Goal: Information Seeking & Learning: Learn about a topic

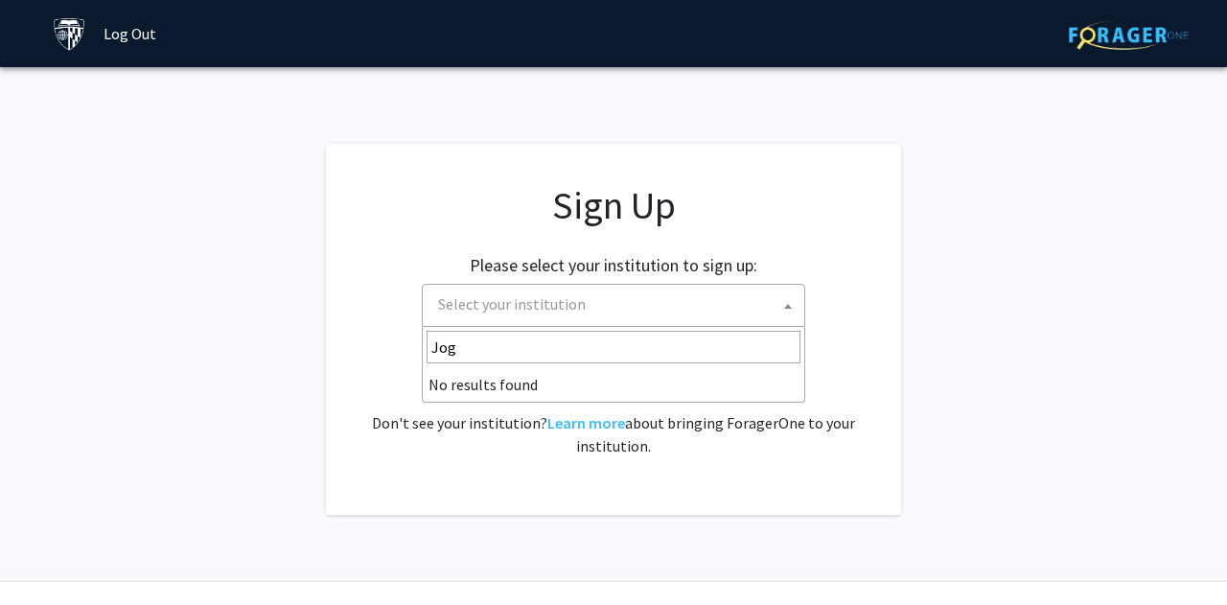
type input "Jo"
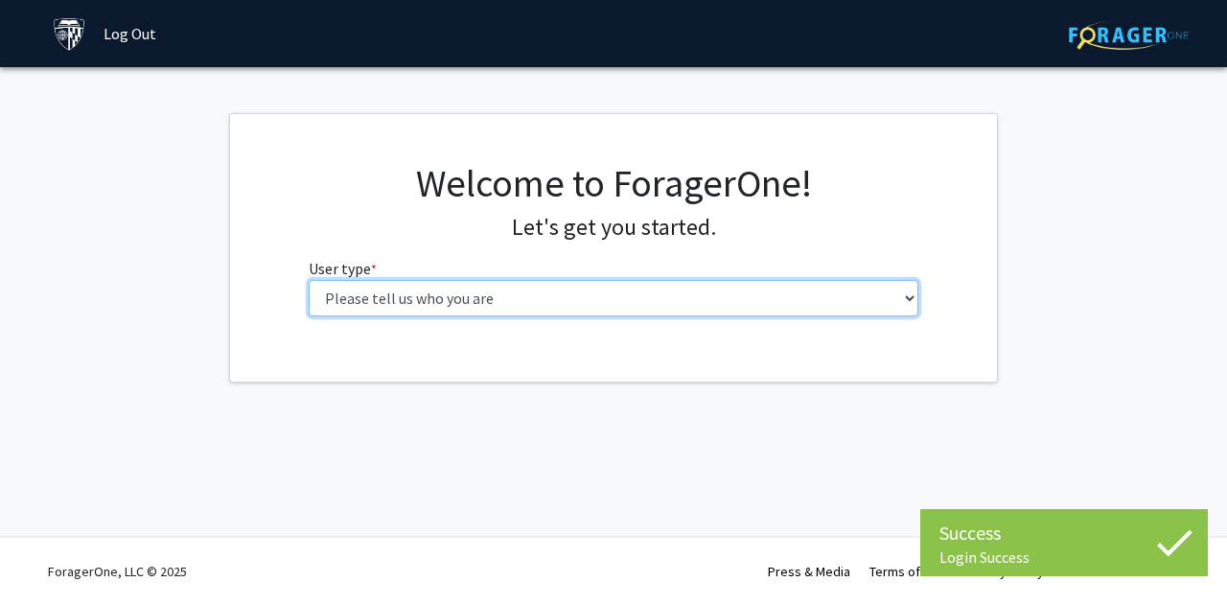
click at [309, 280] on select "Please tell us who you are Undergraduate Student Master's Student Doctoral Cand…" at bounding box center [614, 298] width 610 height 36
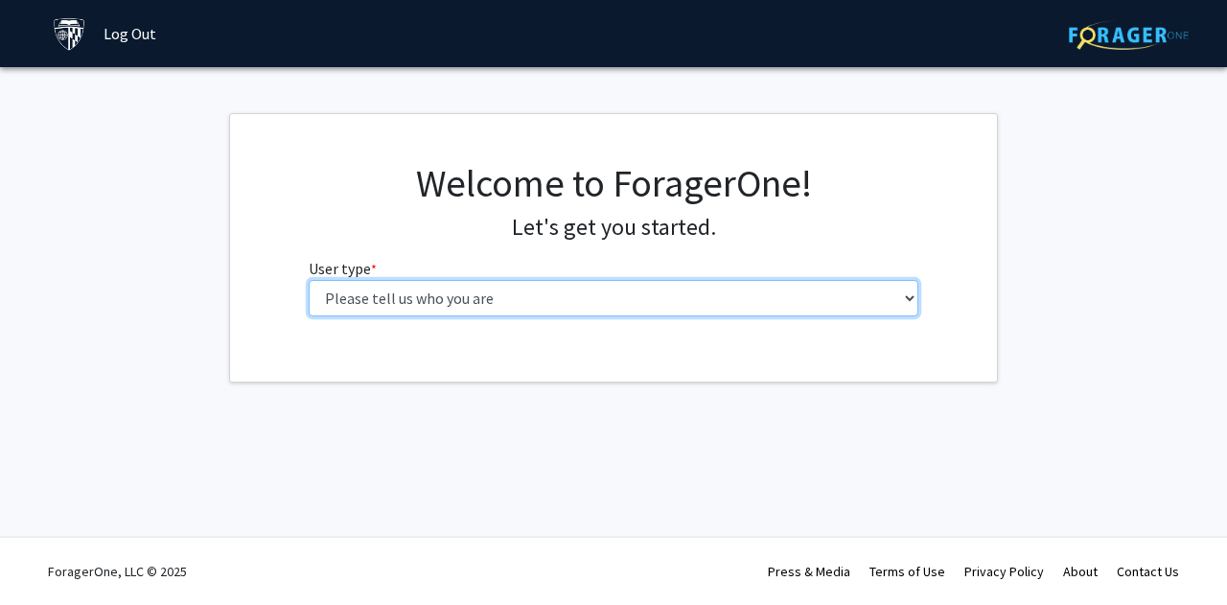
select select "2: masters"
click option "Master's Student" at bounding box center [0, 0] width 0 height 0
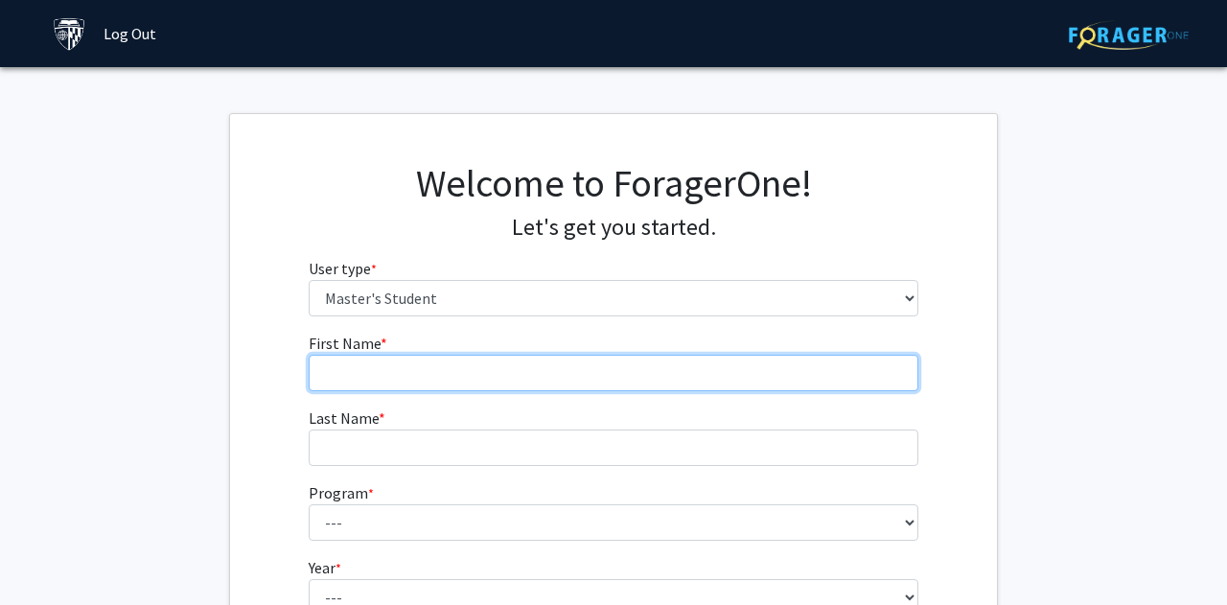
click at [700, 360] on input "First Name * required" at bounding box center [614, 373] width 610 height 36
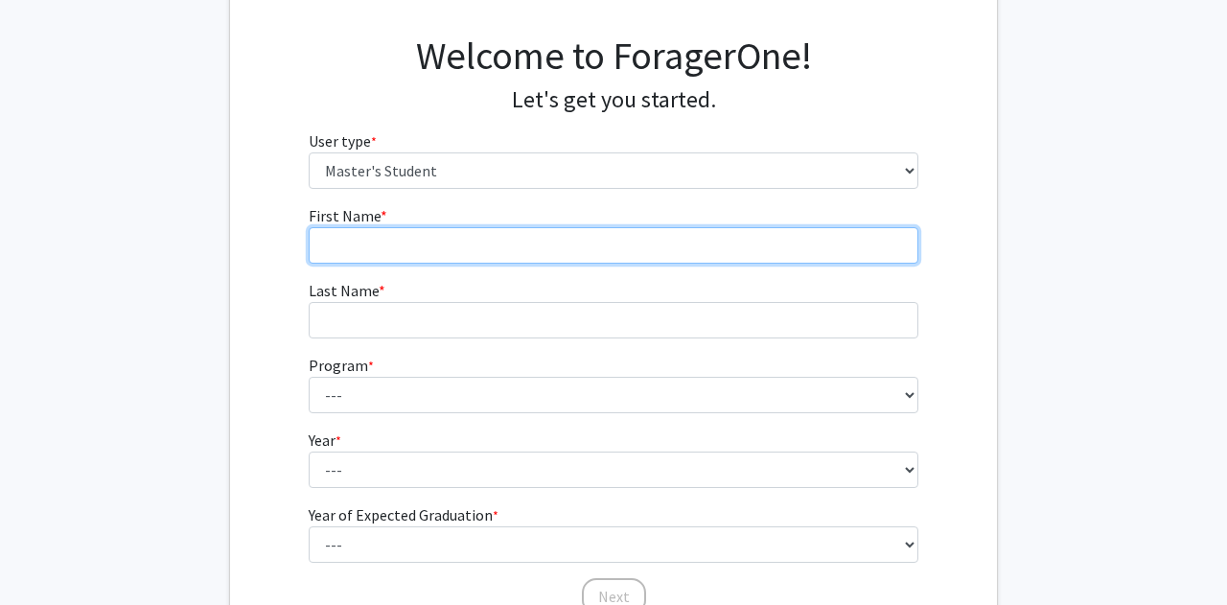
scroll to position [129, 0]
type input "Somto"
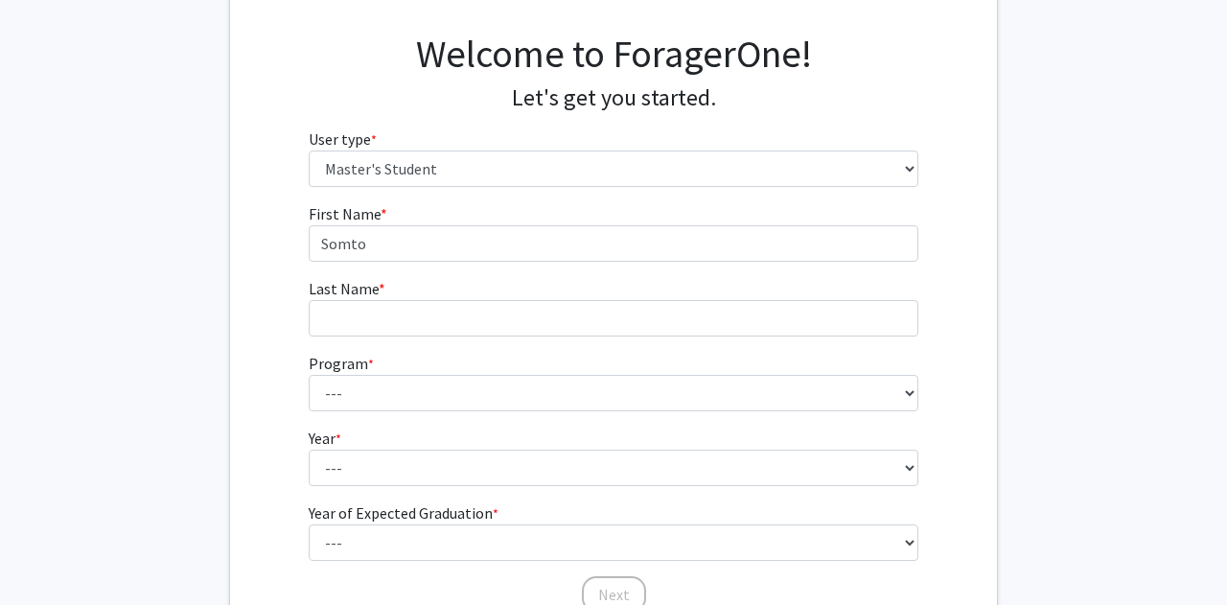
click at [617, 337] on form "First Name * required Somto Last Name * required Program * required --- Anatomy…" at bounding box center [614, 398] width 610 height 393
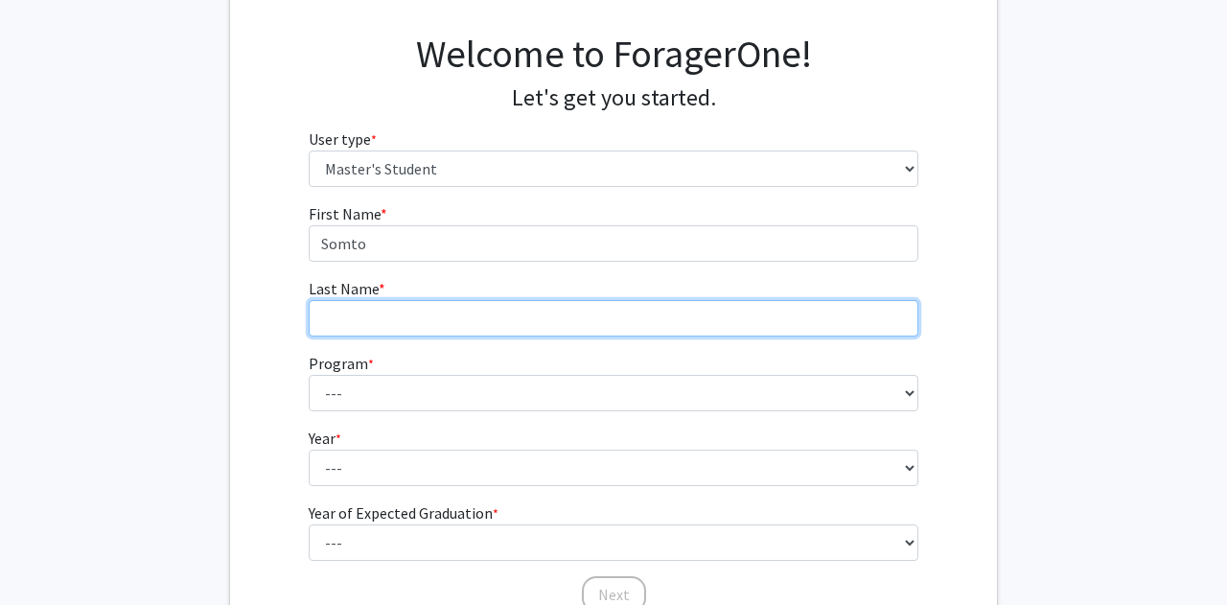
click at [603, 323] on input "Last Name * required" at bounding box center [614, 318] width 610 height 36
type input "Nweke"
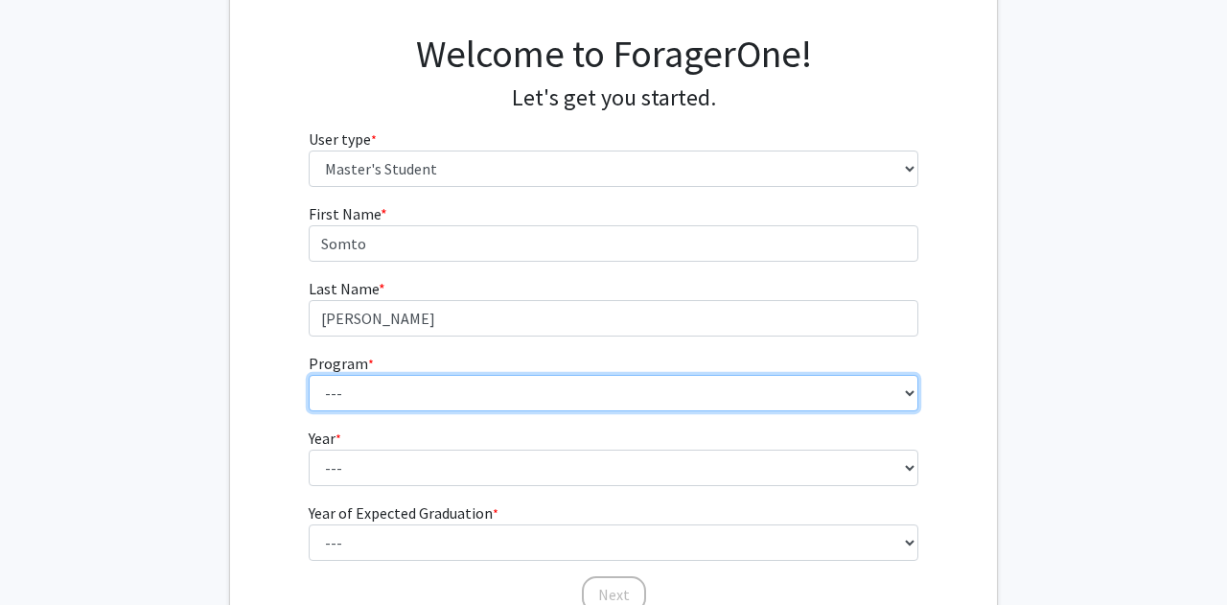
click at [309, 375] on select "--- Anatomy Education Applied and Computational Mathematics Applied Biomedical …" at bounding box center [614, 393] width 610 height 36
select select "55: 44"
click option "Environmental Engineering and Science" at bounding box center [0, 0] width 0 height 0
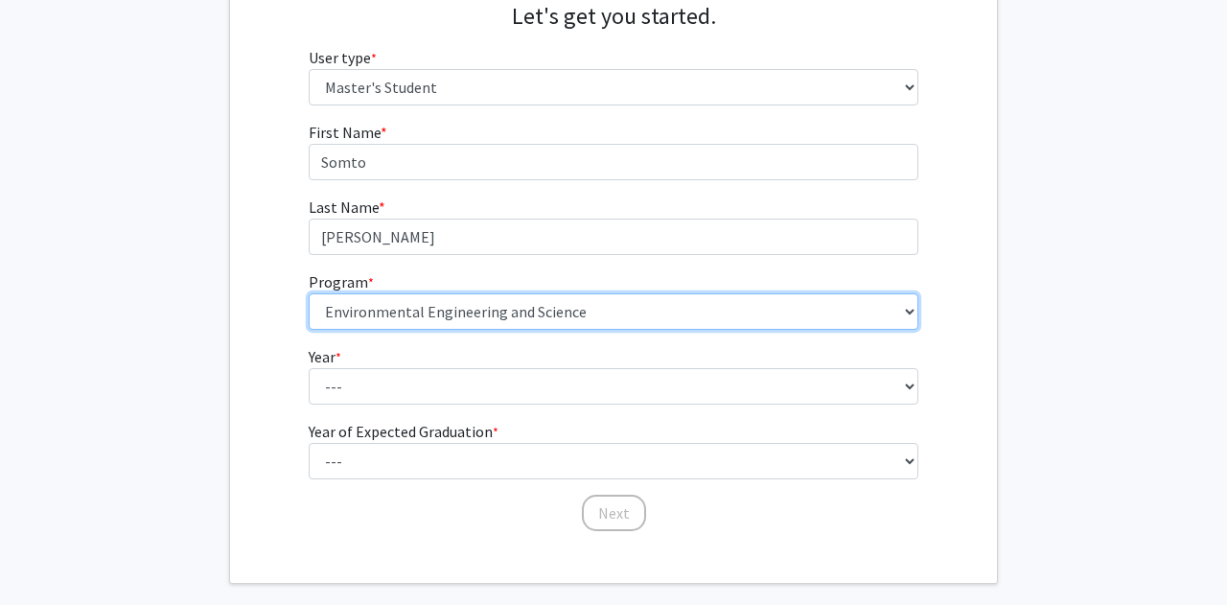
scroll to position [252, 0]
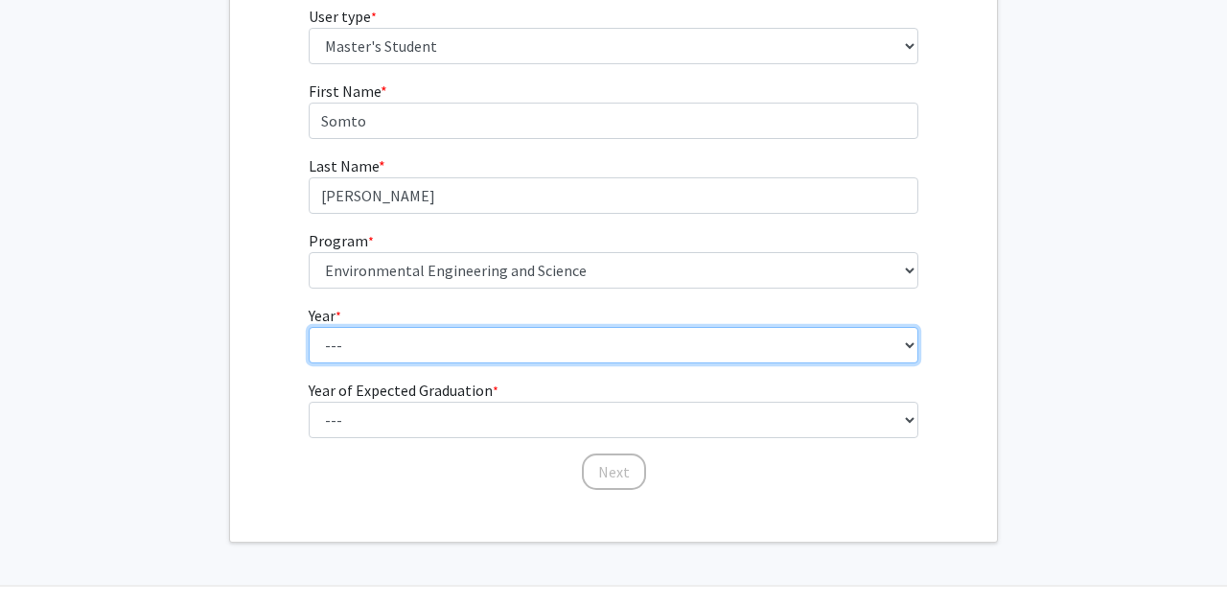
click at [309, 327] on select "--- First Year Second Year" at bounding box center [614, 345] width 610 height 36
select select "1: first_year"
click option "First Year" at bounding box center [0, 0] width 0 height 0
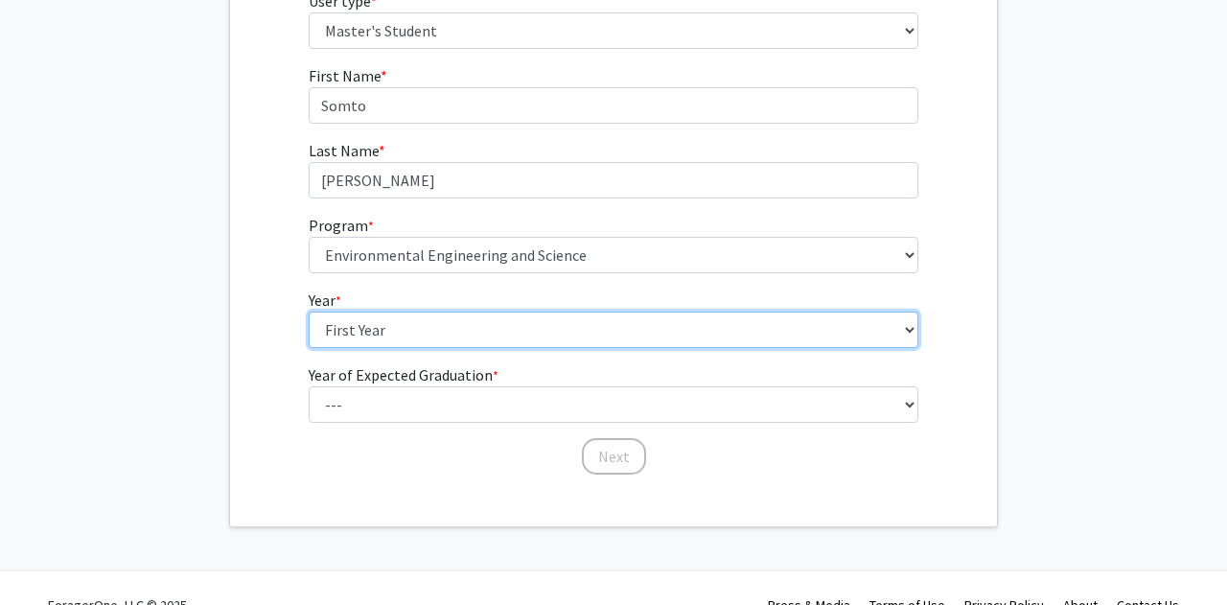
scroll to position [269, 0]
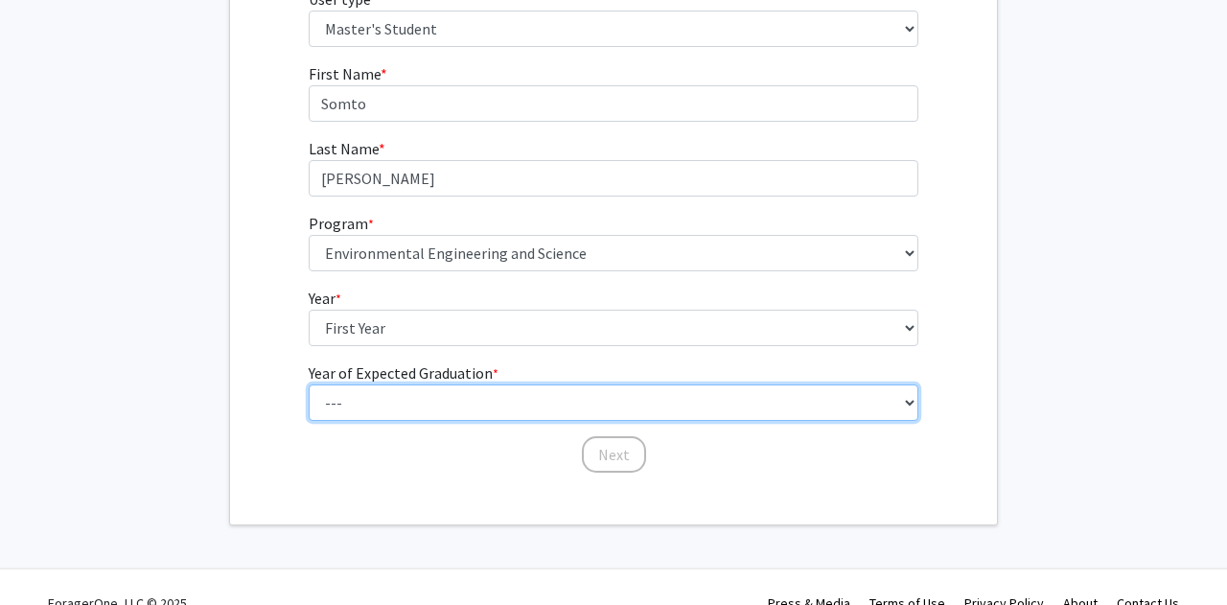
click at [309, 384] on select "--- 2025 2026 2027 2028 2029 2030 2031 2032 2033 2034" at bounding box center [614, 402] width 610 height 36
click option "2026" at bounding box center [0, 0] width 0 height 0
click at [309, 384] on select "--- 2025 2026 2027 2028 2029 2030 2031 2032 2033 2034" at bounding box center [614, 402] width 610 height 36
select select "3: 2027"
click option "2027" at bounding box center [0, 0] width 0 height 0
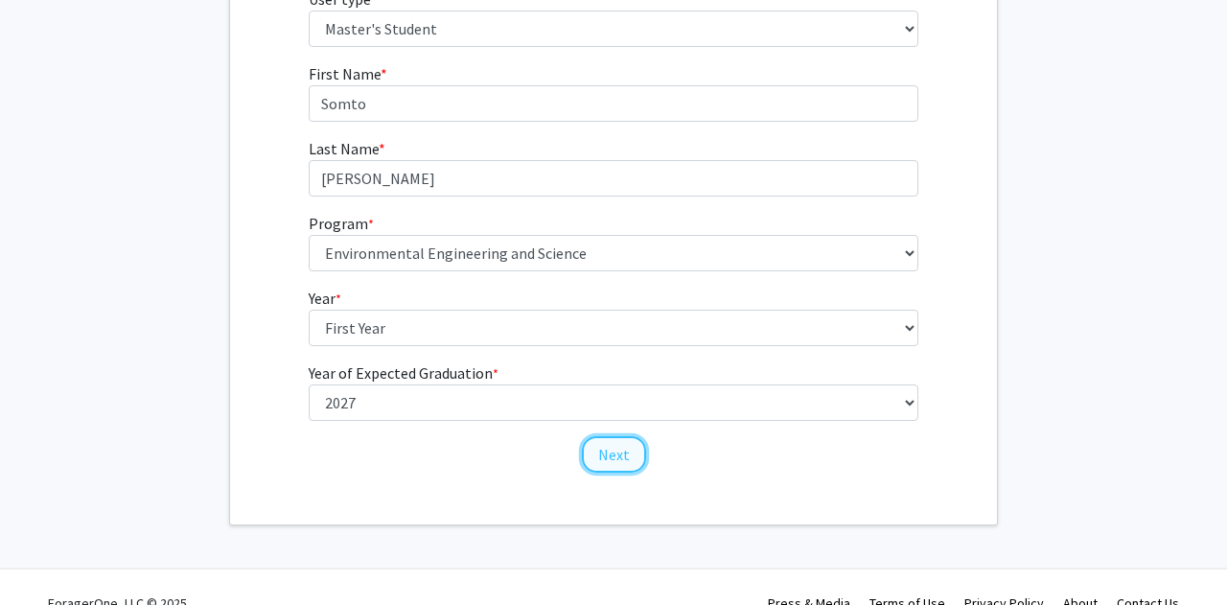
click at [605, 458] on button "Next" at bounding box center [614, 454] width 64 height 36
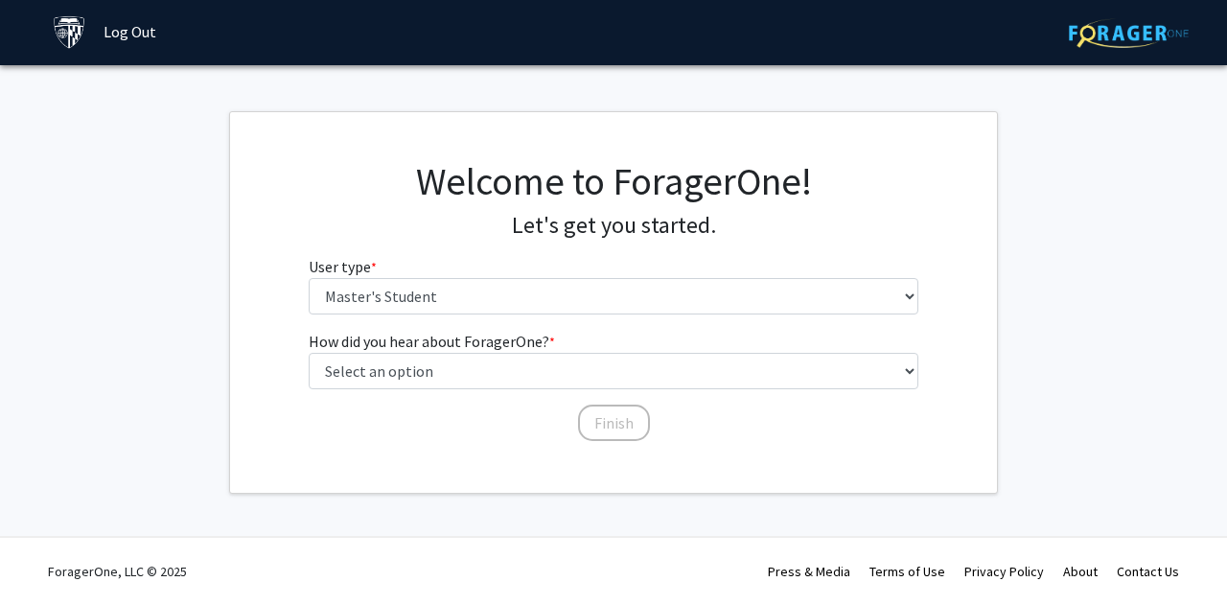
scroll to position [2, 0]
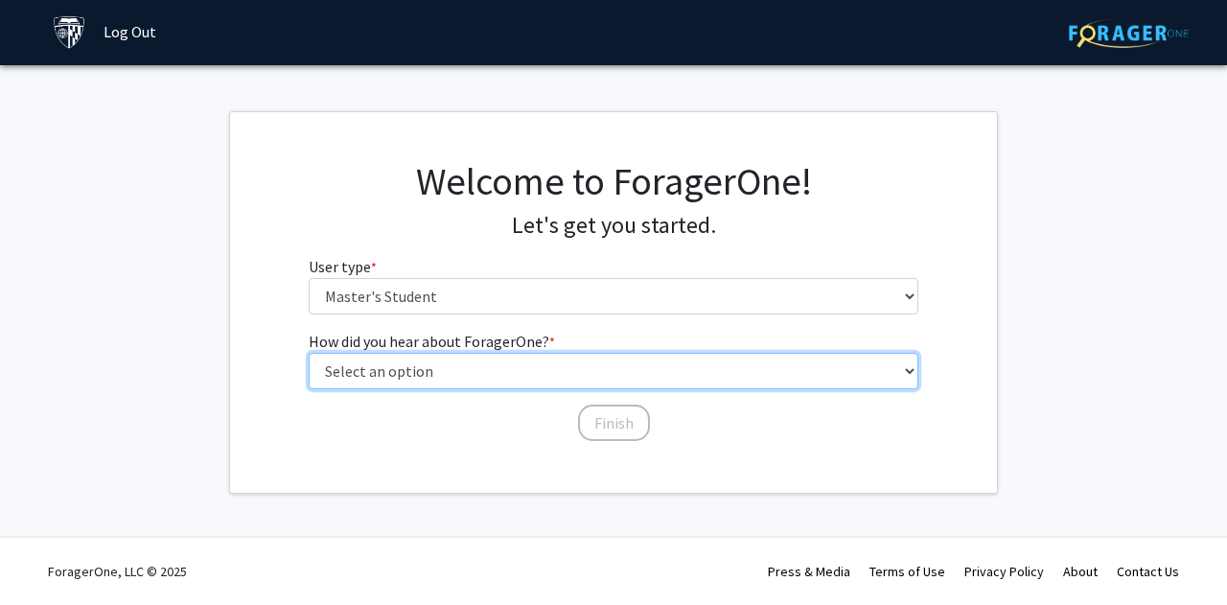
click at [309, 353] on select "Select an option Peer/student recommendation Faculty/staff recommendation Unive…" at bounding box center [614, 371] width 610 height 36
select select "1: peer_recommendation"
click option "Peer/student recommendation" at bounding box center [0, 0] width 0 height 0
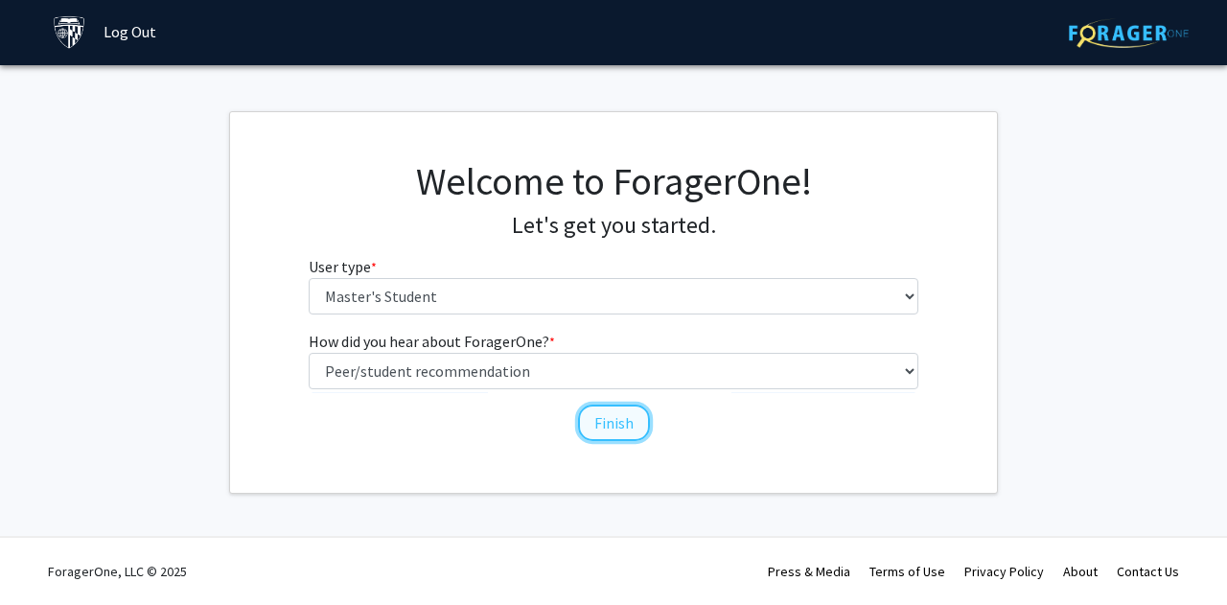
click at [601, 414] on button "Finish" at bounding box center [614, 422] width 72 height 36
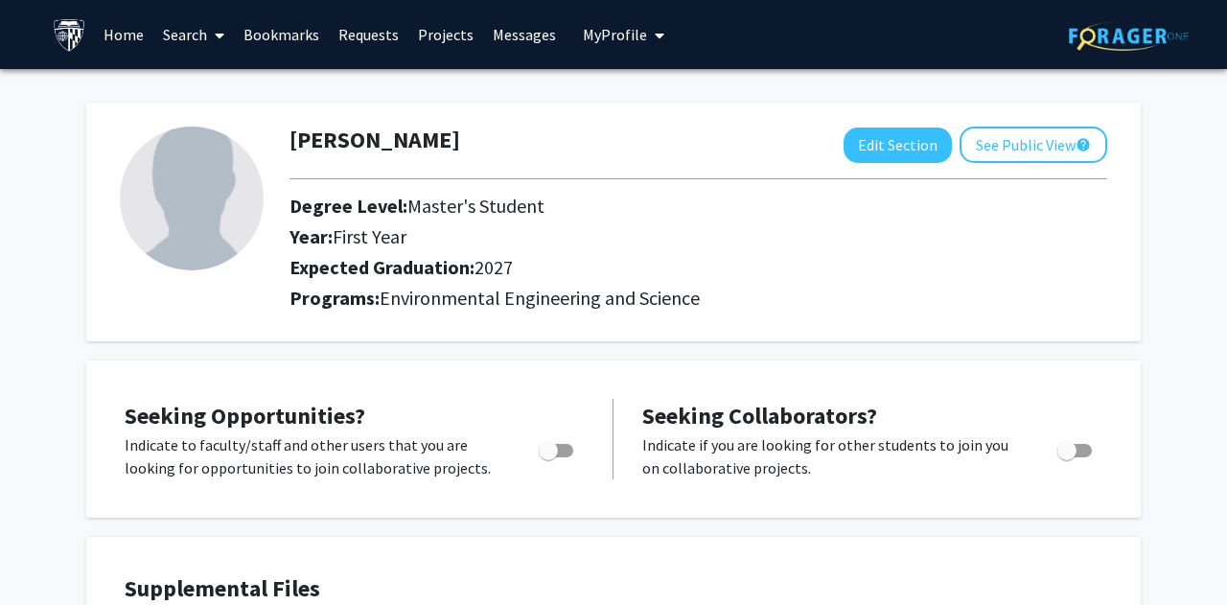
click at [127, 38] on link "Home" at bounding box center [123, 34] width 59 height 67
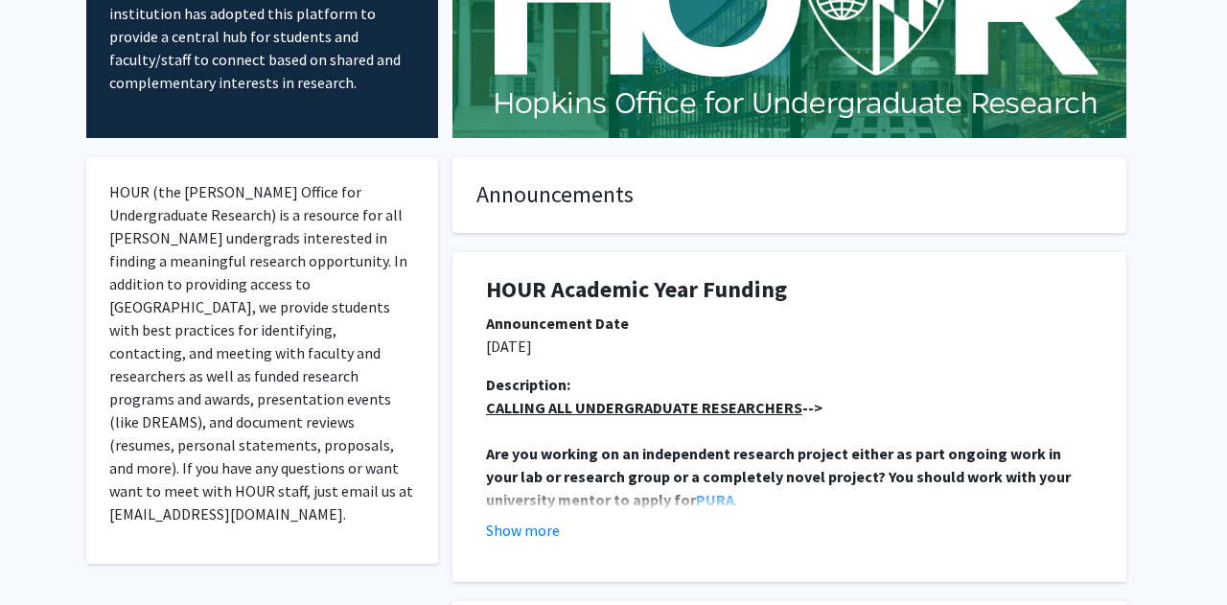
scroll to position [283, 0]
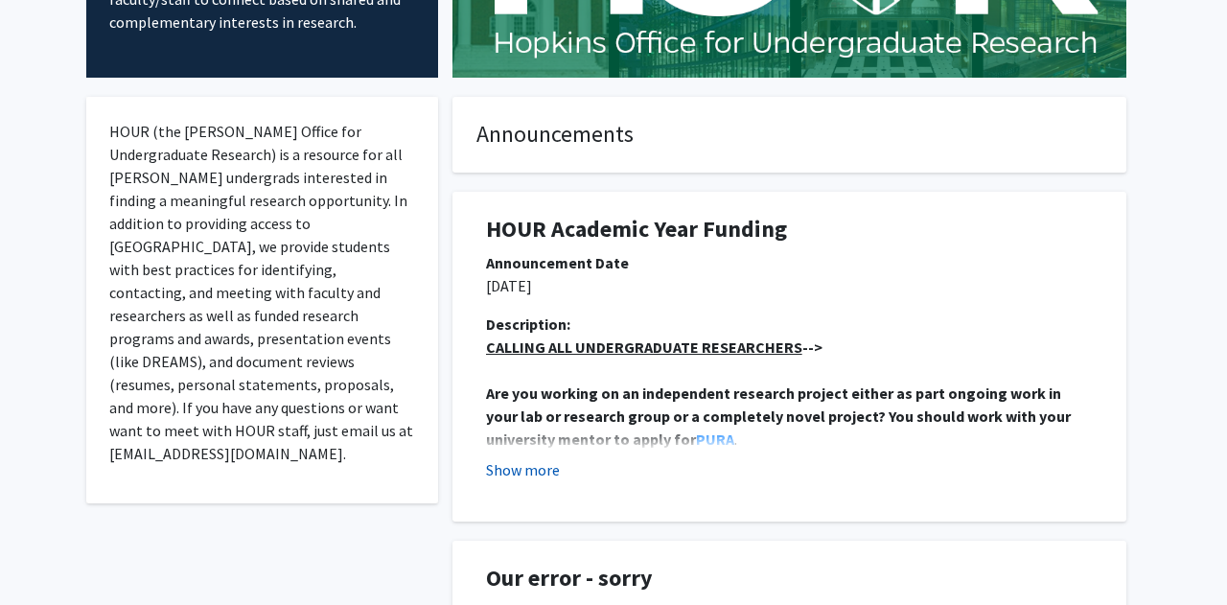
click at [545, 472] on button "Show more" at bounding box center [523, 469] width 74 height 23
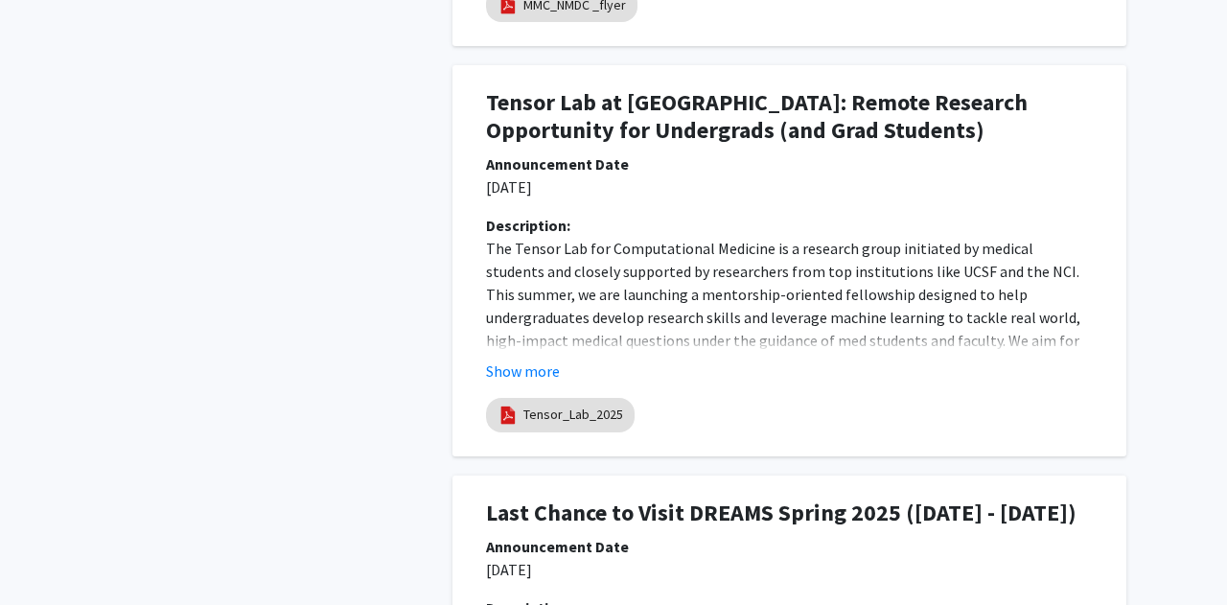
scroll to position [2527, 0]
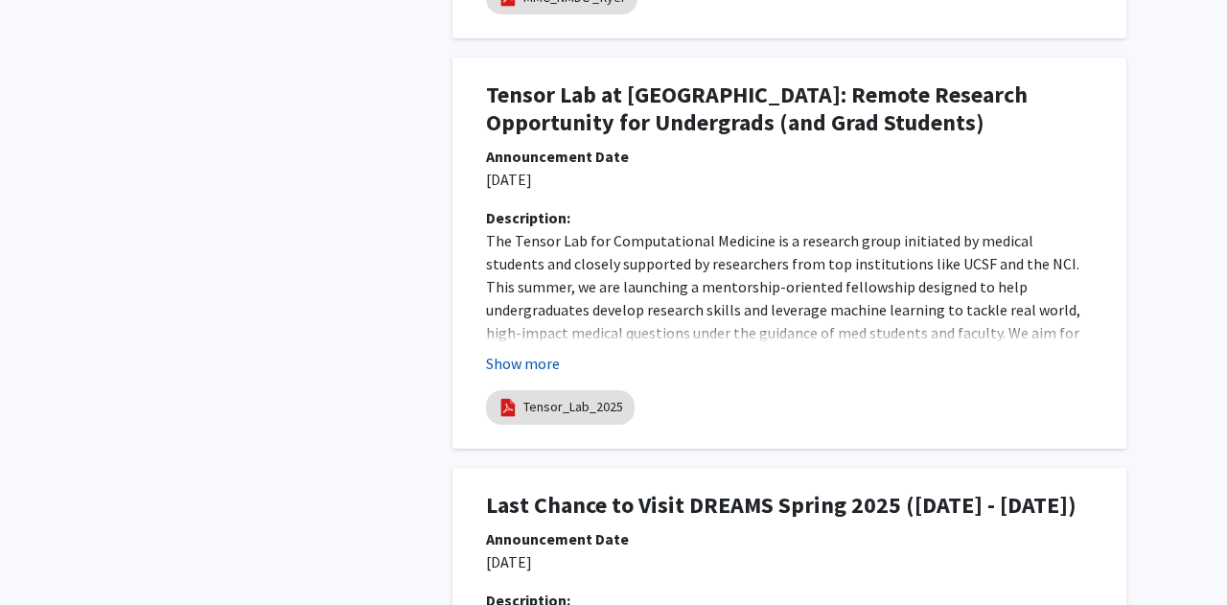
click at [548, 370] on button "Show more" at bounding box center [523, 363] width 74 height 23
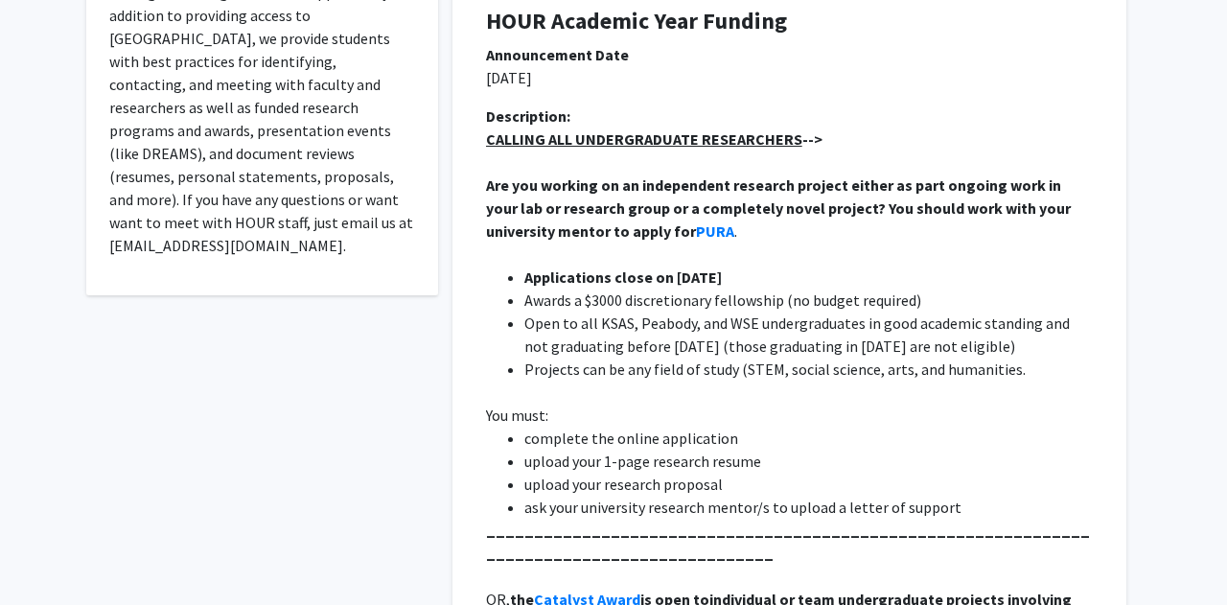
scroll to position [0, 0]
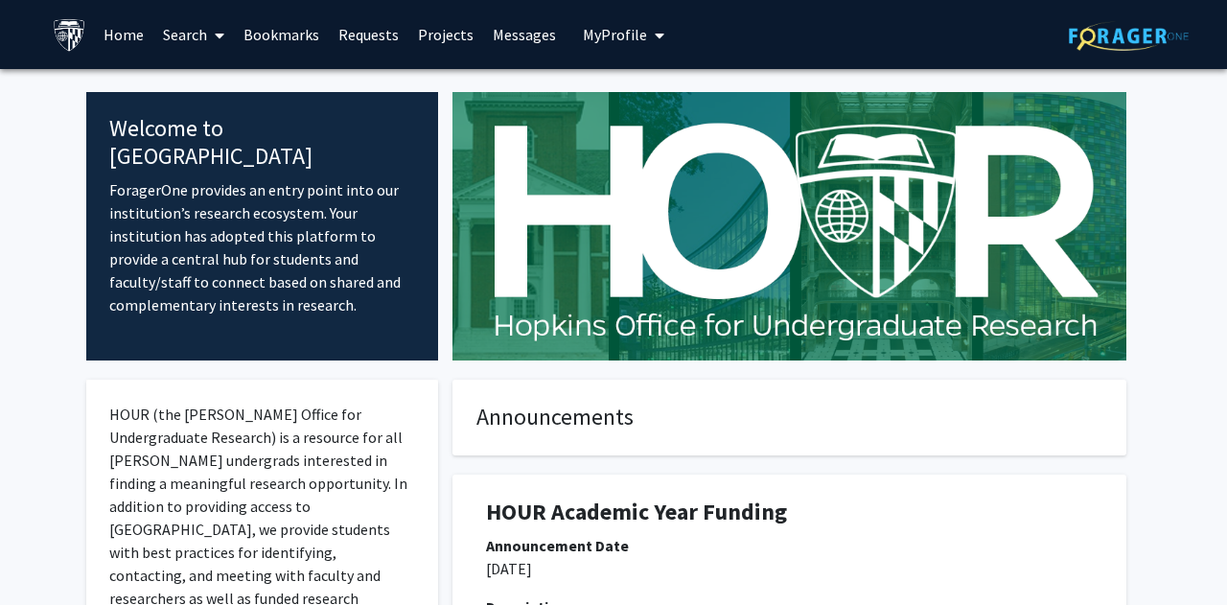
click at [190, 35] on link "Search" at bounding box center [193, 34] width 80 height 67
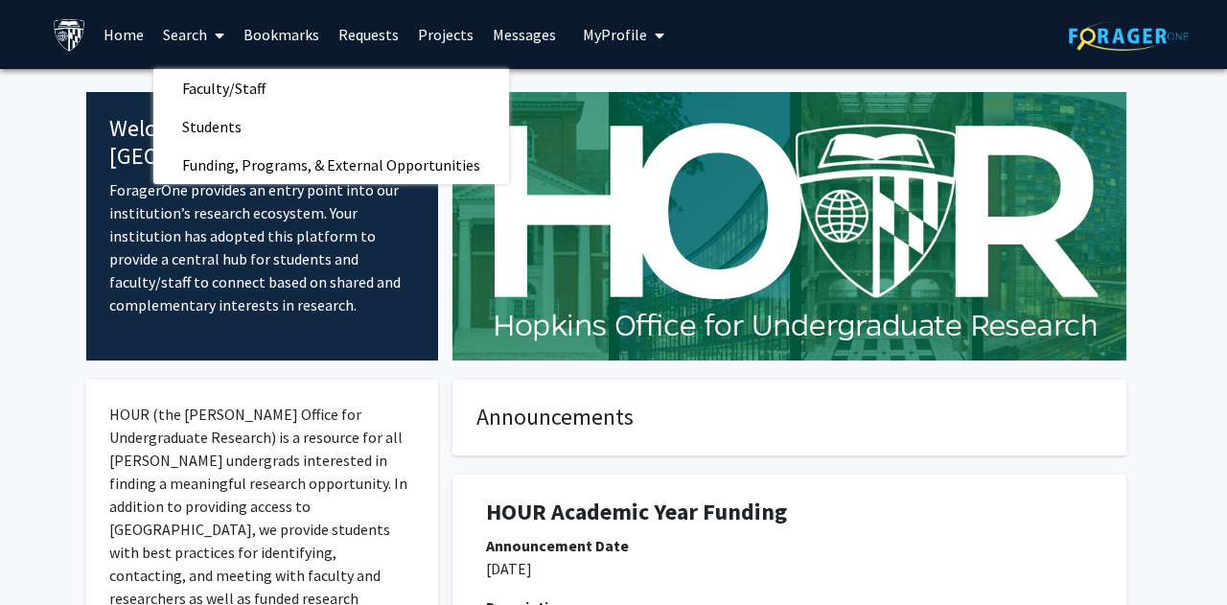
click at [676, 271] on img at bounding box center [789, 226] width 674 height 268
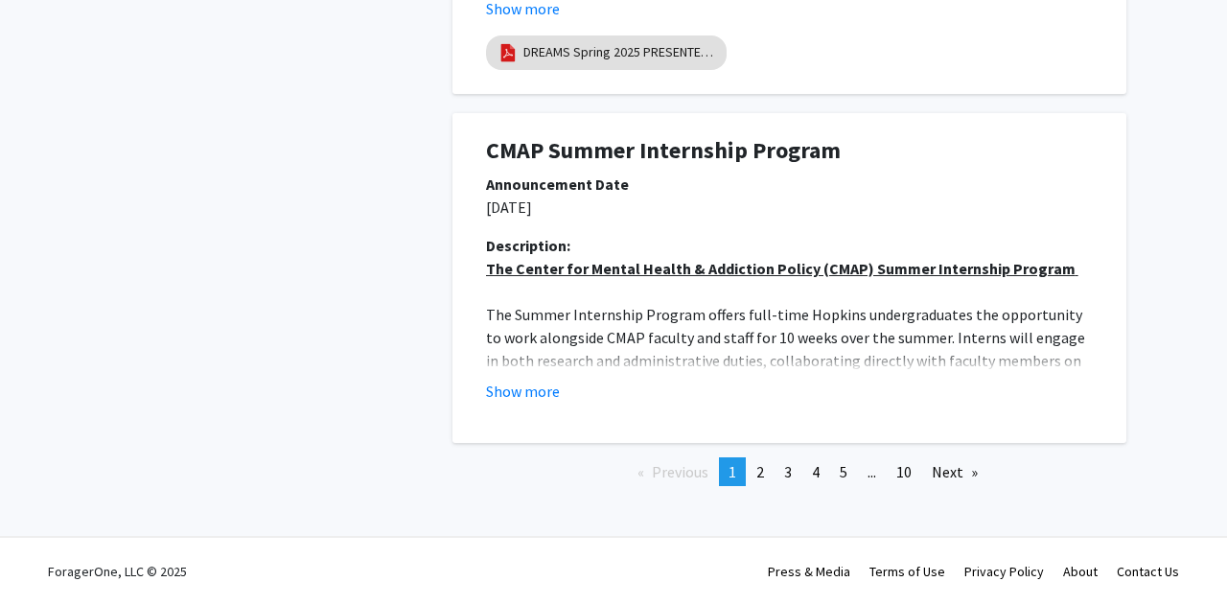
scroll to position [5446, 0]
click at [530, 396] on button "Show more" at bounding box center [523, 390] width 74 height 23
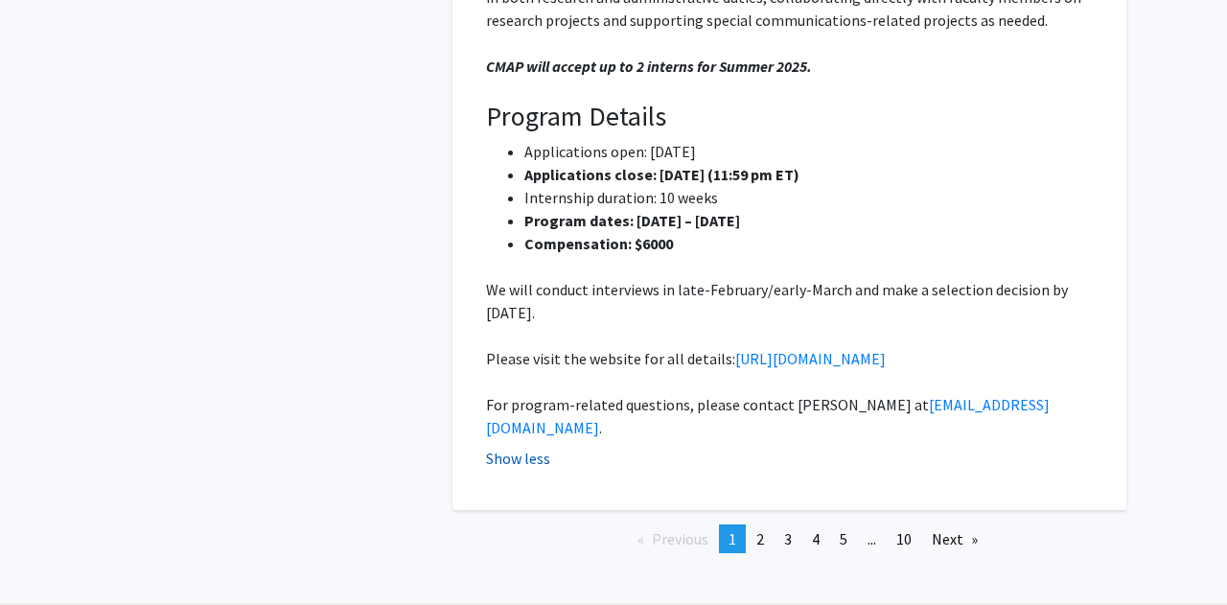
scroll to position [5797, 0]
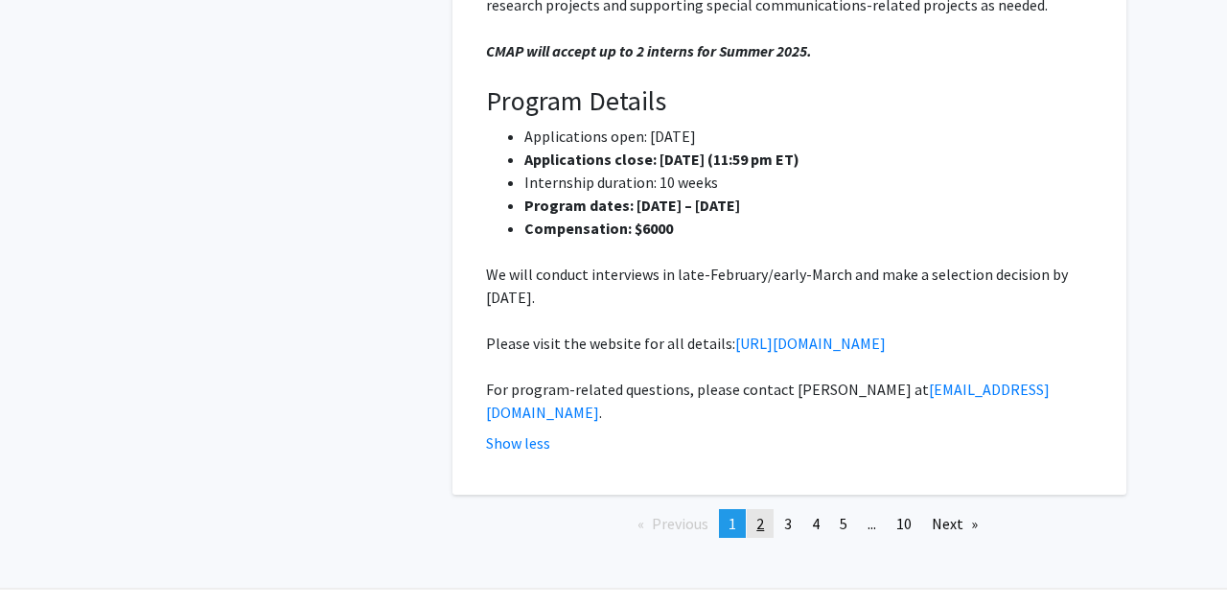
click at [771, 538] on link "page 2" at bounding box center [759, 523] width 27 height 29
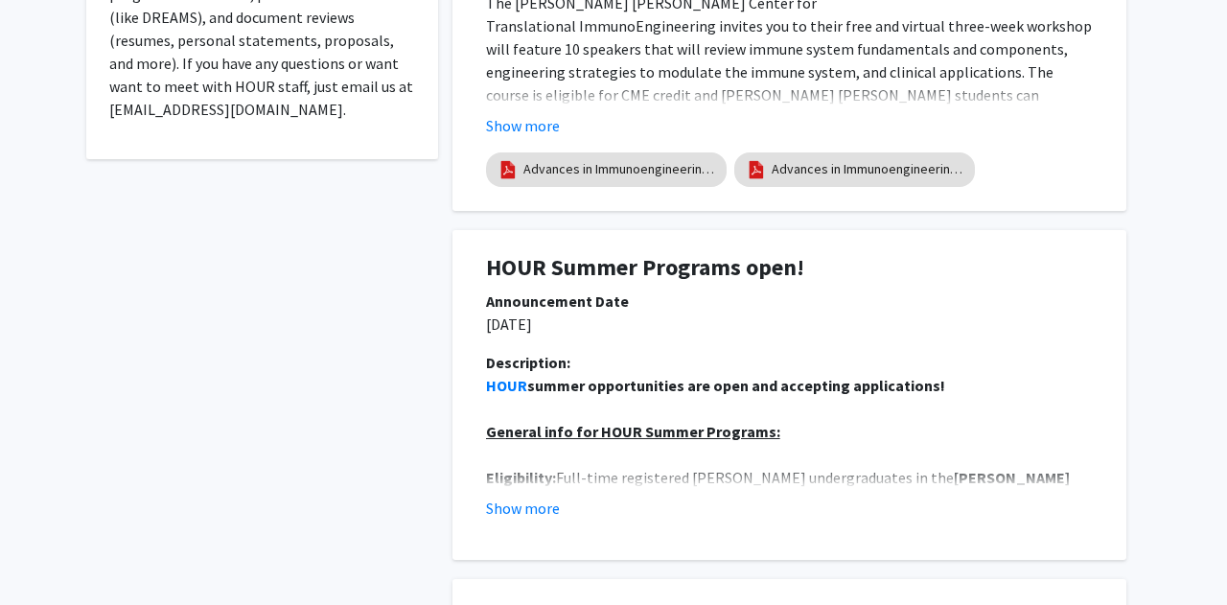
scroll to position [0, 0]
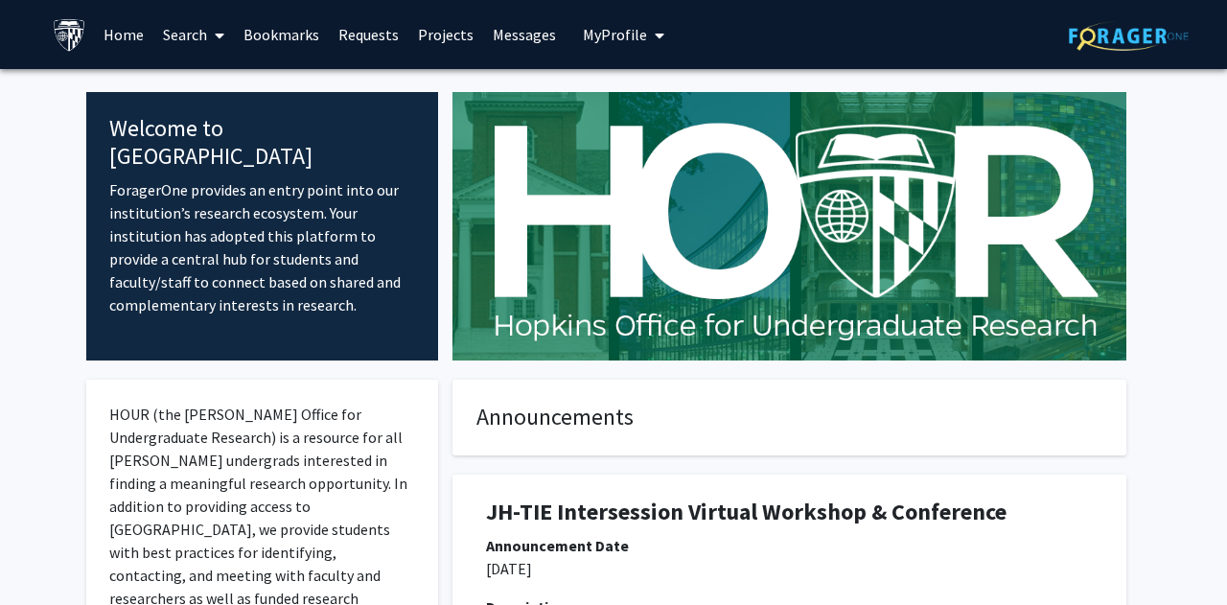
click at [133, 45] on link "Home" at bounding box center [123, 34] width 59 height 67
click at [168, 41] on link "Search" at bounding box center [193, 34] width 80 height 67
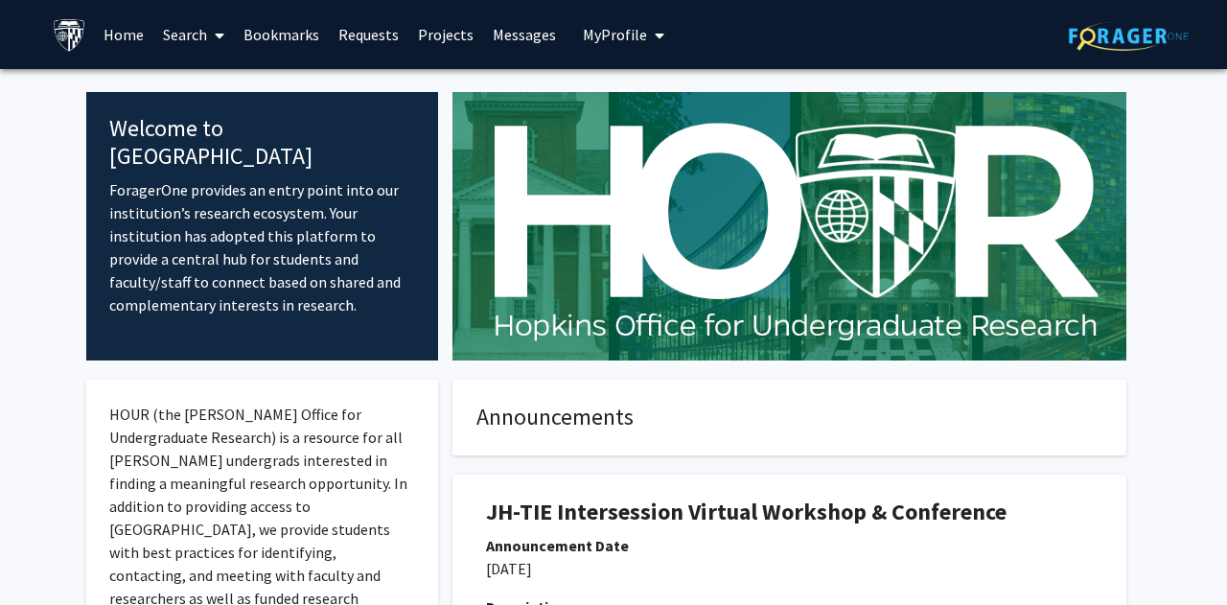
click at [254, 28] on link "Bookmarks" at bounding box center [281, 34] width 95 height 67
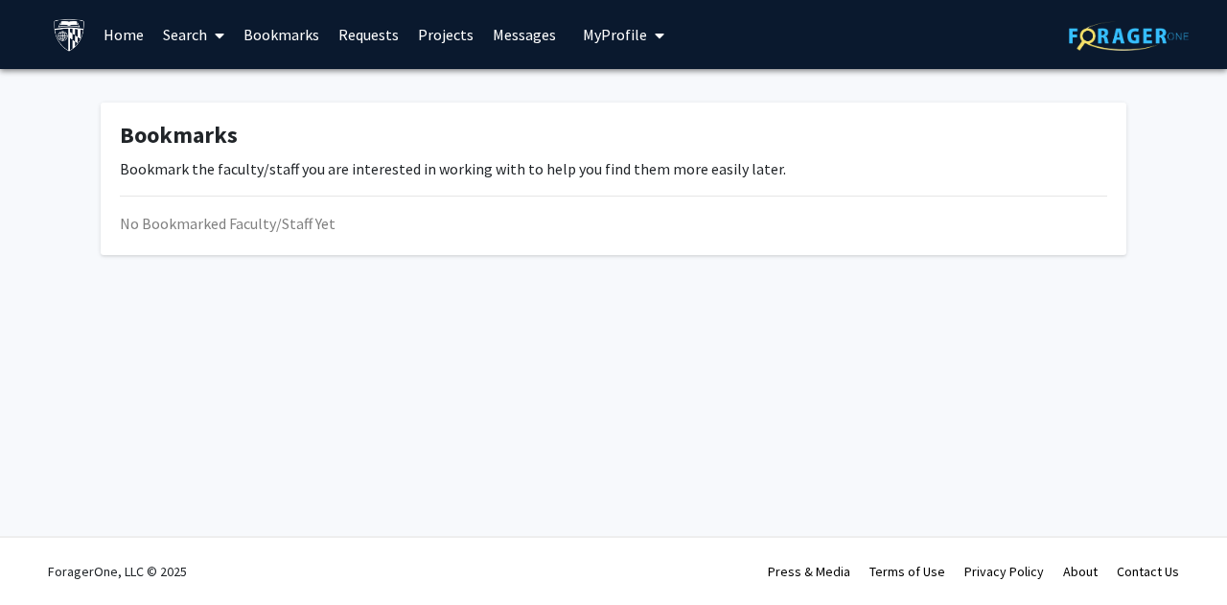
click at [365, 33] on link "Requests" at bounding box center [369, 34] width 80 height 67
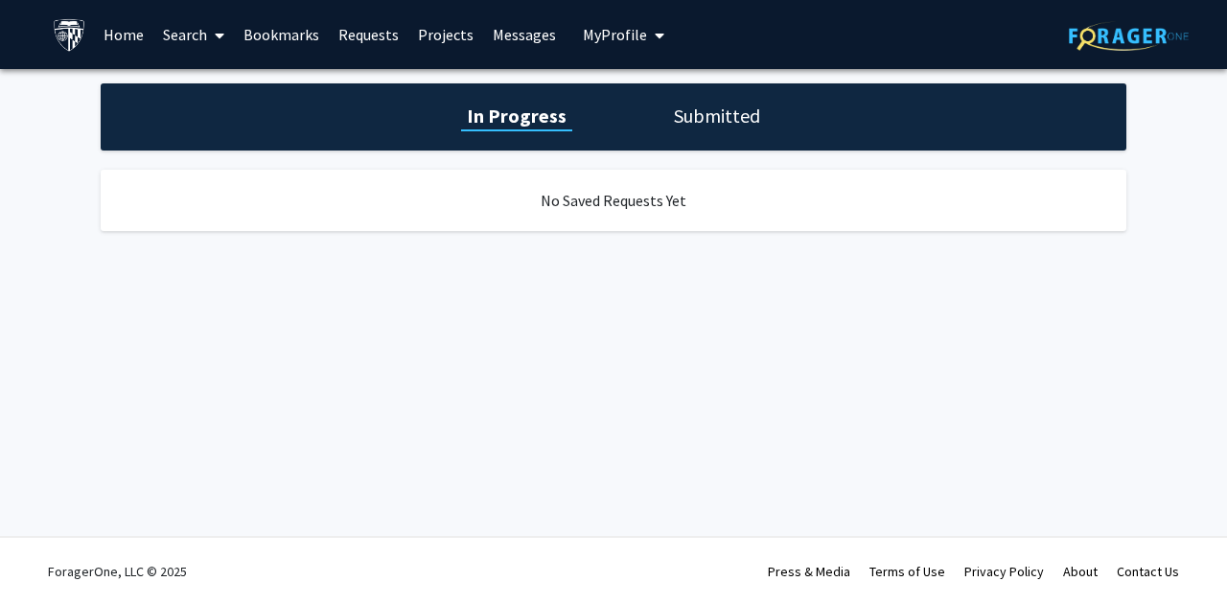
click at [440, 36] on link "Projects" at bounding box center [445, 34] width 75 height 67
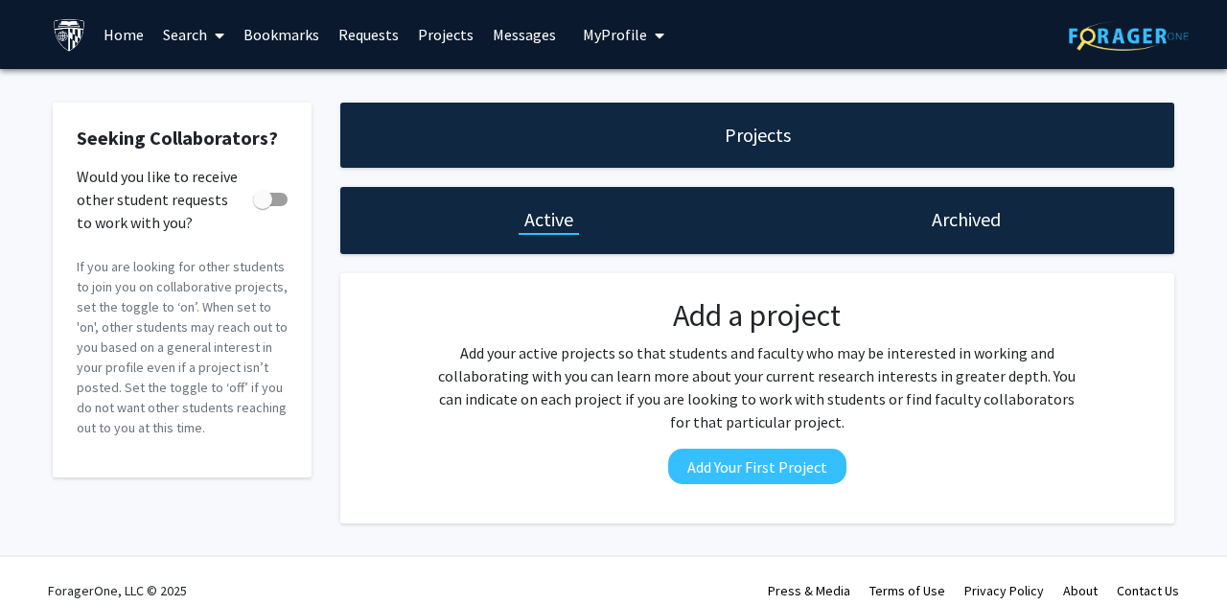
click at [275, 193] on span at bounding box center [270, 199] width 34 height 13
click at [263, 206] on input "Would you like to receive other student requests to work with you?" at bounding box center [262, 206] width 1 height 1
checkbox input "true"
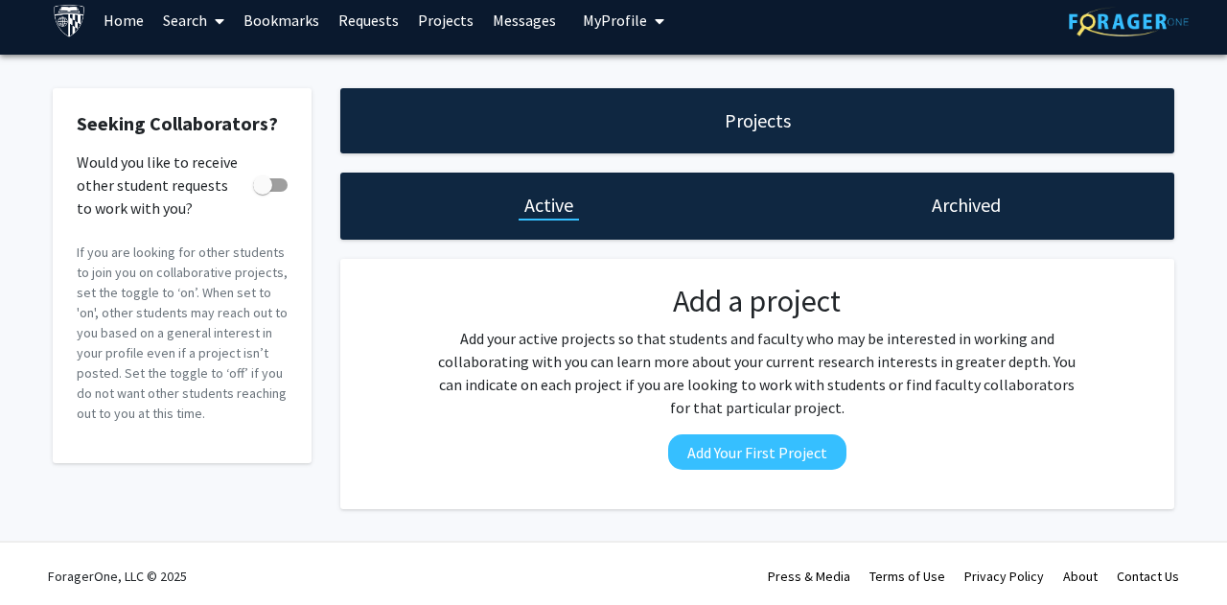
scroll to position [14, 0]
click at [961, 224] on div "Archived" at bounding box center [965, 205] width 417 height 67
click at [961, 217] on h1 "Archived" at bounding box center [965, 205] width 69 height 27
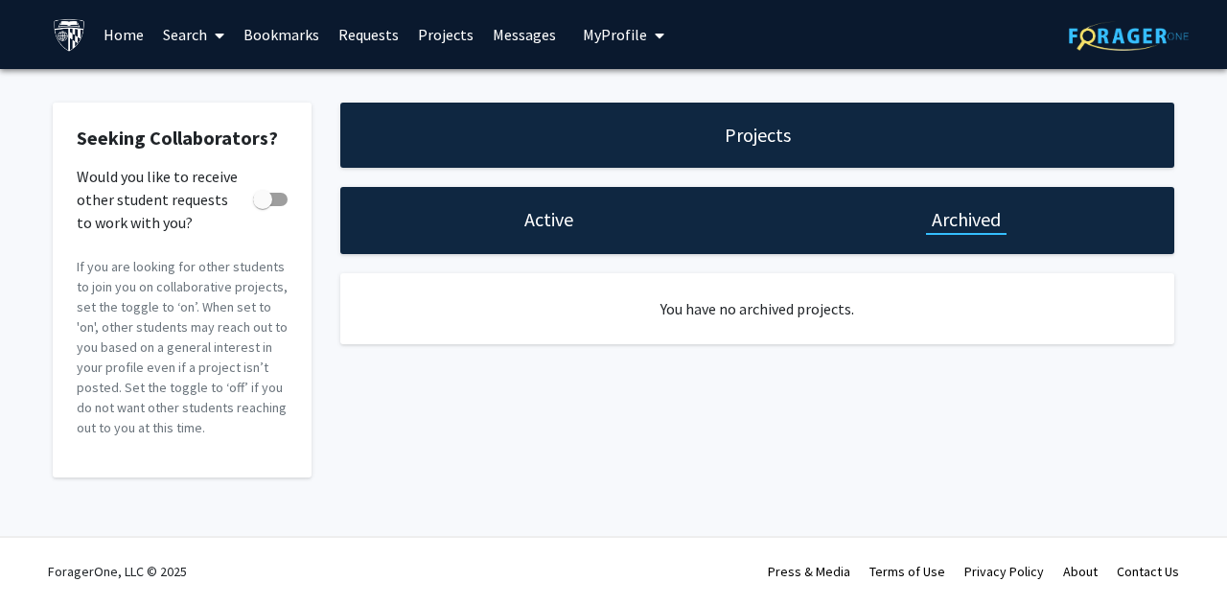
click at [358, 38] on link "Requests" at bounding box center [369, 34] width 80 height 67
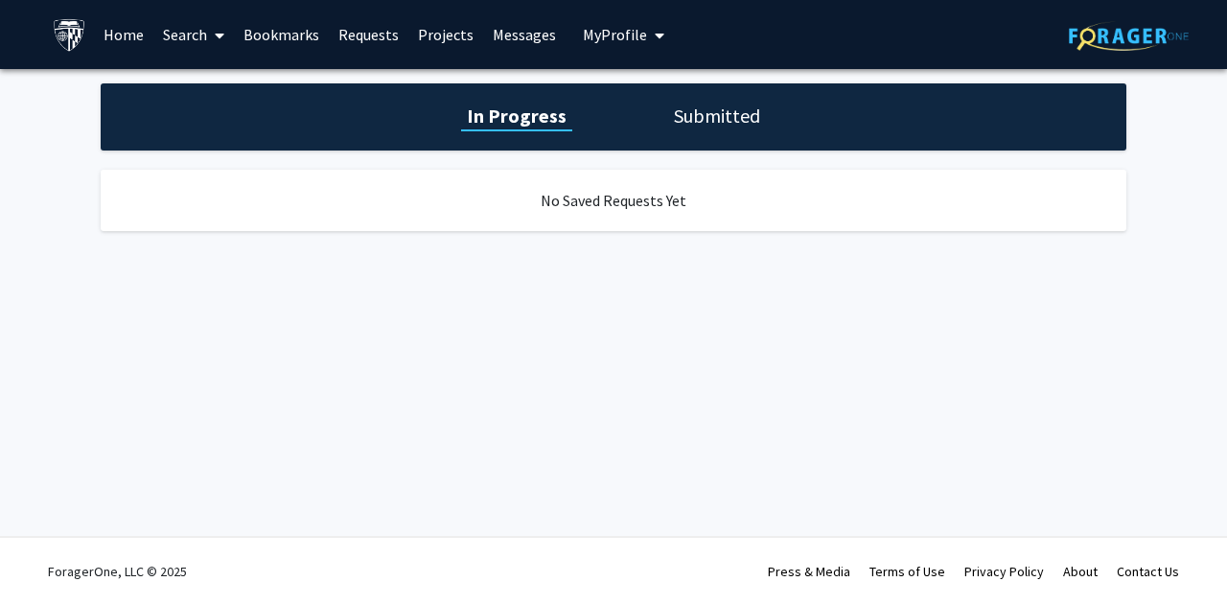
click at [281, 27] on link "Bookmarks" at bounding box center [281, 34] width 95 height 67
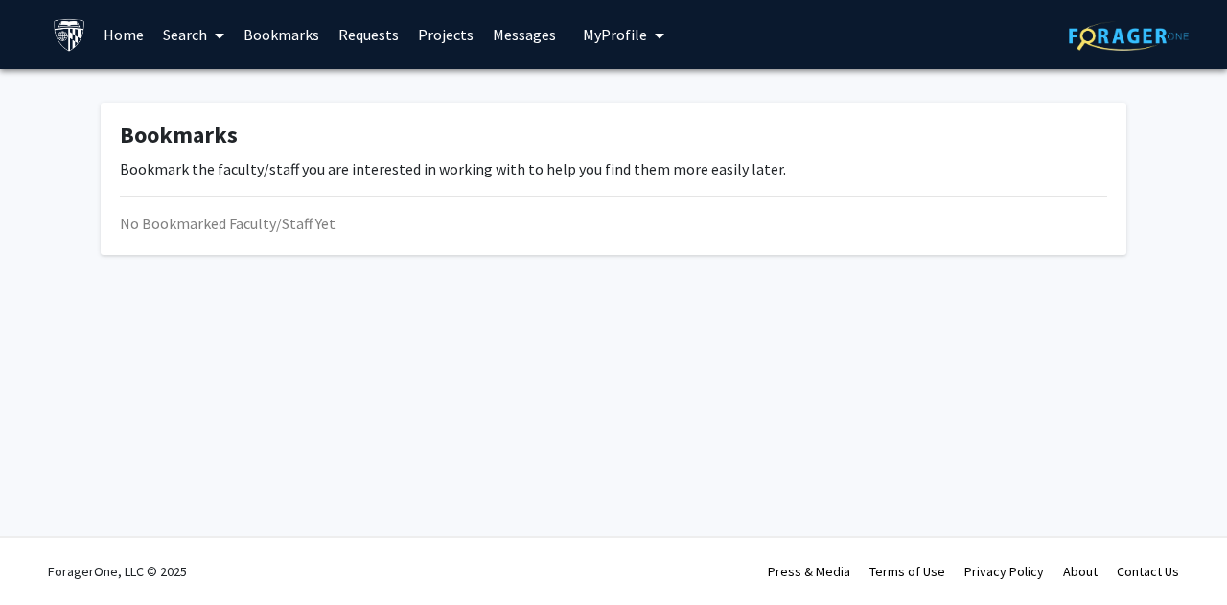
click at [206, 31] on link "Search" at bounding box center [193, 34] width 80 height 67
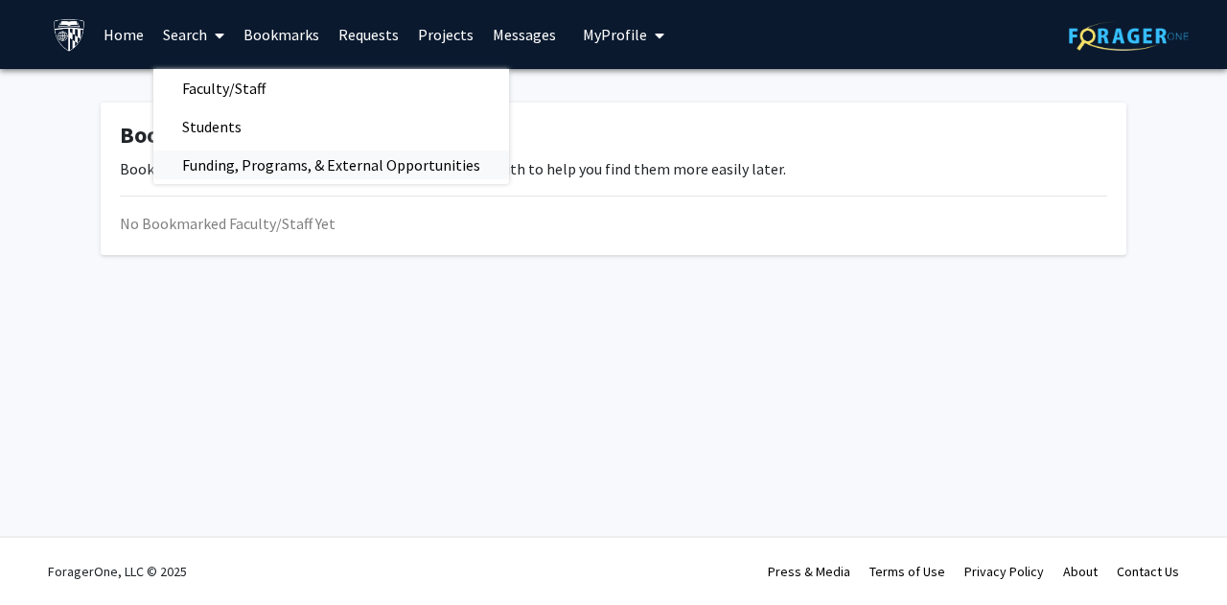
click at [238, 167] on span "Funding, Programs, & External Opportunities" at bounding box center [331, 165] width 356 height 38
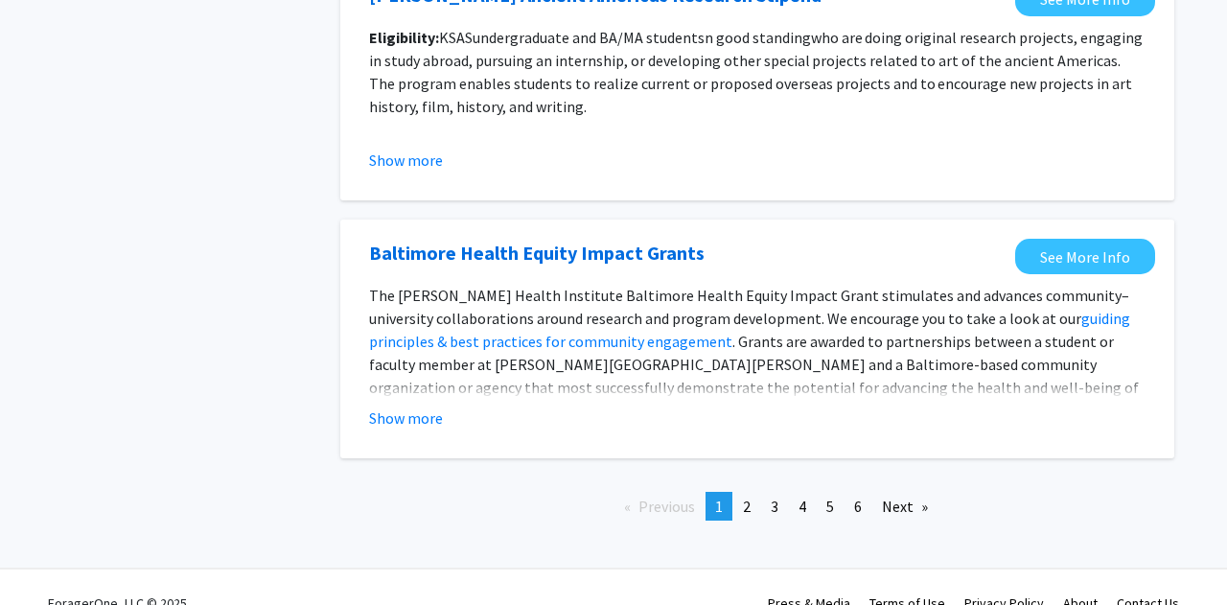
scroll to position [2252, 0]
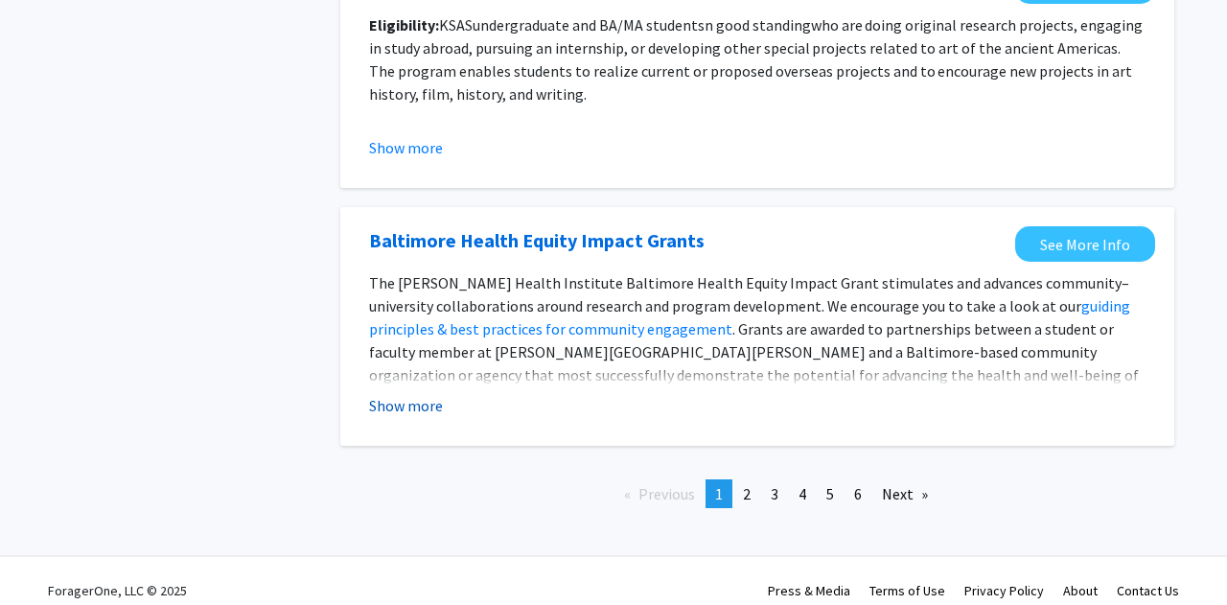
click at [381, 407] on button "Show more" at bounding box center [406, 405] width 74 height 23
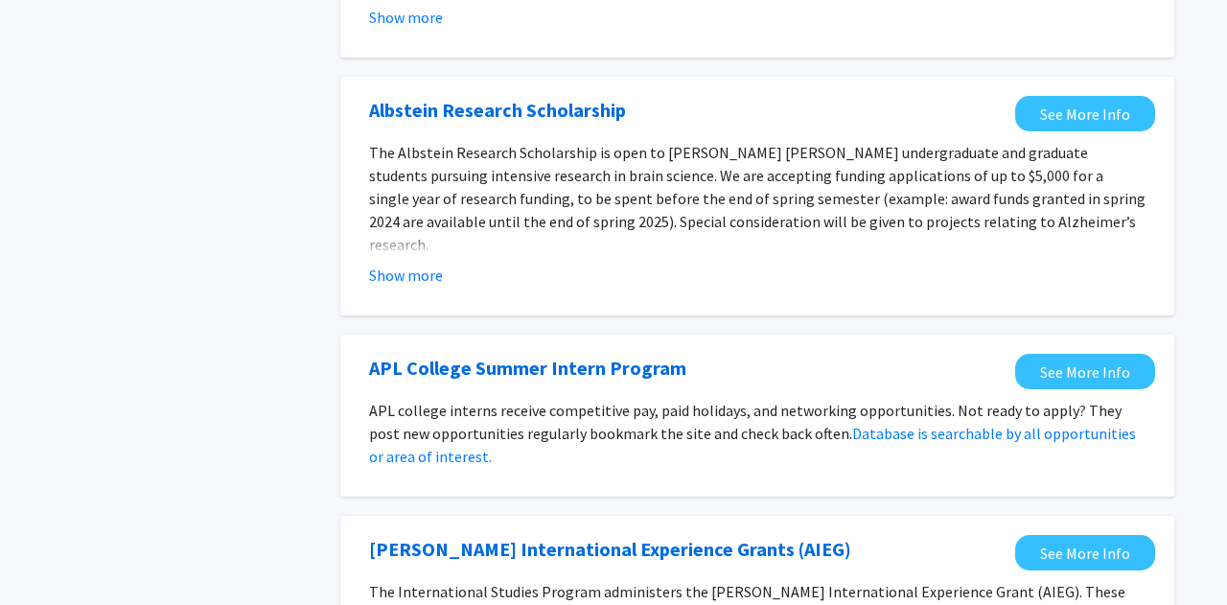
scroll to position [0, 0]
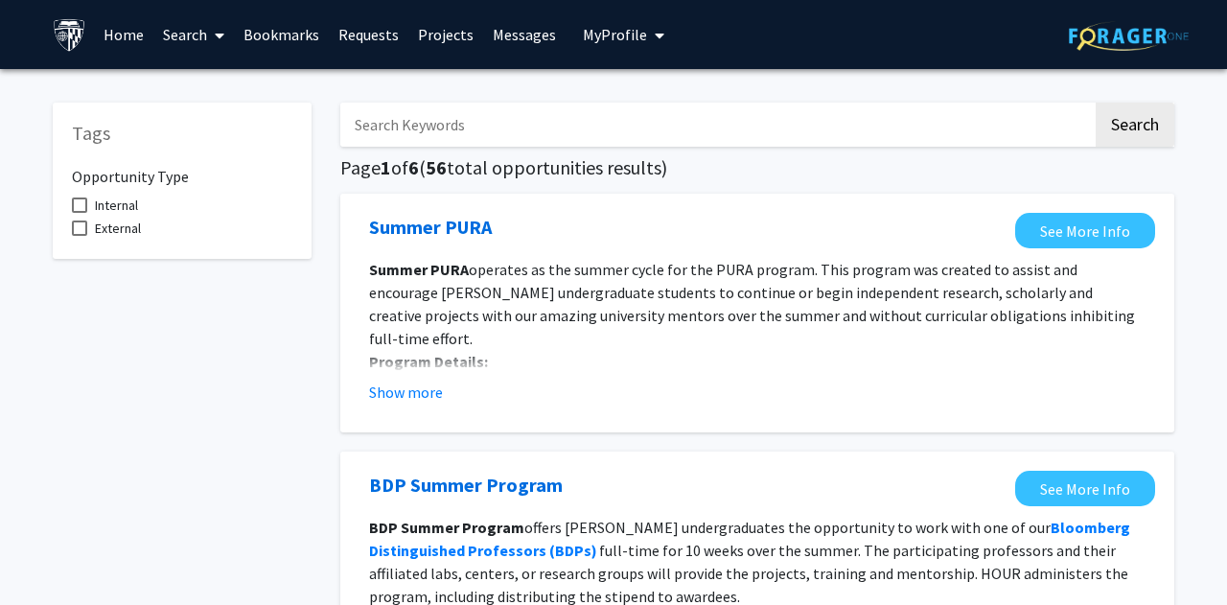
click at [80, 209] on span at bounding box center [79, 204] width 15 height 15
click at [80, 213] on input "Internal" at bounding box center [79, 213] width 1 height 1
checkbox input "true"
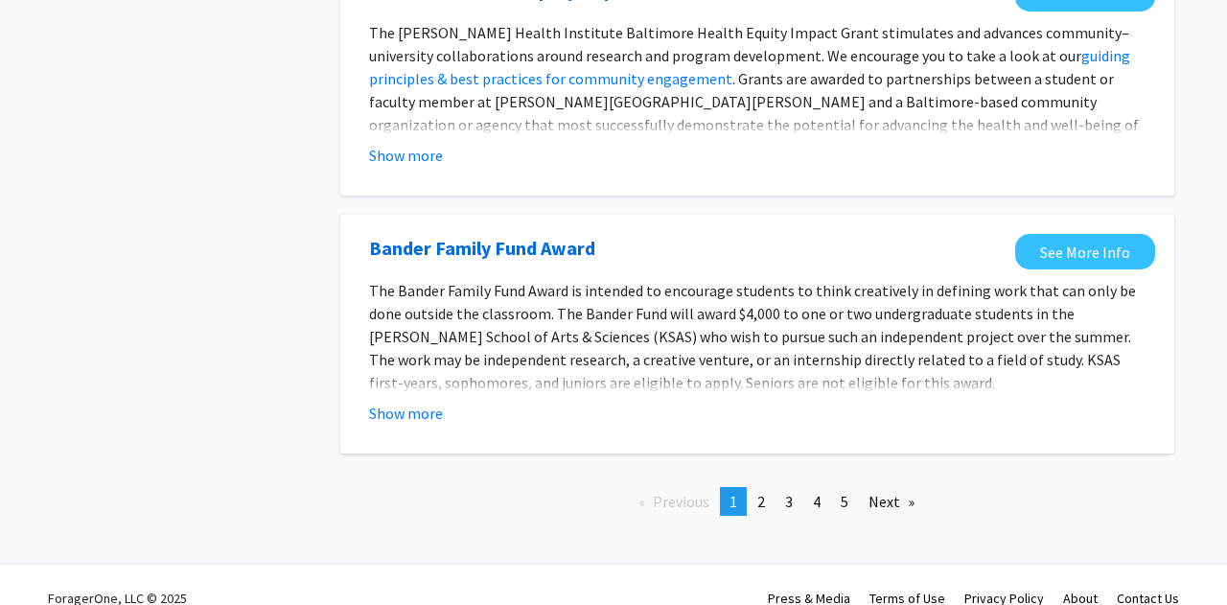
scroll to position [2249, 0]
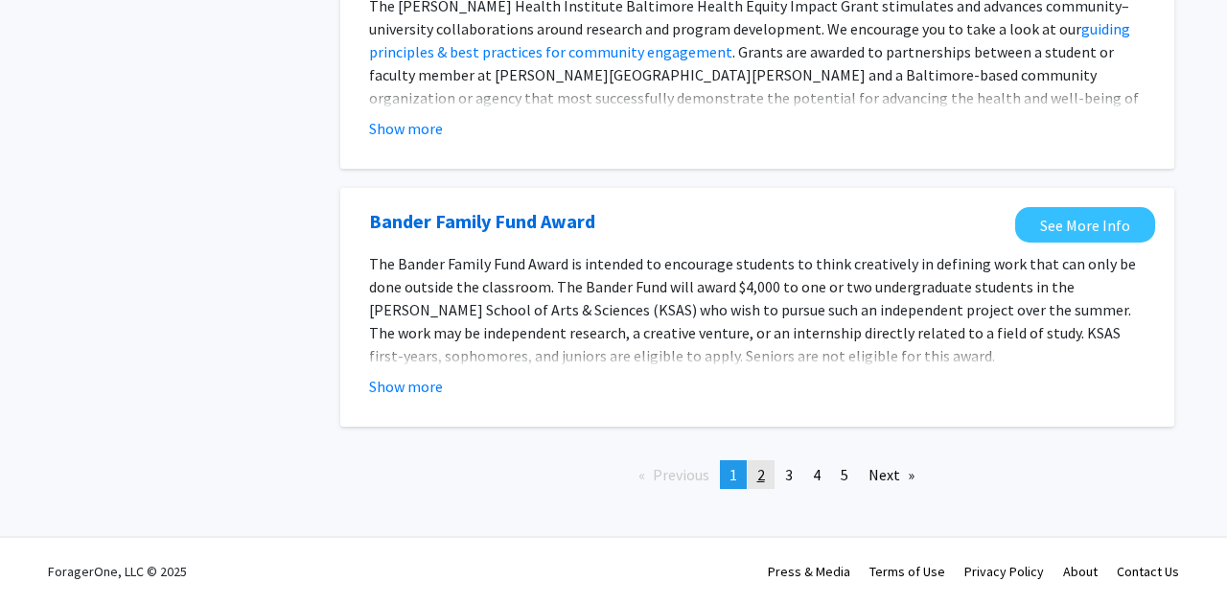
click at [752, 481] on link "page 2" at bounding box center [760, 474] width 27 height 29
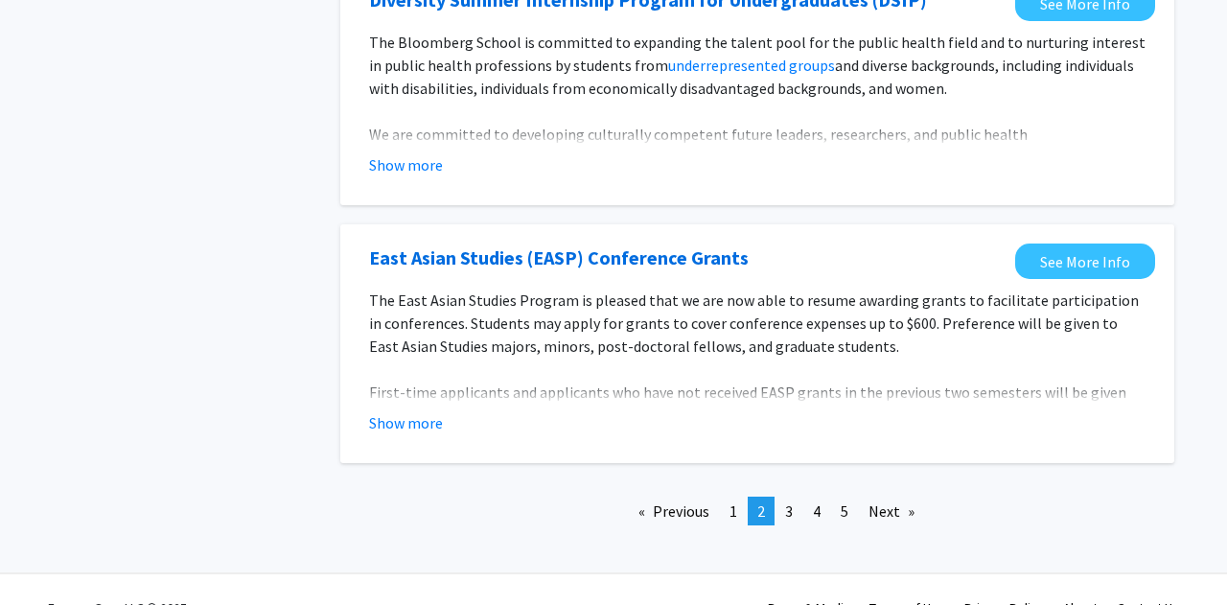
scroll to position [2348, 0]
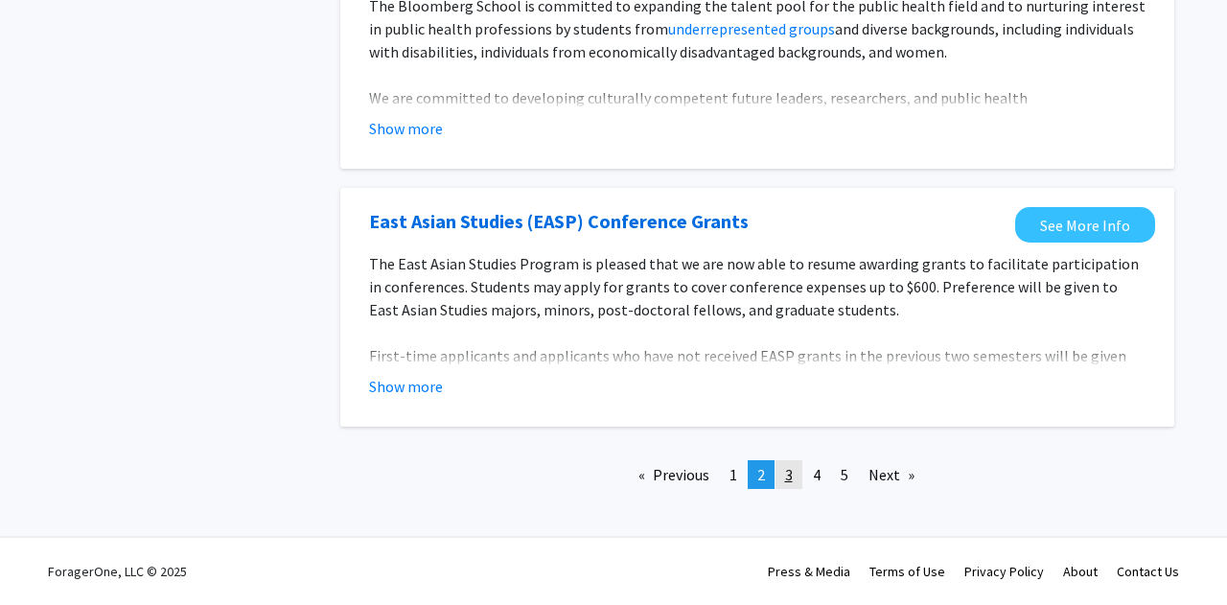
click at [787, 479] on span "3" at bounding box center [789, 474] width 8 height 19
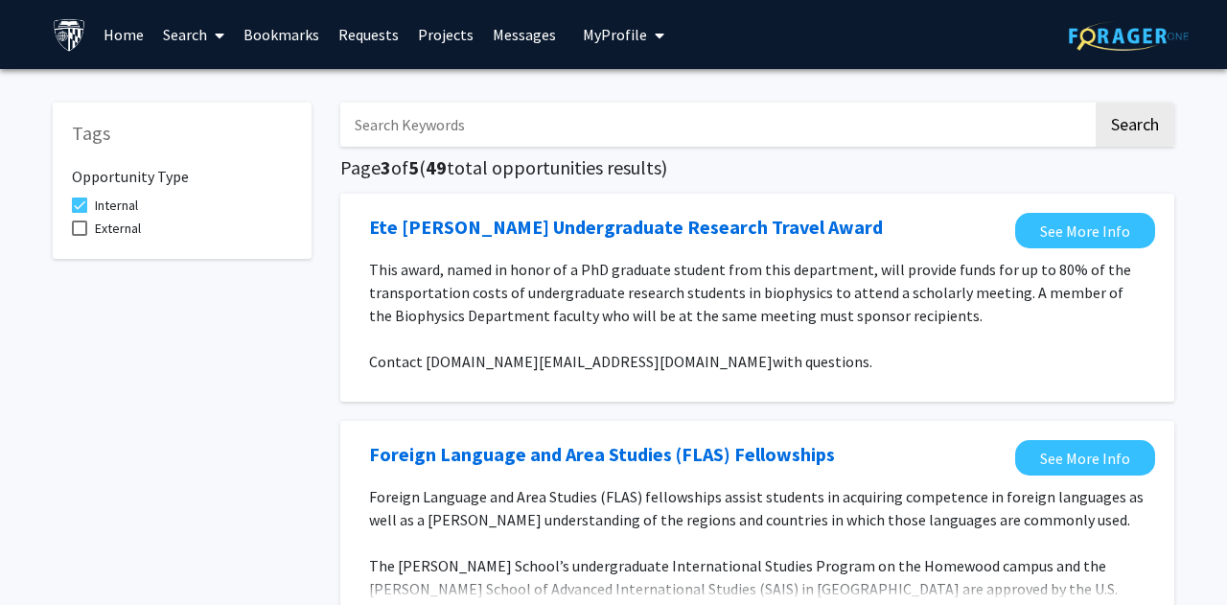
click at [82, 235] on span at bounding box center [79, 227] width 15 height 15
click at [80, 236] on input "External" at bounding box center [79, 236] width 1 height 1
checkbox input "true"
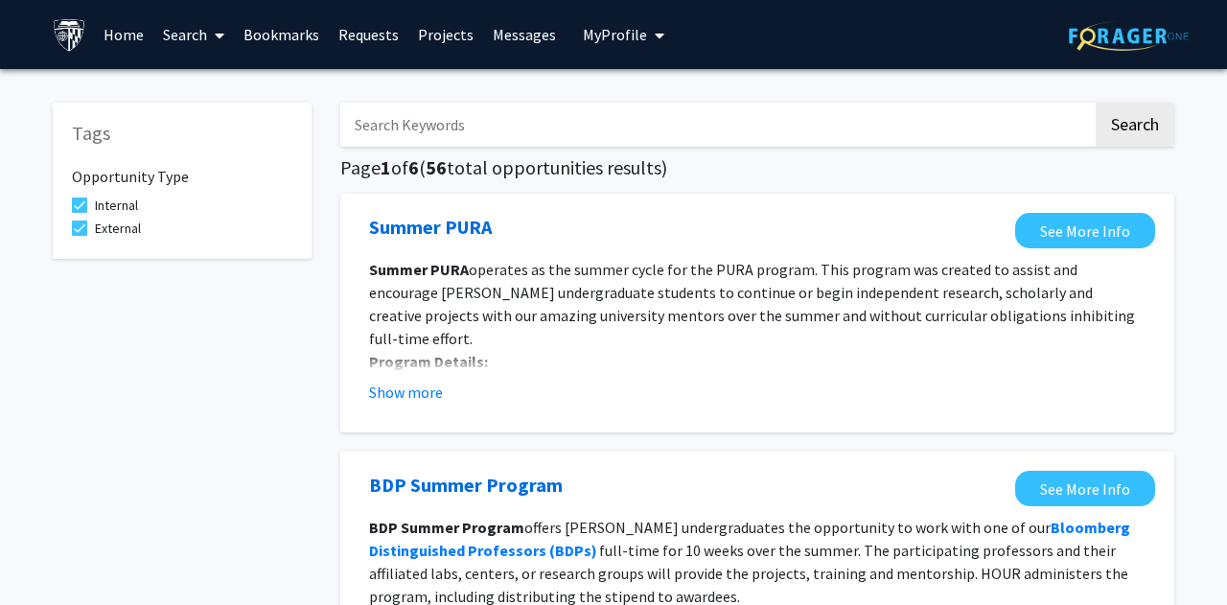
click at [512, 131] on input "Search Keywords" at bounding box center [716, 125] width 752 height 44
click at [1095, 103] on button "Search" at bounding box center [1134, 125] width 79 height 44
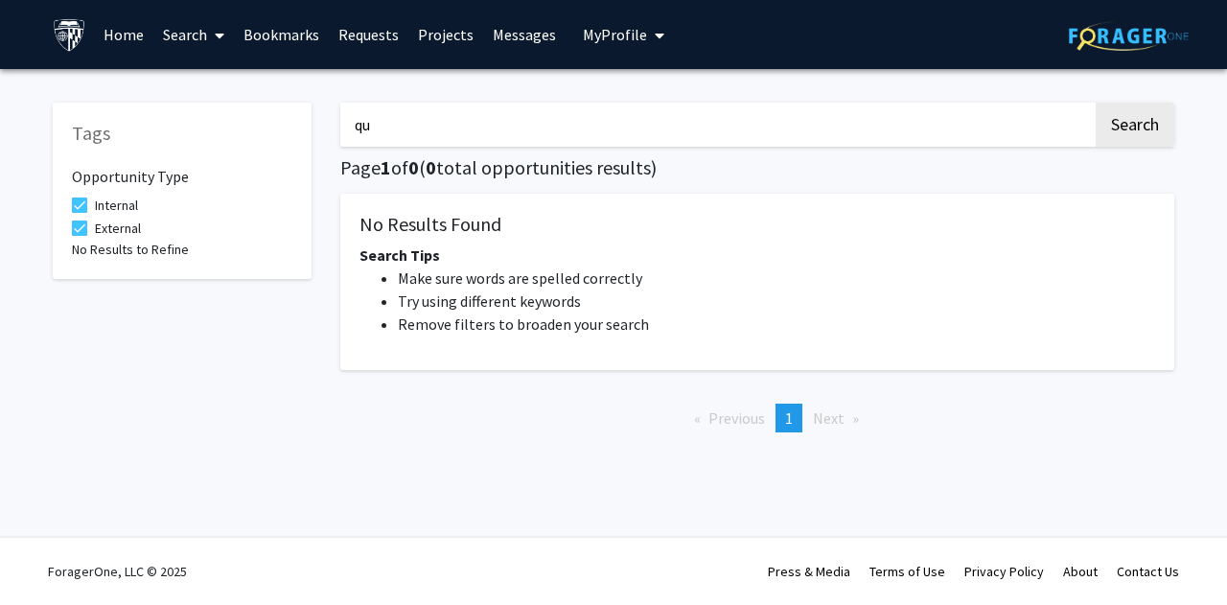
type input "q"
click at [1095, 103] on button "Search" at bounding box center [1134, 125] width 79 height 44
type input "t"
type input "venture"
click at [1095, 103] on button "Search" at bounding box center [1134, 125] width 79 height 44
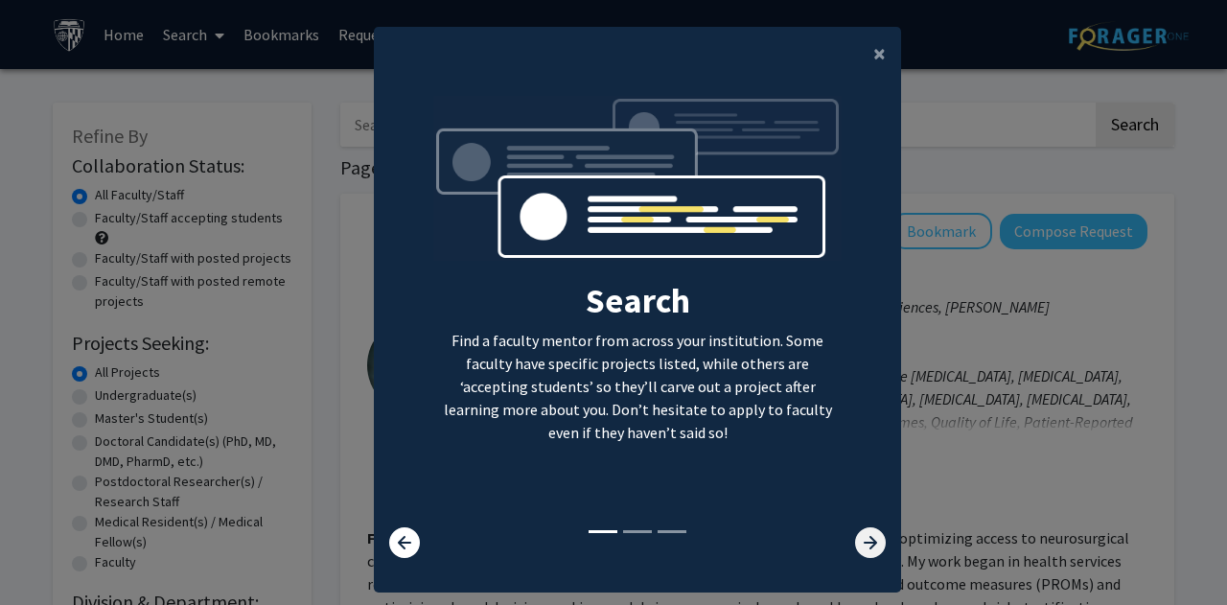
click at [867, 544] on icon at bounding box center [870, 542] width 31 height 31
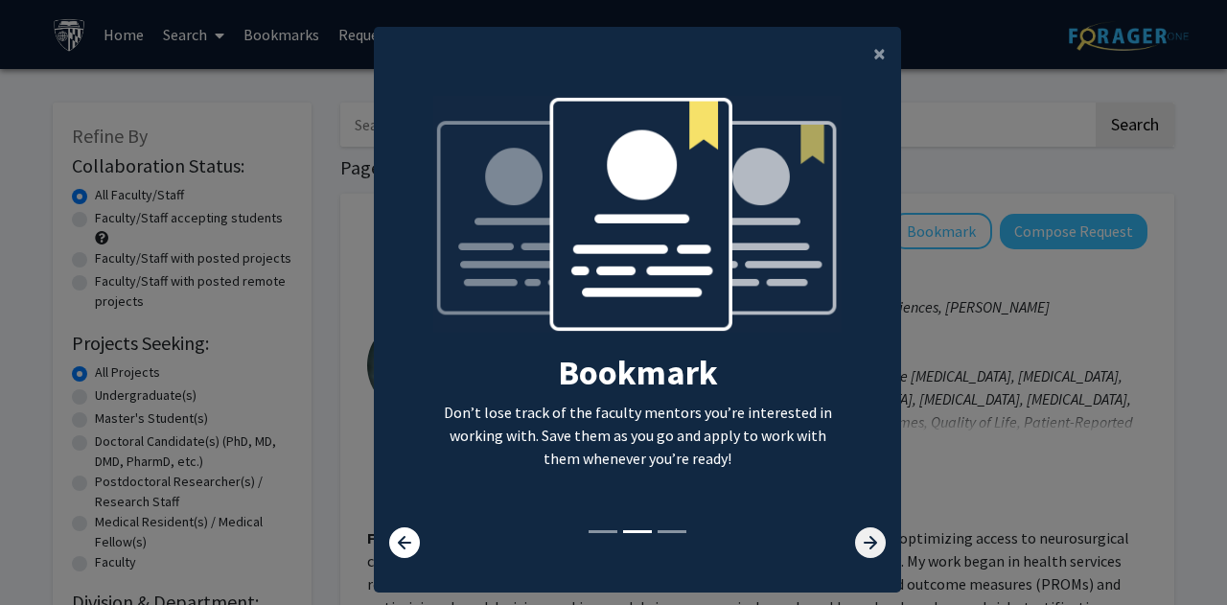
click at [867, 544] on icon at bounding box center [870, 542] width 31 height 31
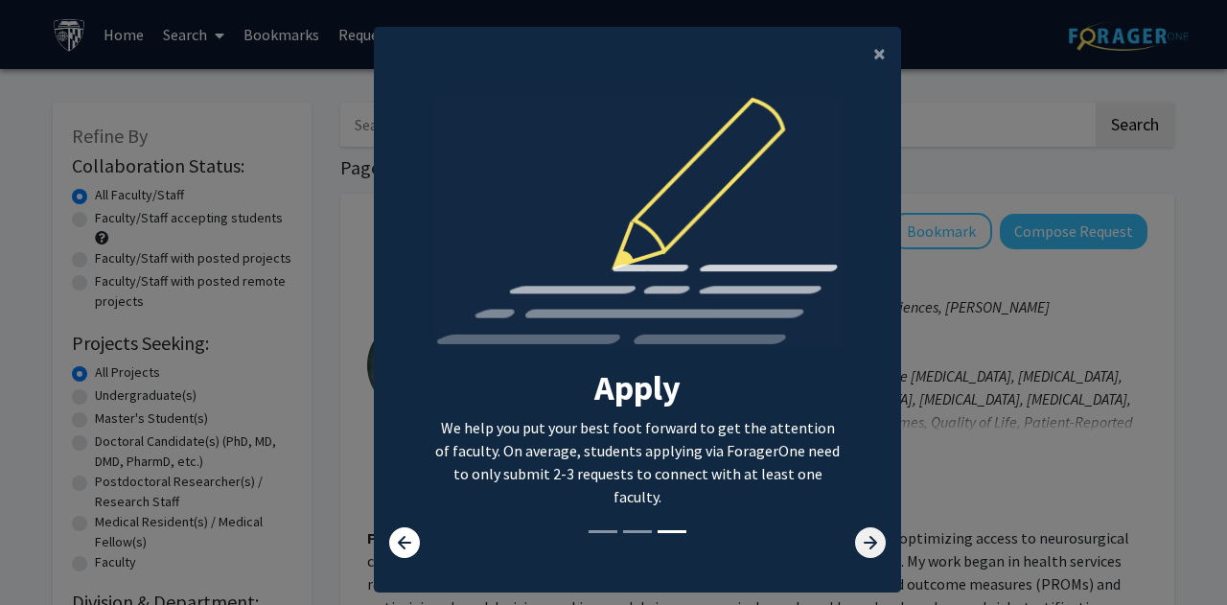
click at [867, 544] on icon at bounding box center [870, 542] width 31 height 31
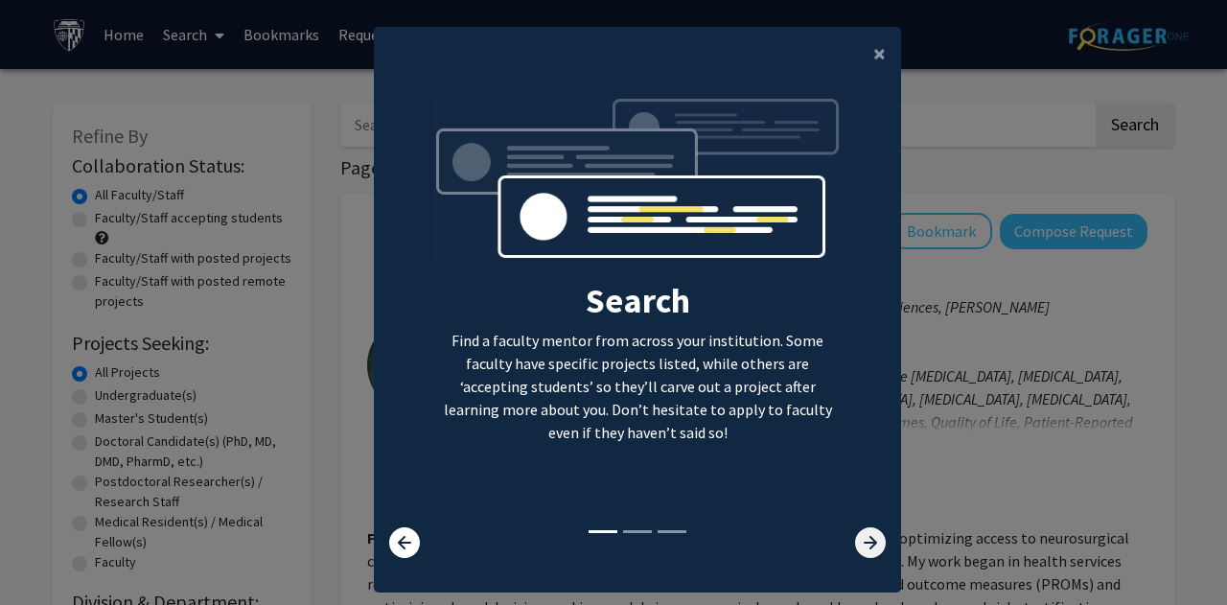
click at [867, 544] on icon at bounding box center [870, 542] width 31 height 31
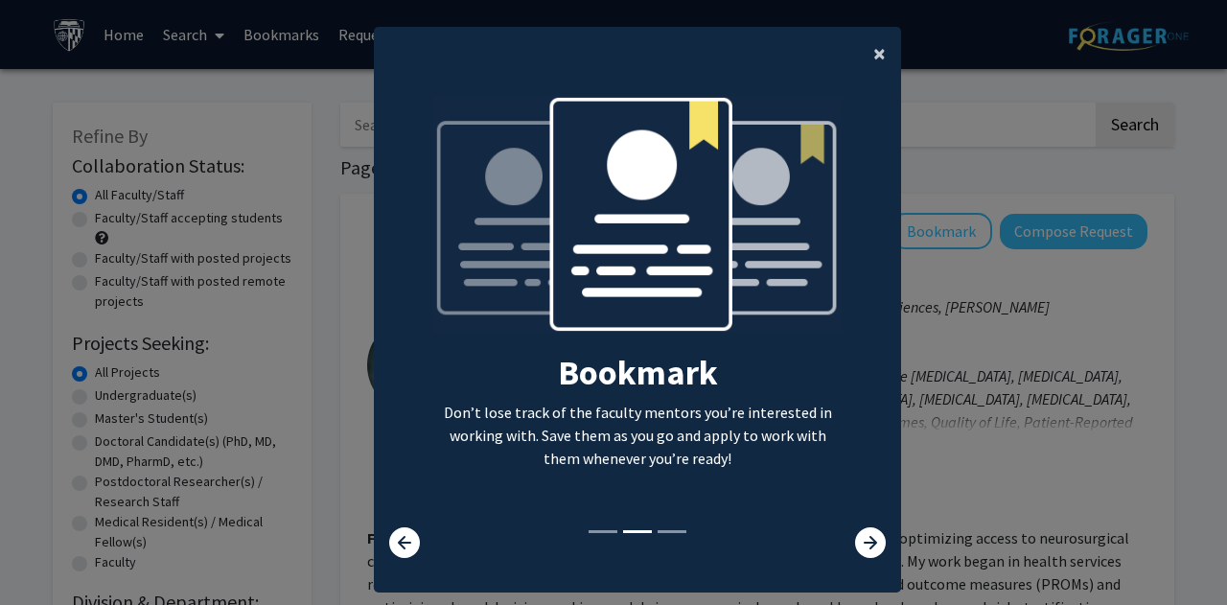
click at [878, 56] on span "×" at bounding box center [879, 53] width 12 height 30
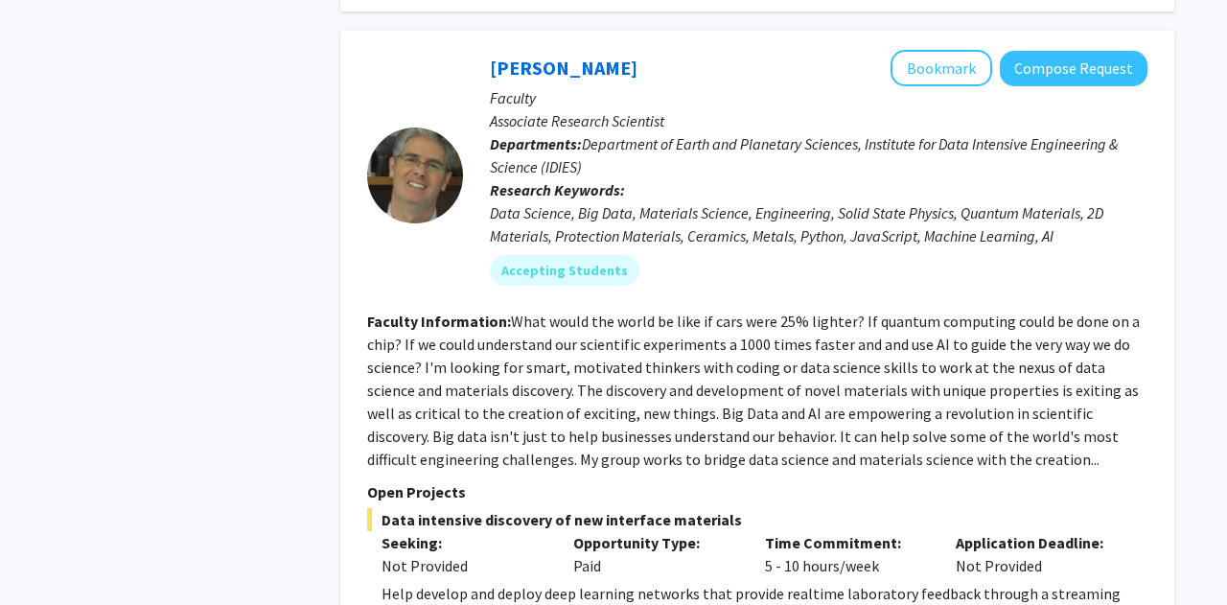
scroll to position [1268, 0]
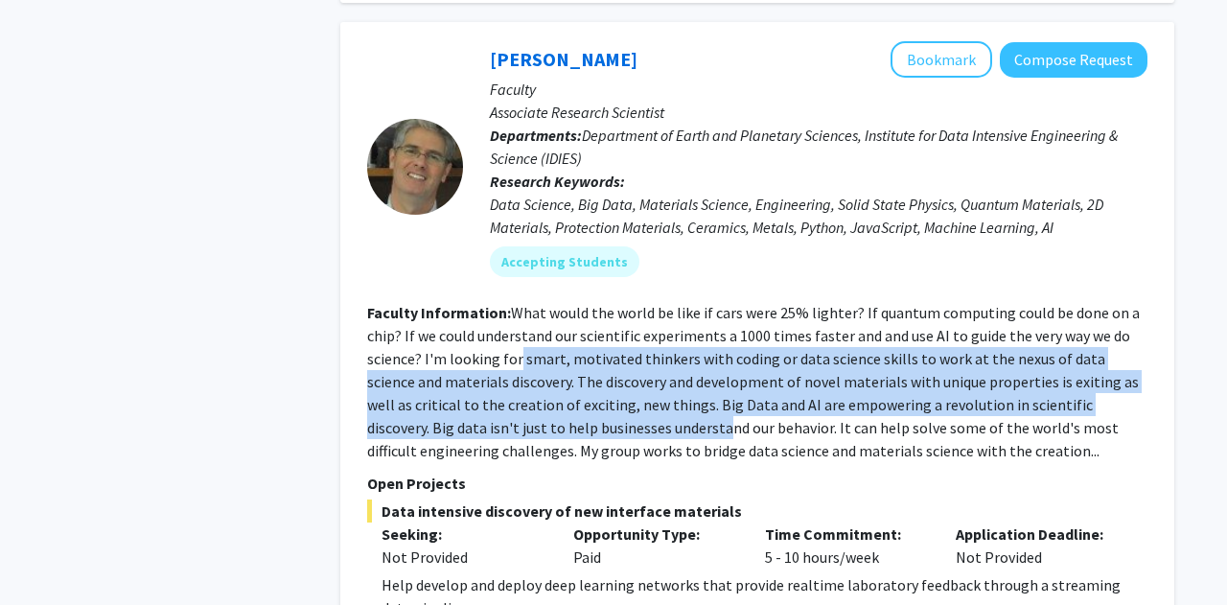
drag, startPoint x: 515, startPoint y: 316, endPoint x: 604, endPoint y: 378, distance: 108.2
click at [604, 378] on fg-read-more "What would the world be like if cars were 25% lighter? If quantum computing cou…" at bounding box center [753, 381] width 772 height 157
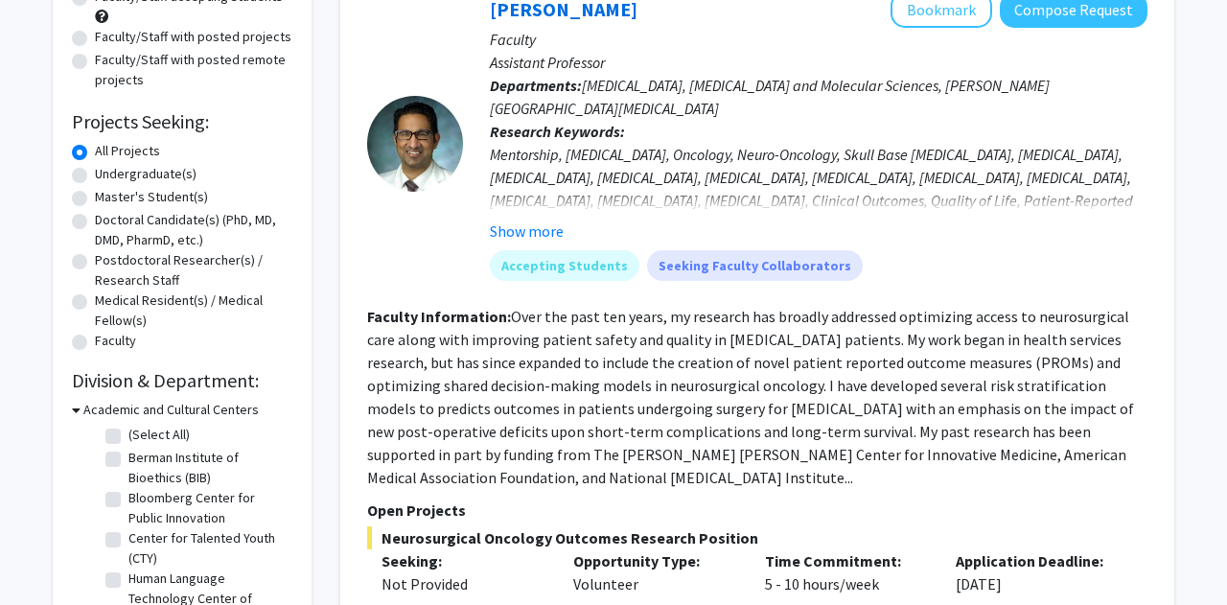
scroll to position [0, 0]
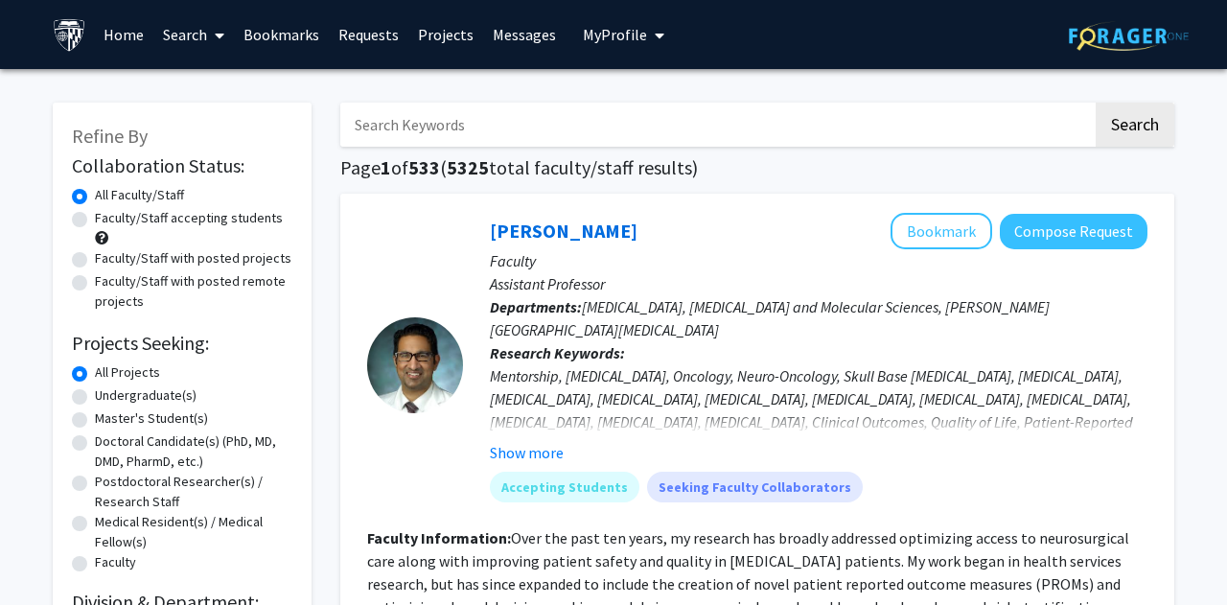
click at [516, 126] on input "Search Keywords" at bounding box center [716, 125] width 752 height 44
type input "Finance"
click at [1095, 103] on button "Search" at bounding box center [1134, 125] width 79 height 44
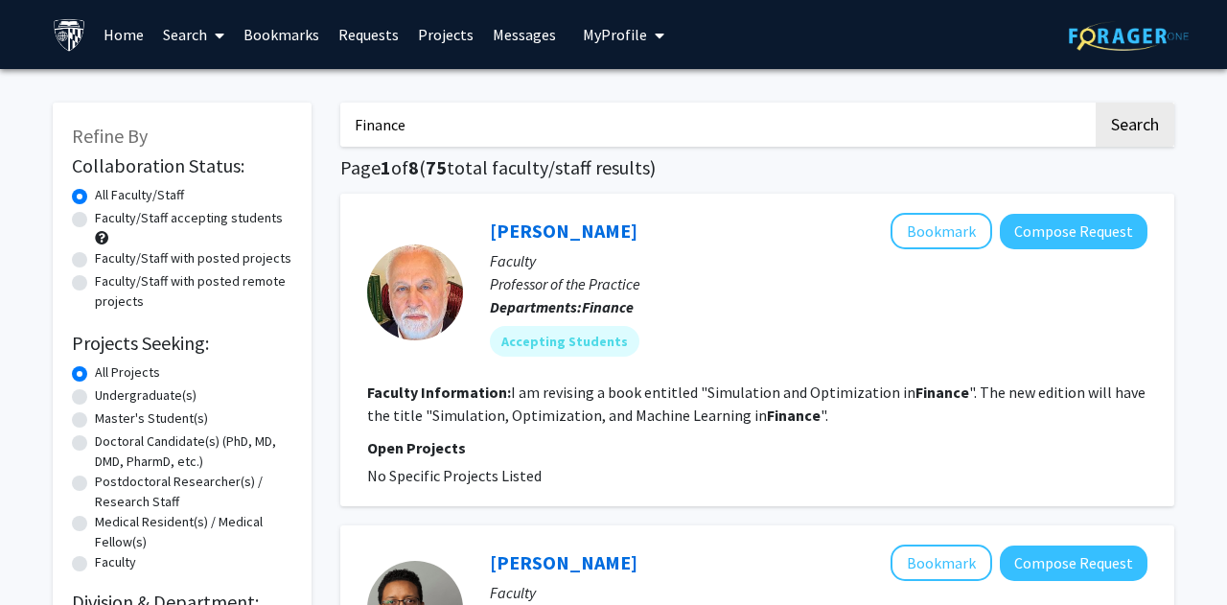
drag, startPoint x: 522, startPoint y: 133, endPoint x: 273, endPoint y: 6, distance: 279.9
click at [340, 103] on input "Finance" at bounding box center [716, 125] width 752 height 44
click at [1095, 103] on button "Search" at bounding box center [1134, 125] width 79 height 44
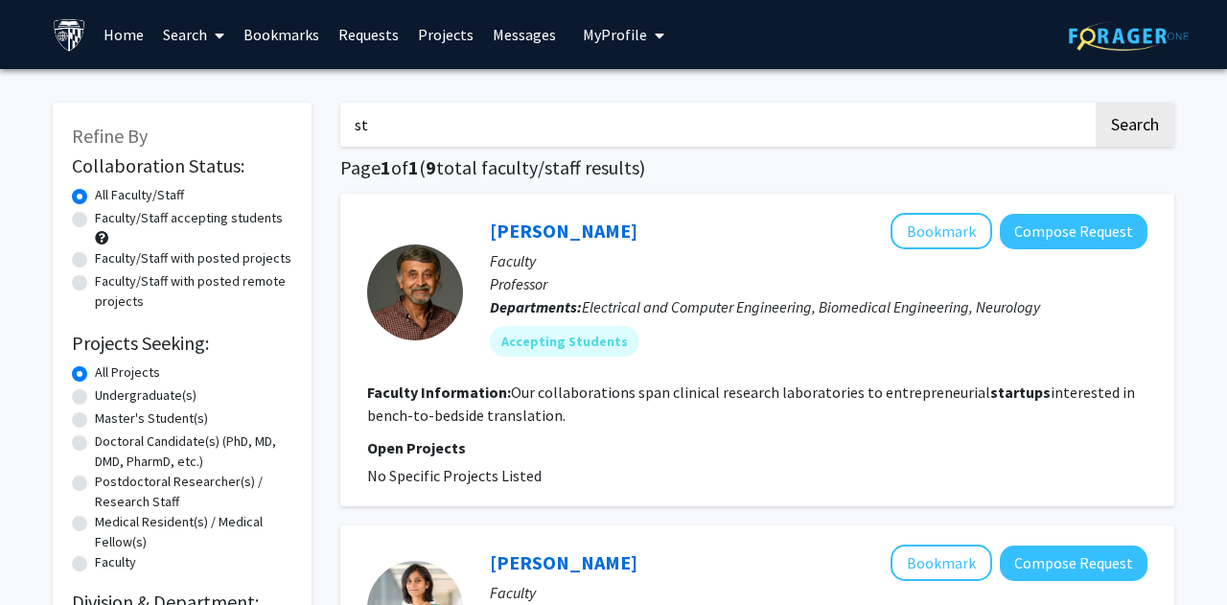
type input "s"
click at [1095, 103] on button "Search" at bounding box center [1134, 125] width 79 height 44
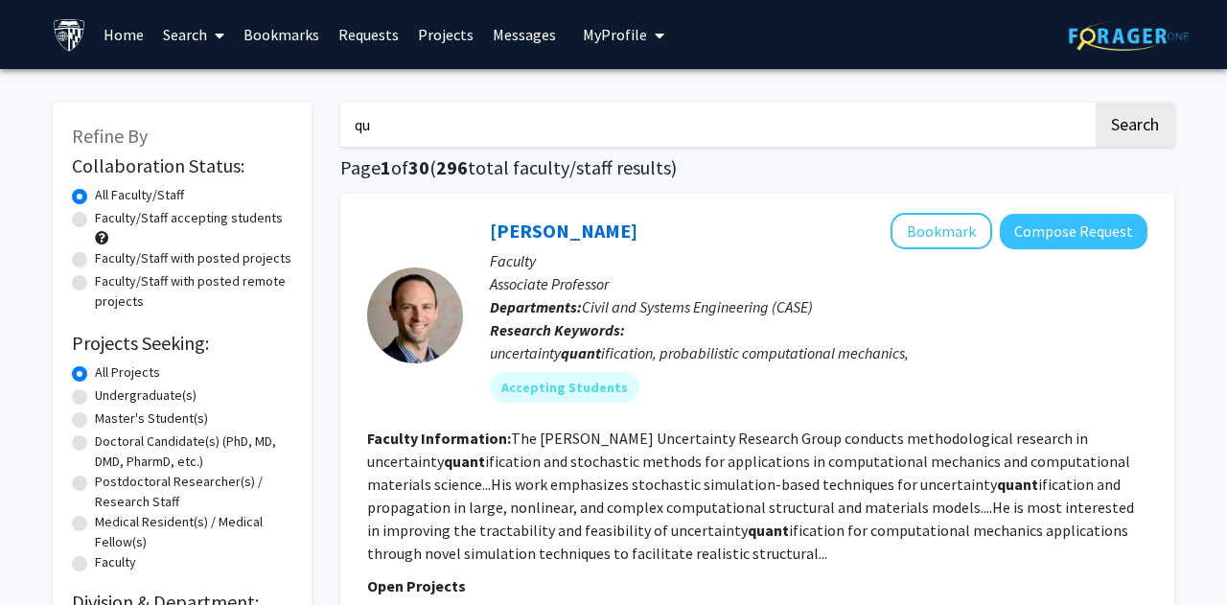
type input "q"
click at [1095, 103] on button "Search" at bounding box center [1134, 125] width 79 height 44
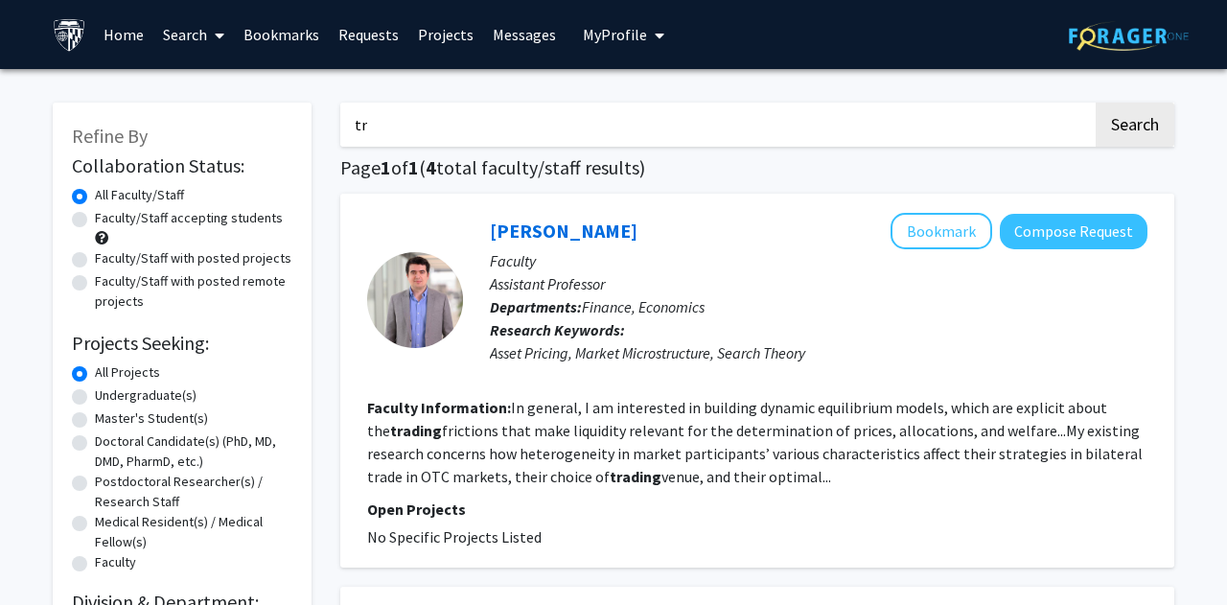
type input "t"
type input "venture"
click at [1095, 103] on button "Search" at bounding box center [1134, 125] width 79 height 44
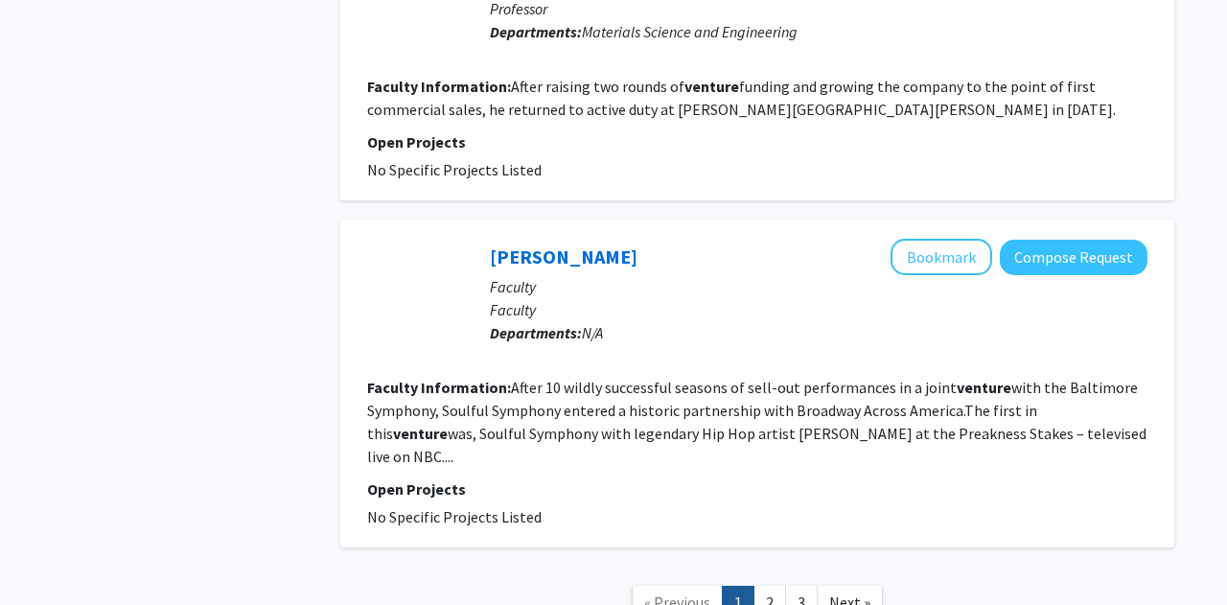
scroll to position [3580, 0]
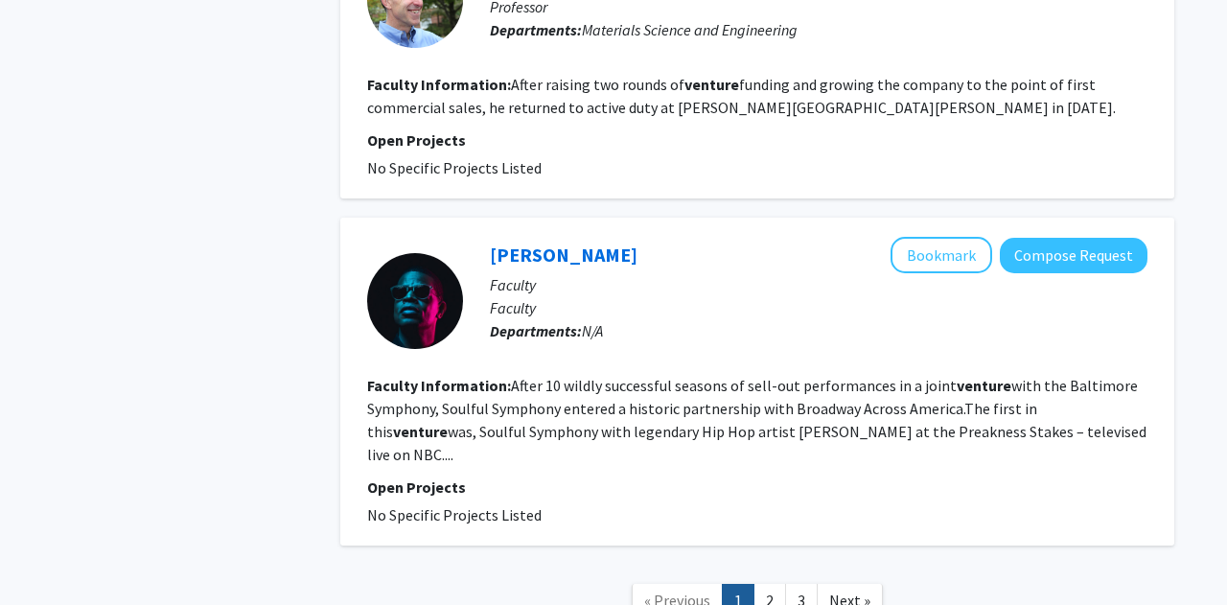
click at [777, 584] on link "2" at bounding box center [769, 601] width 33 height 34
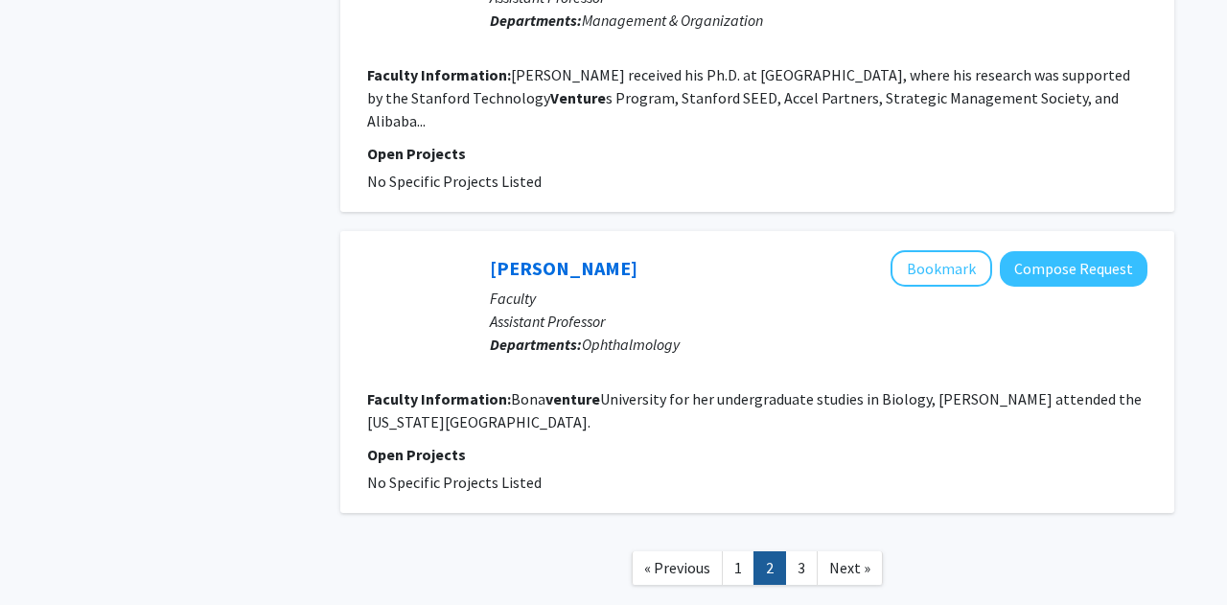
scroll to position [2974, 0]
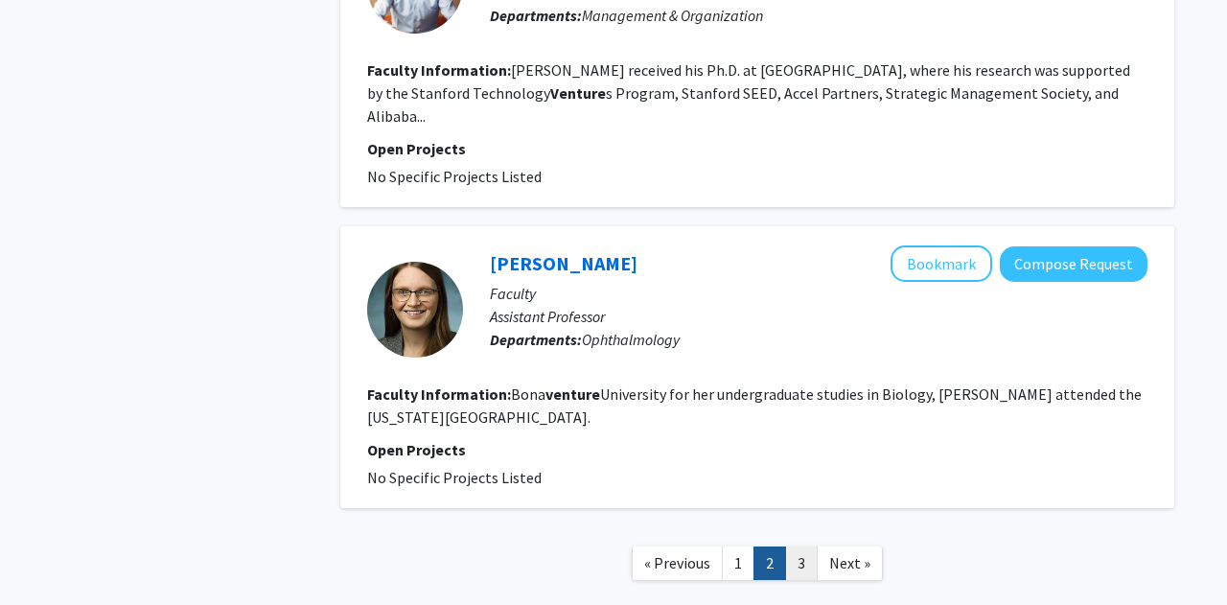
click at [793, 546] on link "3" at bounding box center [801, 563] width 33 height 34
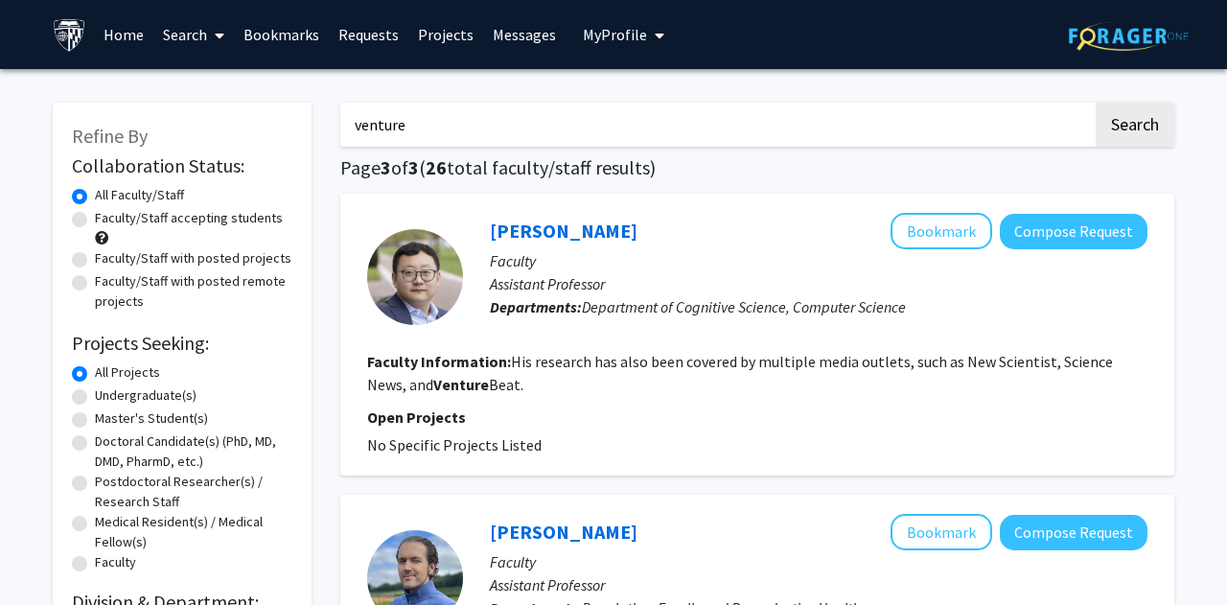
drag, startPoint x: 420, startPoint y: 126, endPoint x: 308, endPoint y: 103, distance: 114.4
click at [340, 103] on input "venture" at bounding box center [716, 125] width 752 height 44
click at [1095, 103] on button "Search" at bounding box center [1134, 125] width 79 height 44
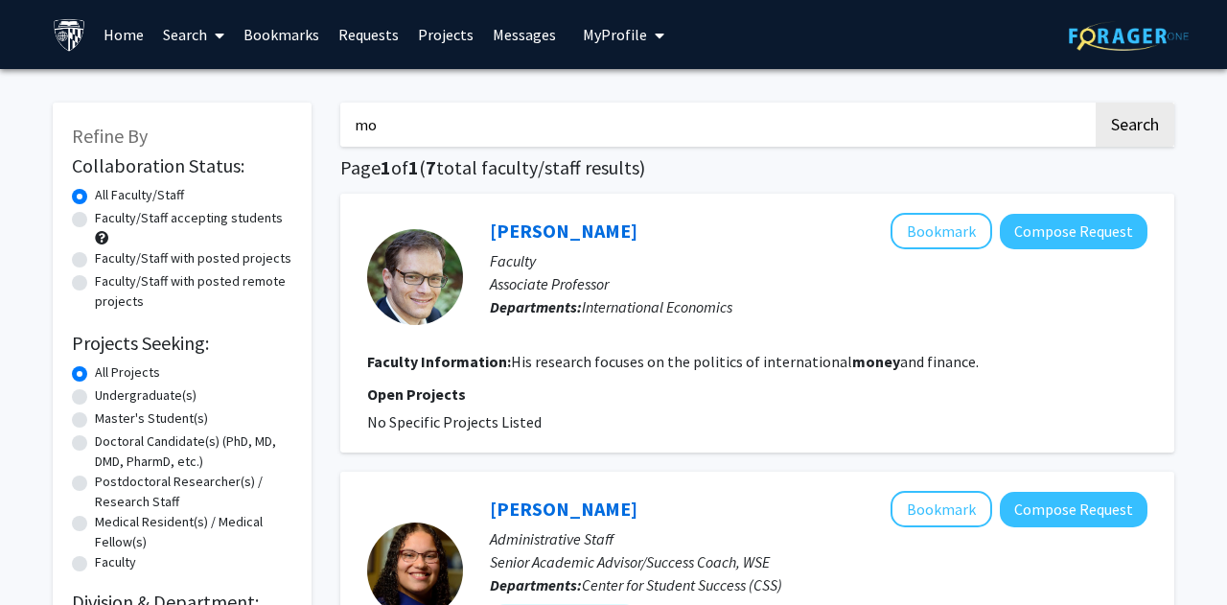
type input "m"
click at [1095, 103] on button "Search" at bounding box center [1134, 125] width 79 height 44
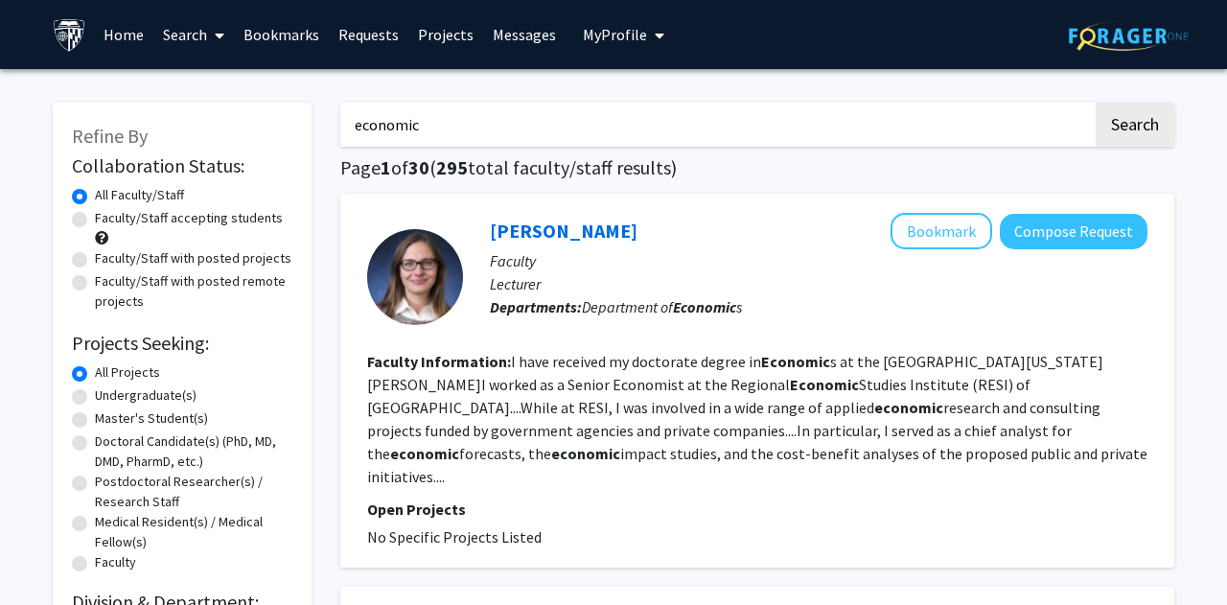
click at [483, 119] on input "economic" at bounding box center [716, 125] width 752 height 44
type input "economics"
click at [1095, 103] on button "Search" at bounding box center [1134, 125] width 79 height 44
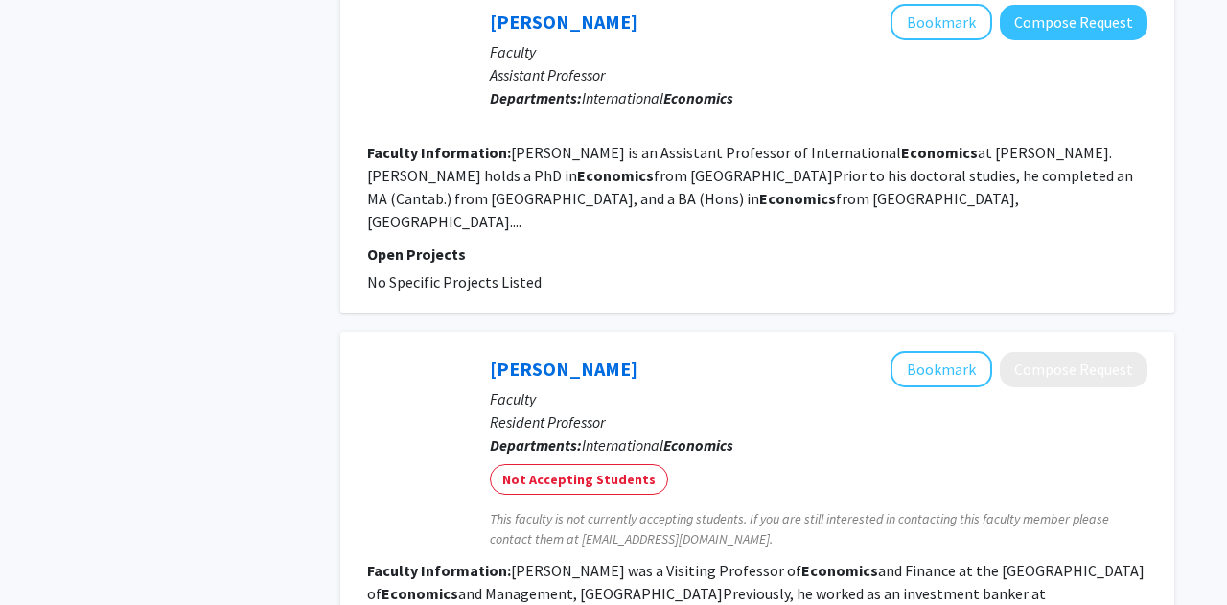
scroll to position [3557, 0]
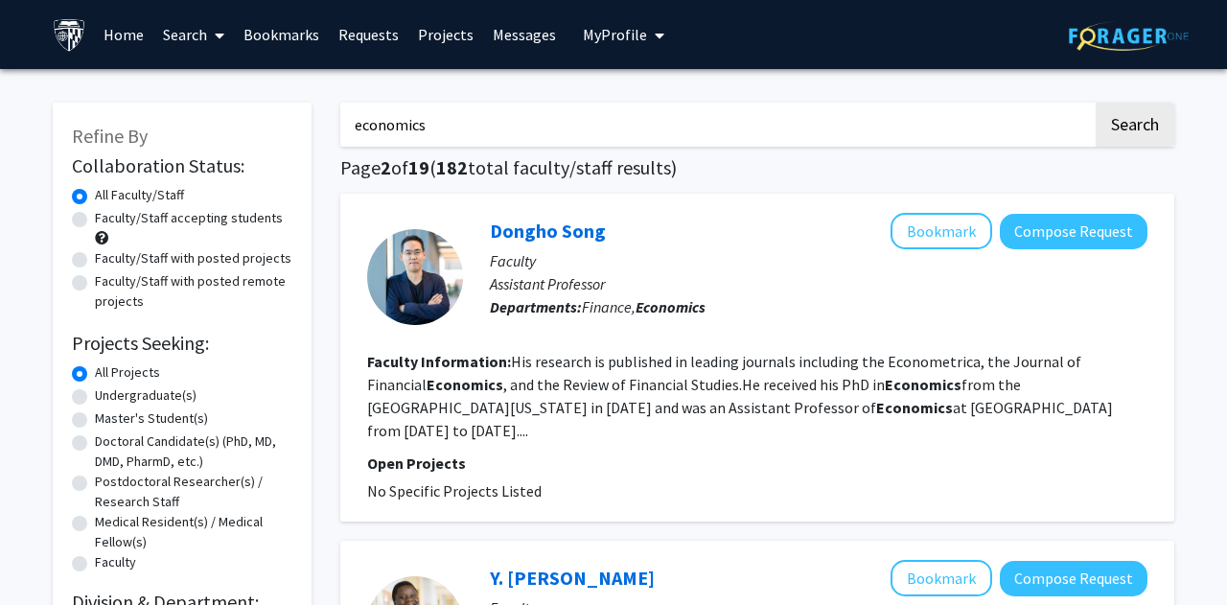
drag, startPoint x: 573, startPoint y: 128, endPoint x: 152, endPoint y: -65, distance: 463.1
click at [340, 103] on input "economics" at bounding box center [716, 125] width 752 height 44
type input "startups"
click at [1095, 103] on button "Search" at bounding box center [1134, 125] width 79 height 44
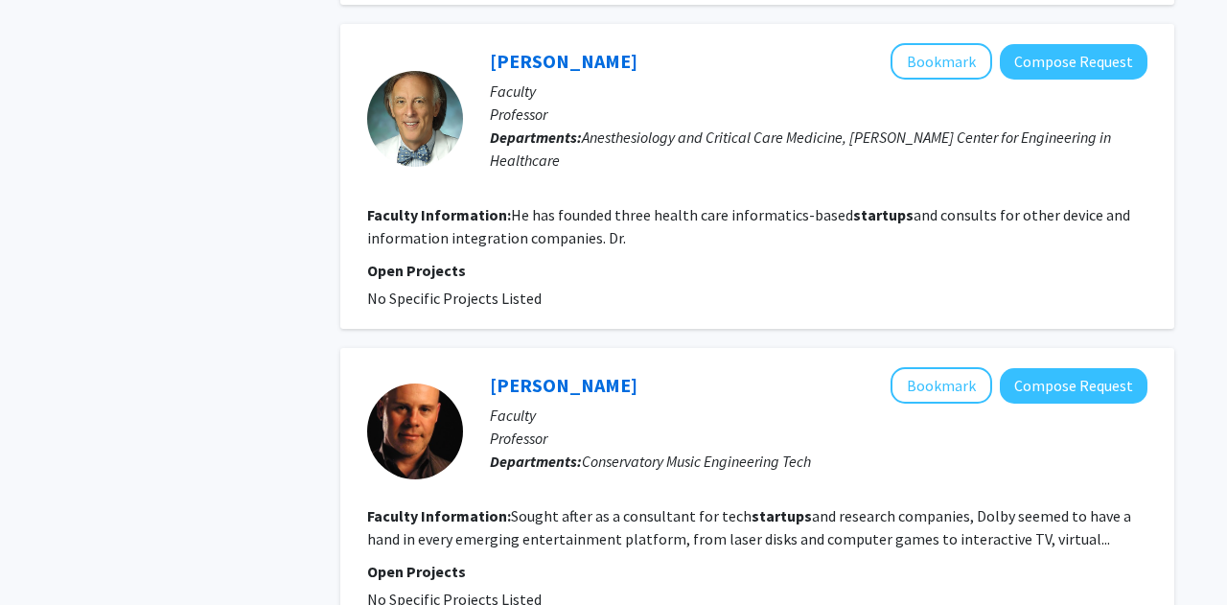
scroll to position [2651, 0]
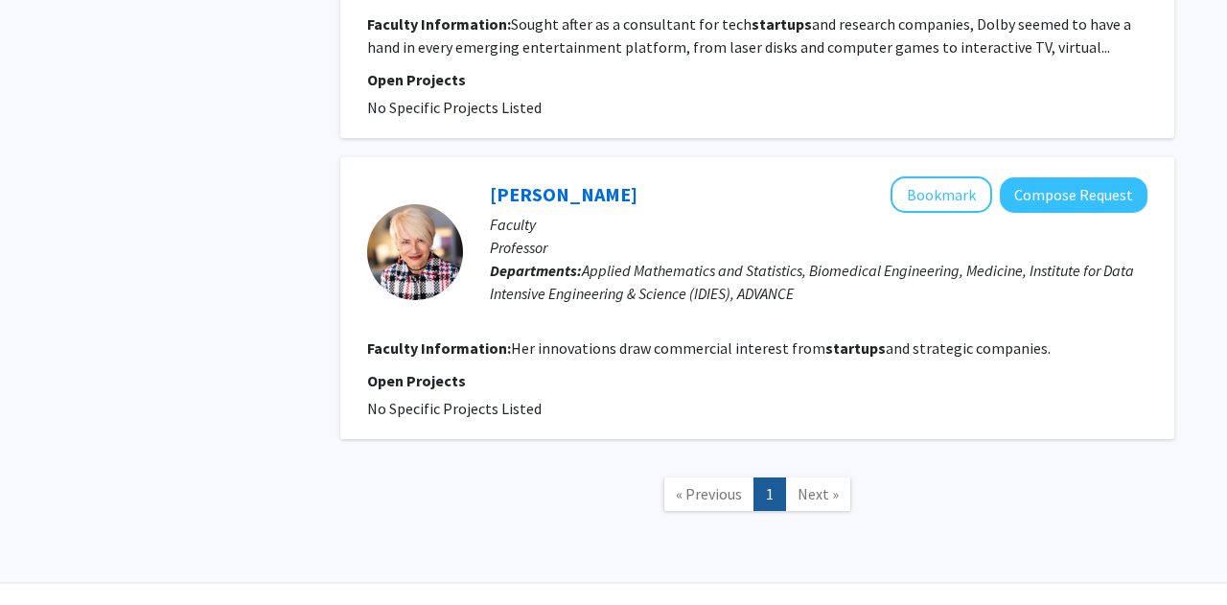
click at [796, 477] on link "Next »" at bounding box center [818, 494] width 66 height 34
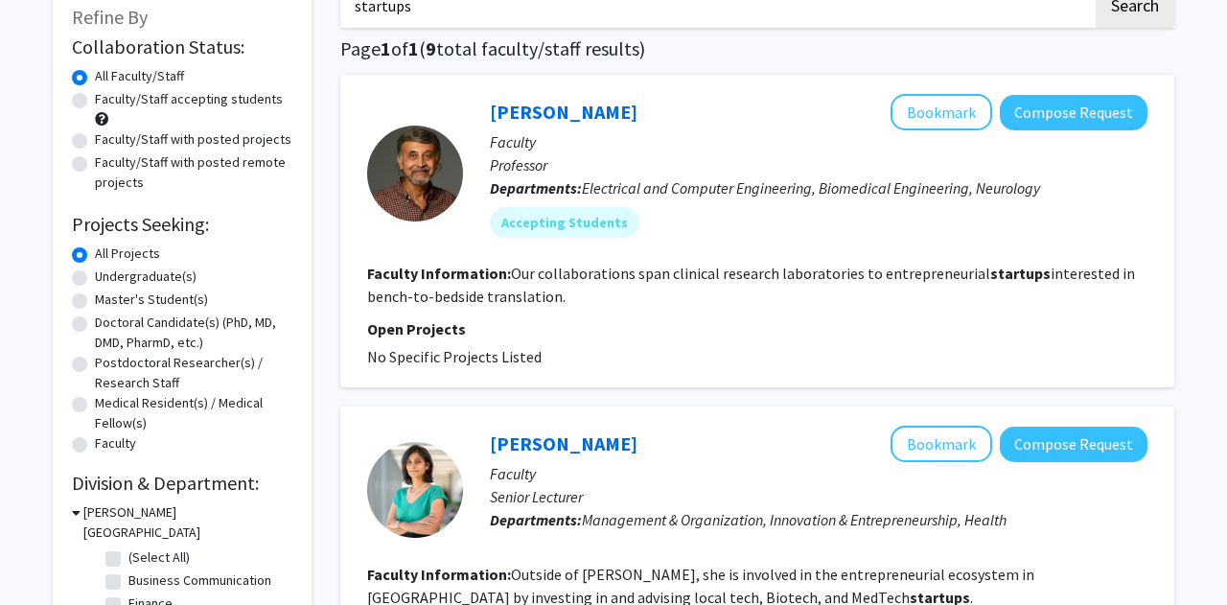
scroll to position [0, 0]
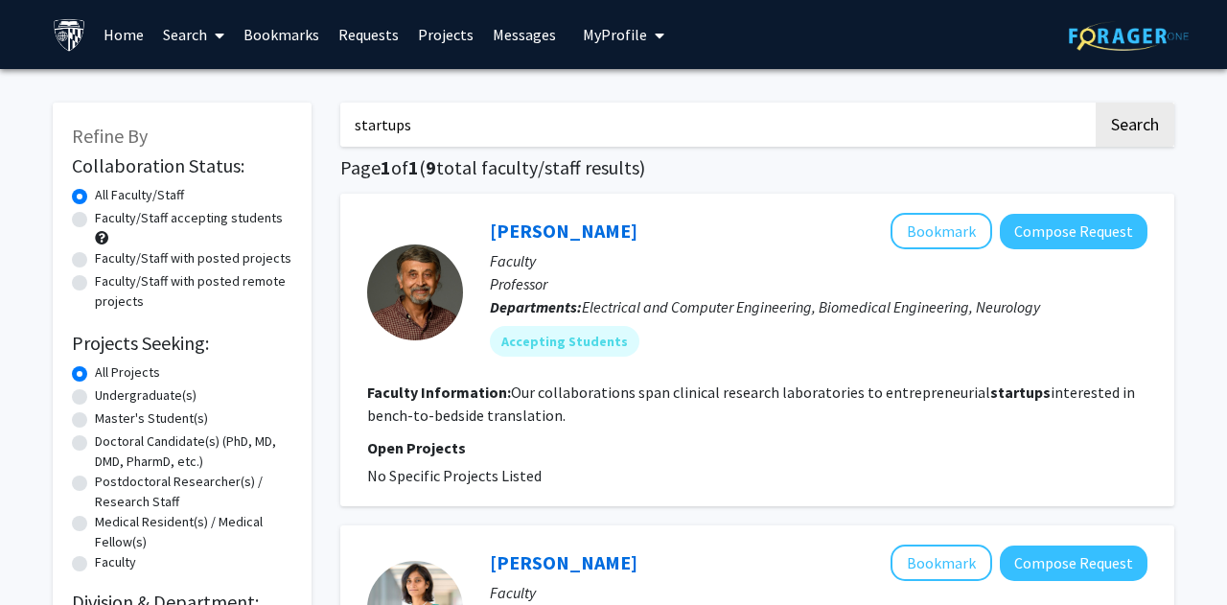
drag, startPoint x: 470, startPoint y: 131, endPoint x: 210, endPoint y: -22, distance: 301.6
click at [340, 103] on input "startups" at bounding box center [716, 125] width 752 height 44
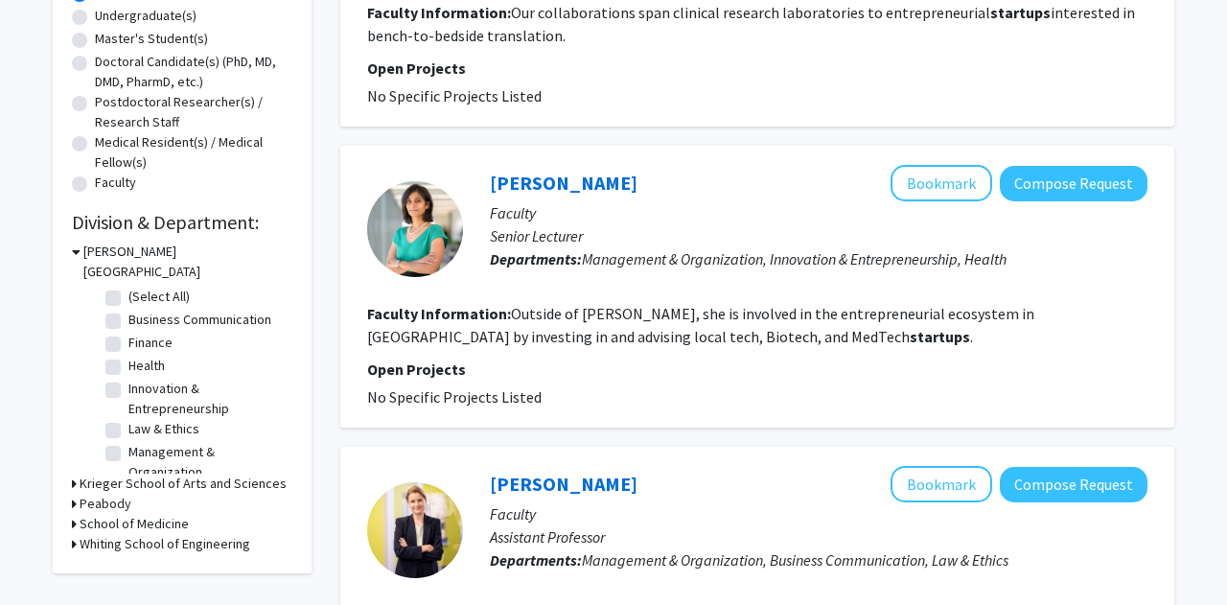
scroll to position [385, 0]
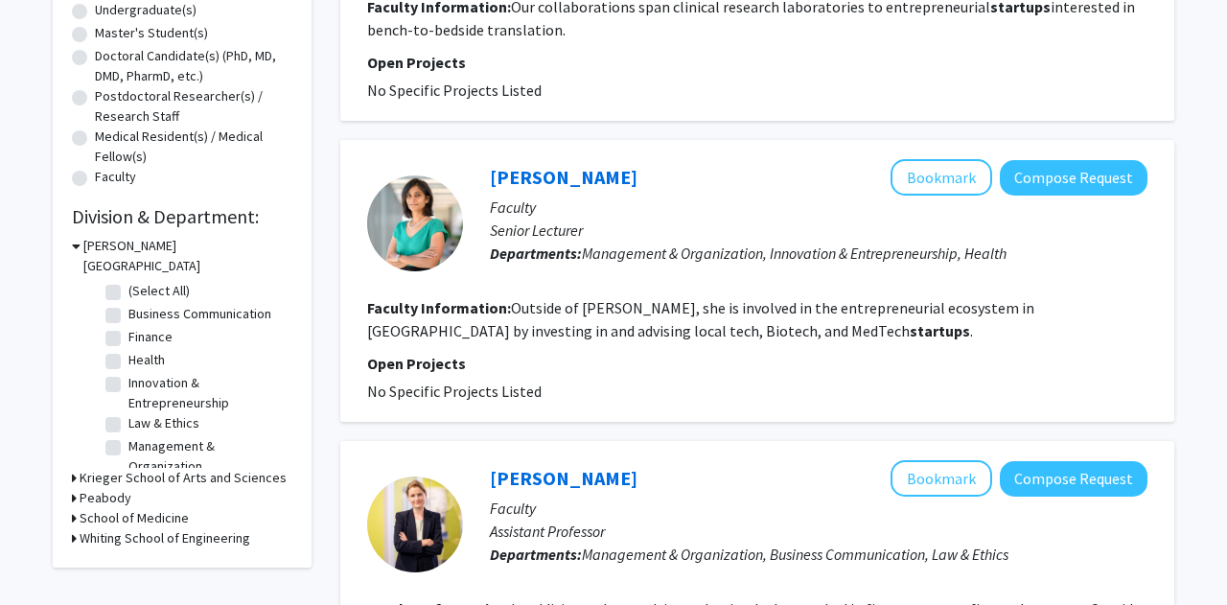
click at [128, 304] on label "Business Communication" at bounding box center [199, 314] width 143 height 20
click at [128, 304] on input "Business Communication" at bounding box center [134, 310] width 12 height 12
checkbox input "true"
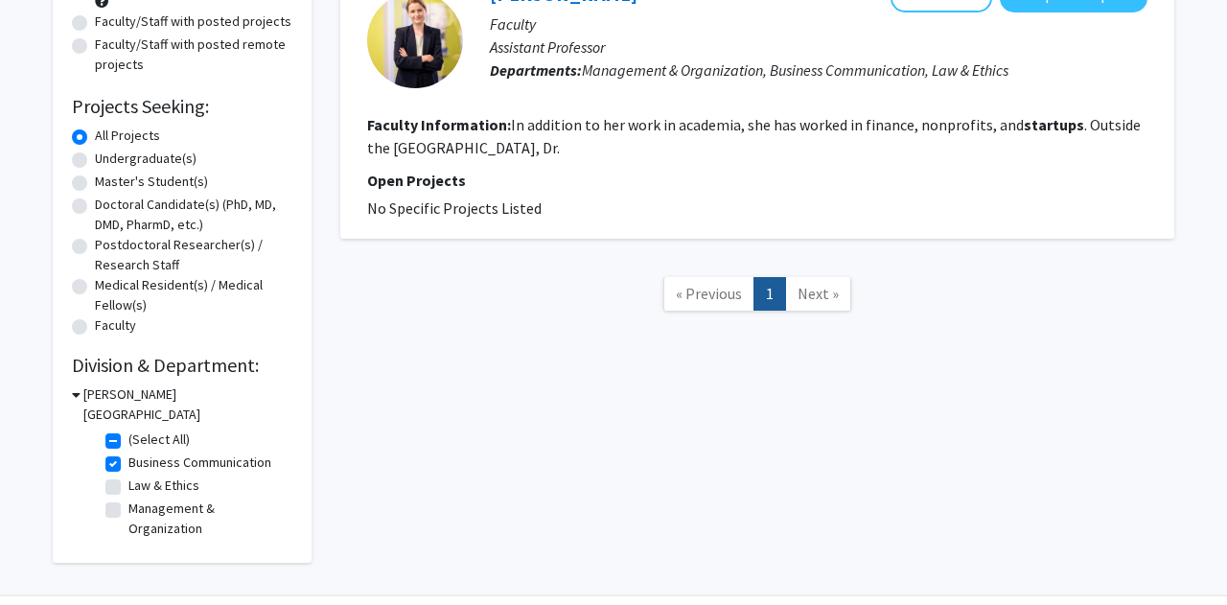
scroll to position [258, 0]
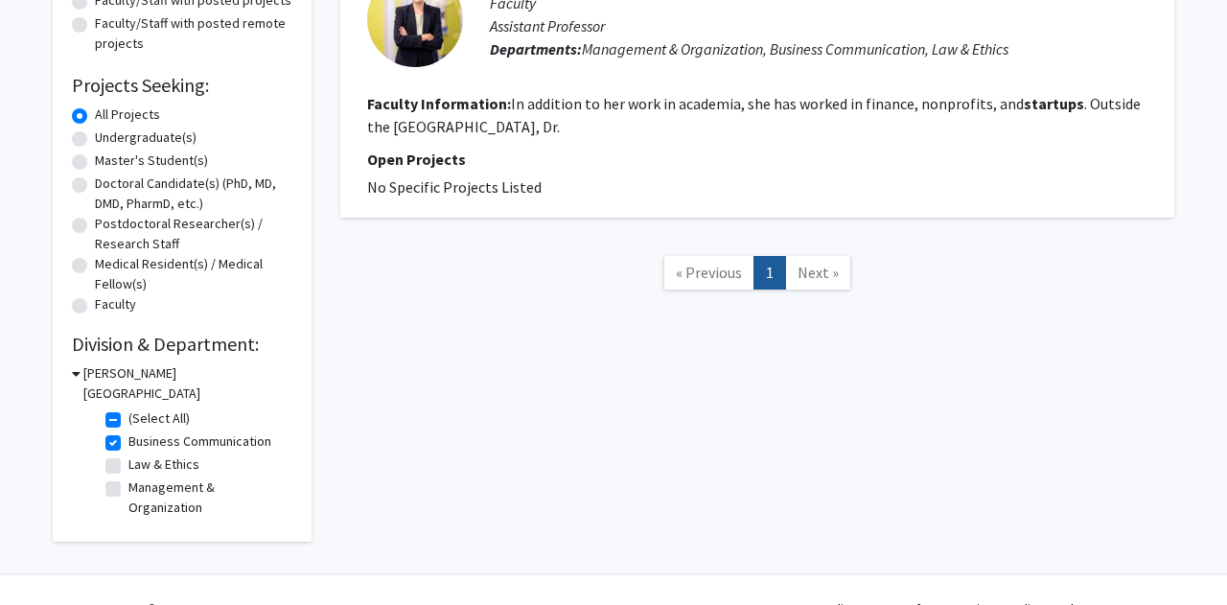
click at [128, 431] on label "Business Communication" at bounding box center [199, 441] width 143 height 20
click at [128, 431] on input "Business Communication" at bounding box center [134, 437] width 12 height 12
checkbox input "false"
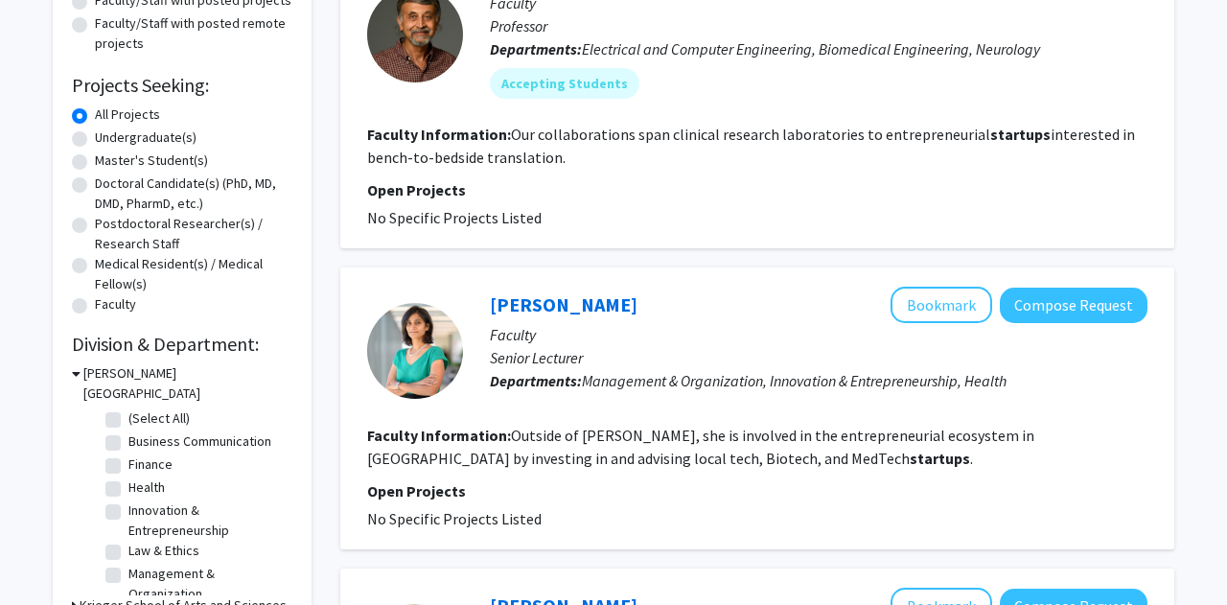
scroll to position [261, 0]
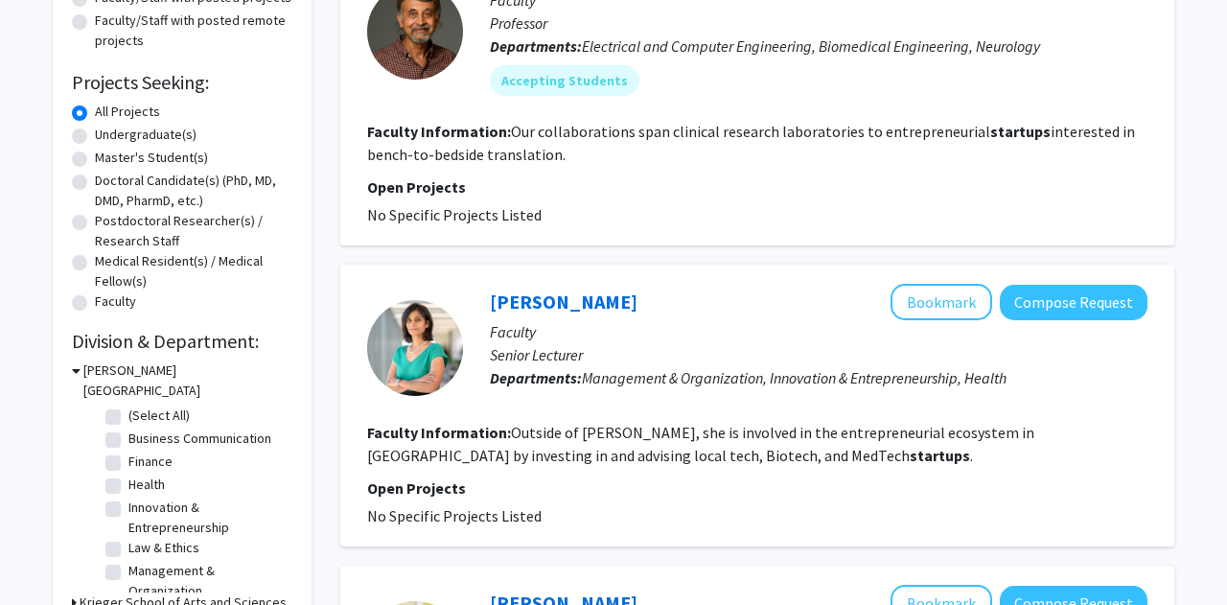
click at [128, 497] on label "Innovation & Entrepreneurship" at bounding box center [207, 517] width 159 height 40
click at [128, 497] on input "Innovation & Entrepreneurship" at bounding box center [134, 503] width 12 height 12
checkbox input "true"
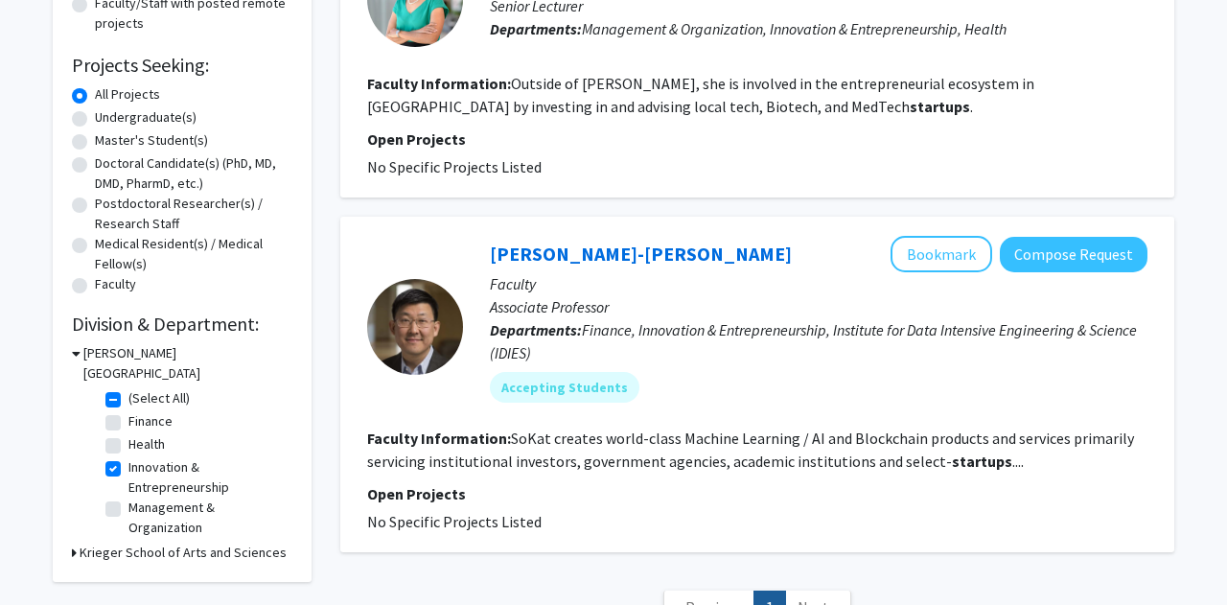
scroll to position [338, 0]
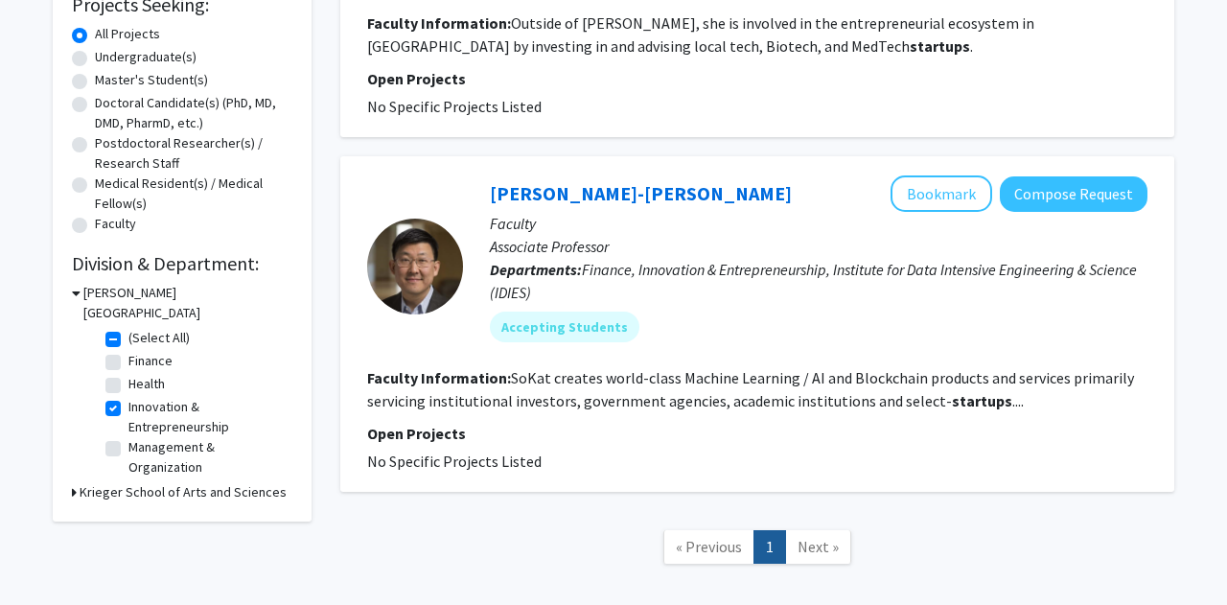
click at [128, 397] on label "Innovation & Entrepreneurship" at bounding box center [207, 417] width 159 height 40
click at [128, 397] on input "Innovation & Entrepreneurship" at bounding box center [134, 403] width 12 height 12
checkbox input "false"
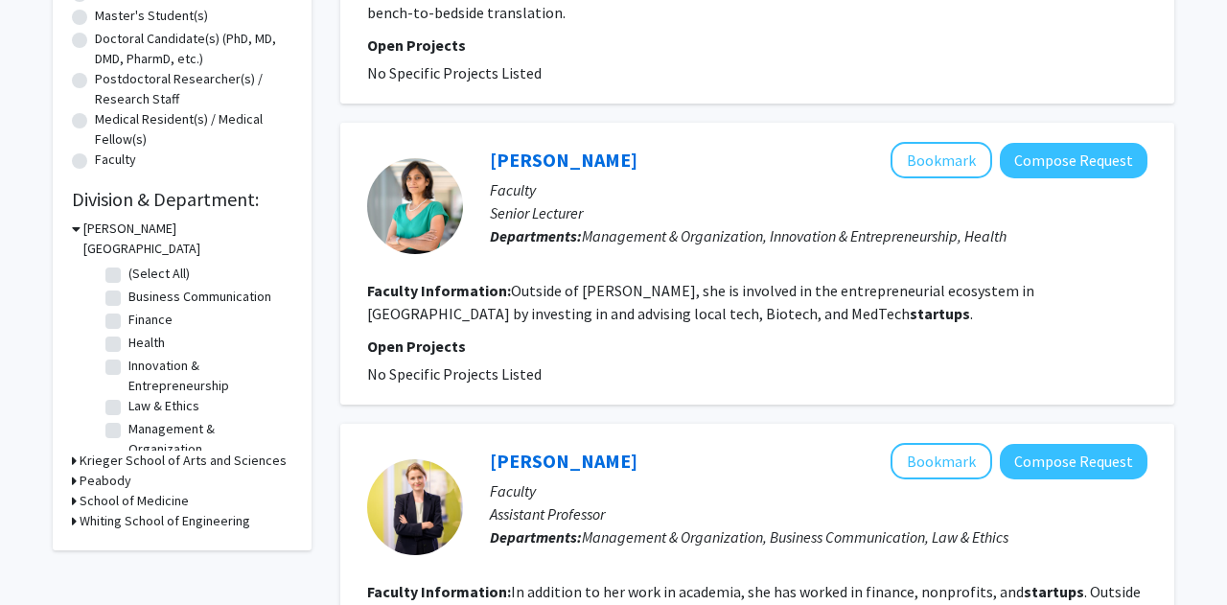
scroll to position [434, 0]
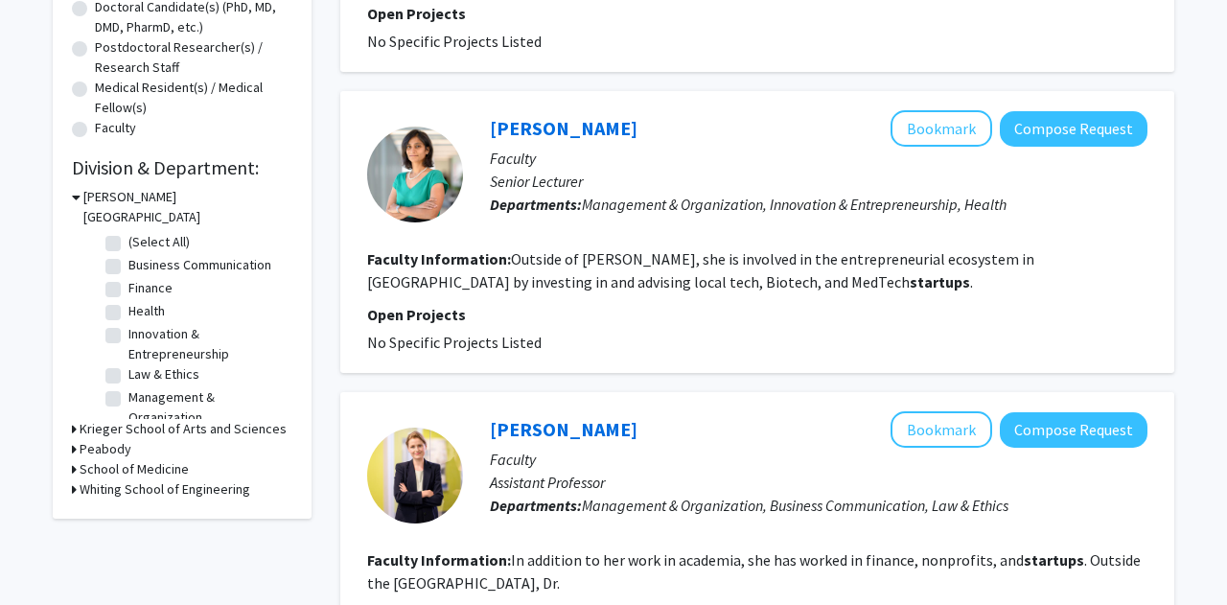
click at [95, 479] on h3 "Whiting School of Engineering" at bounding box center [165, 489] width 171 height 20
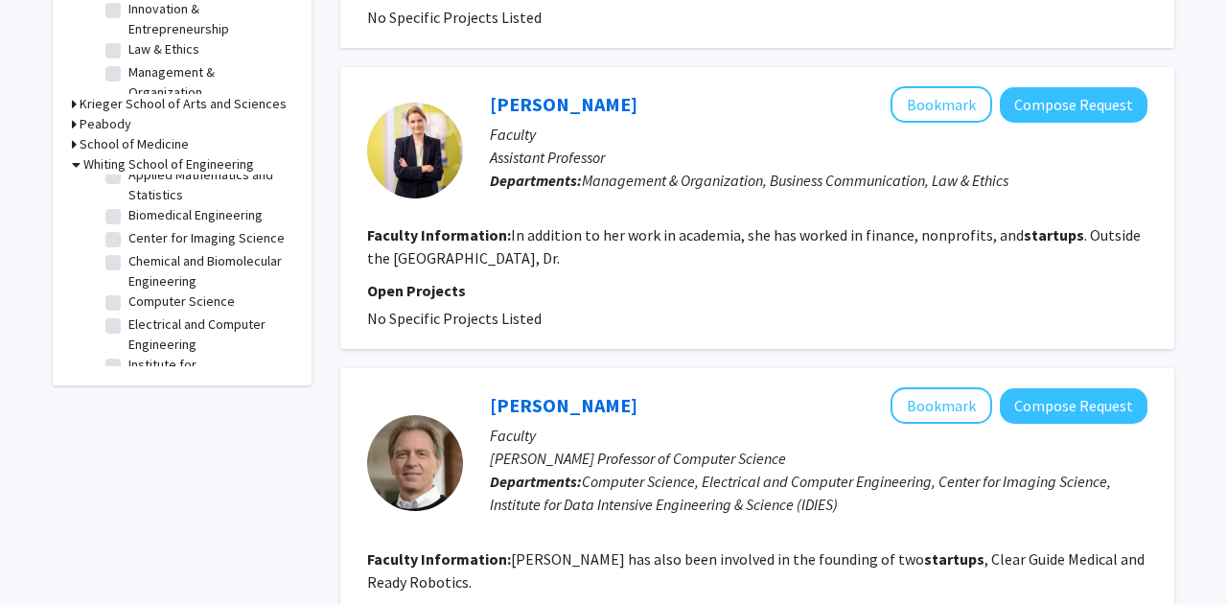
scroll to position [26, 0]
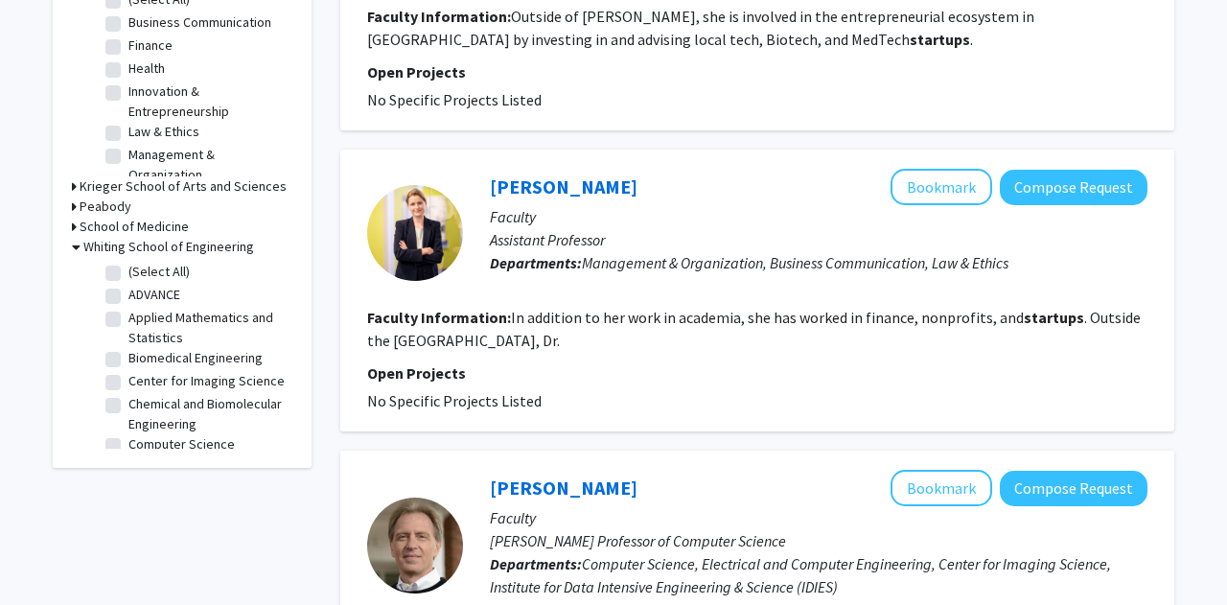
click at [107, 217] on h3 "School of Medicine" at bounding box center [134, 227] width 109 height 20
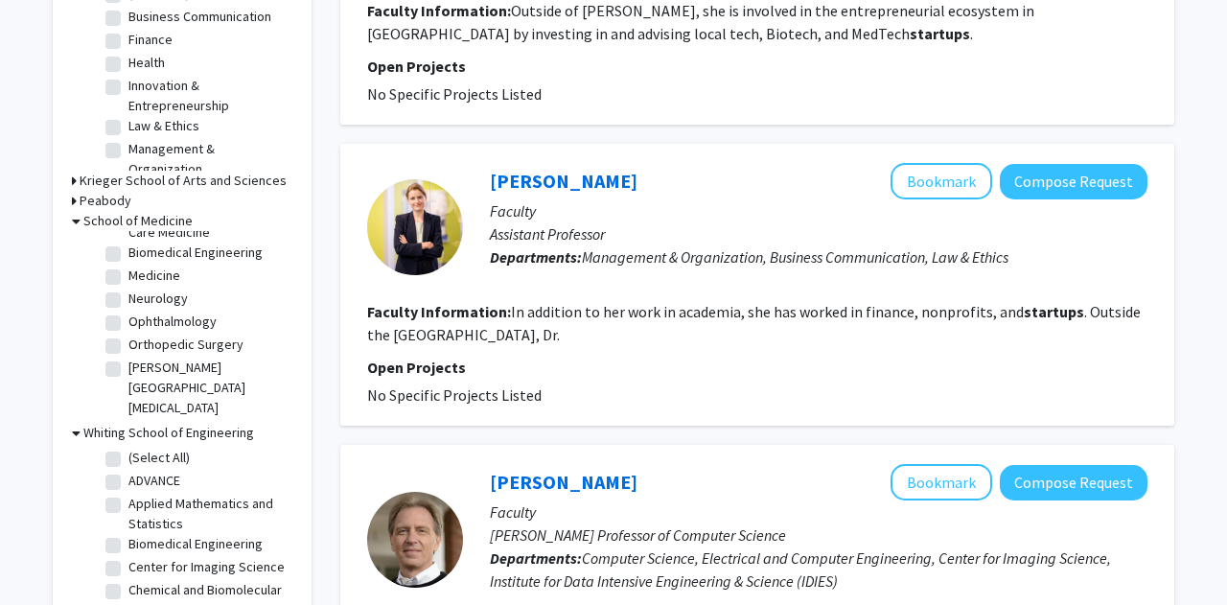
click at [98, 191] on h3 "Peabody" at bounding box center [106, 201] width 52 height 20
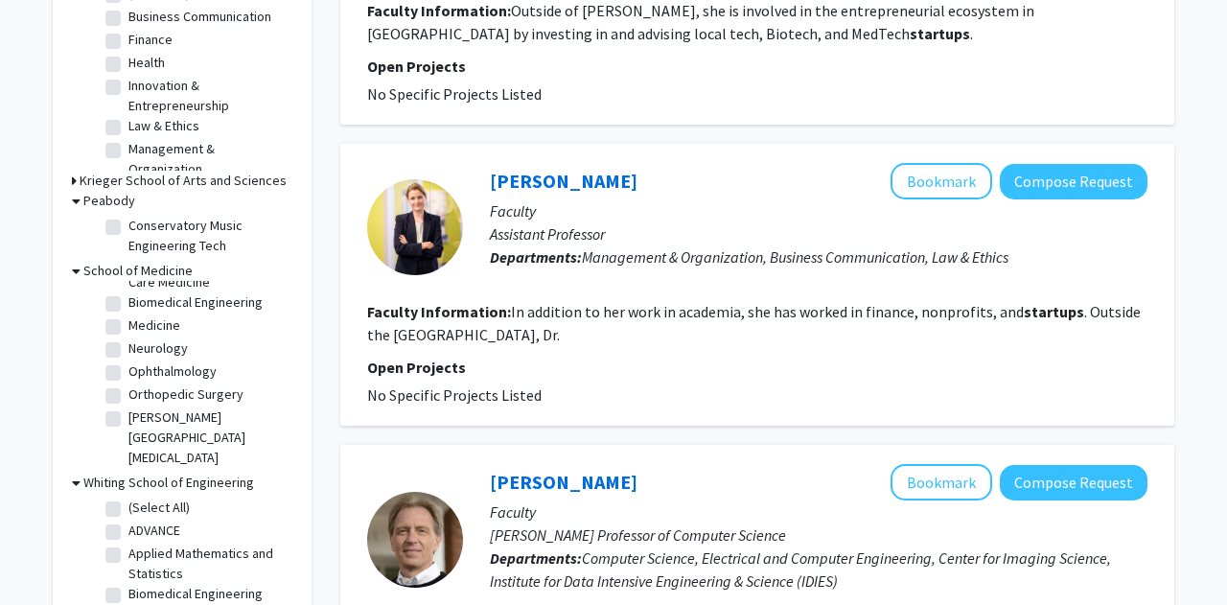
click at [88, 171] on h3 "Krieger School of Arts and Sciences" at bounding box center [183, 181] width 207 height 20
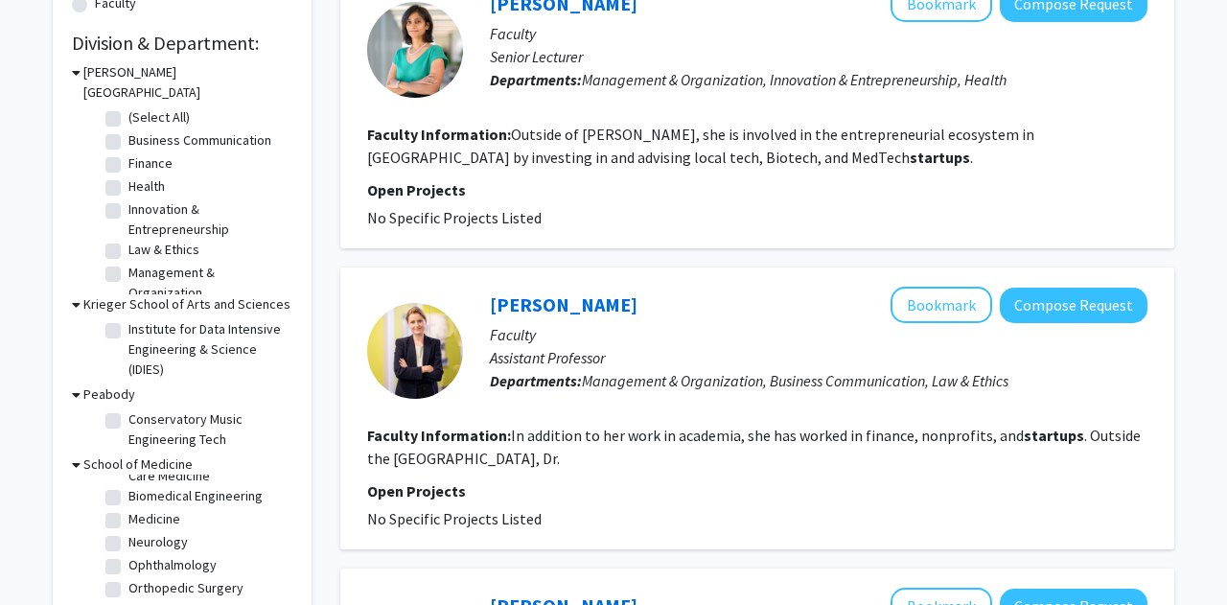
click at [128, 240] on label "Law & Ethics" at bounding box center [163, 250] width 71 height 20
click at [128, 240] on input "Law & Ethics" at bounding box center [134, 246] width 12 height 12
checkbox input "true"
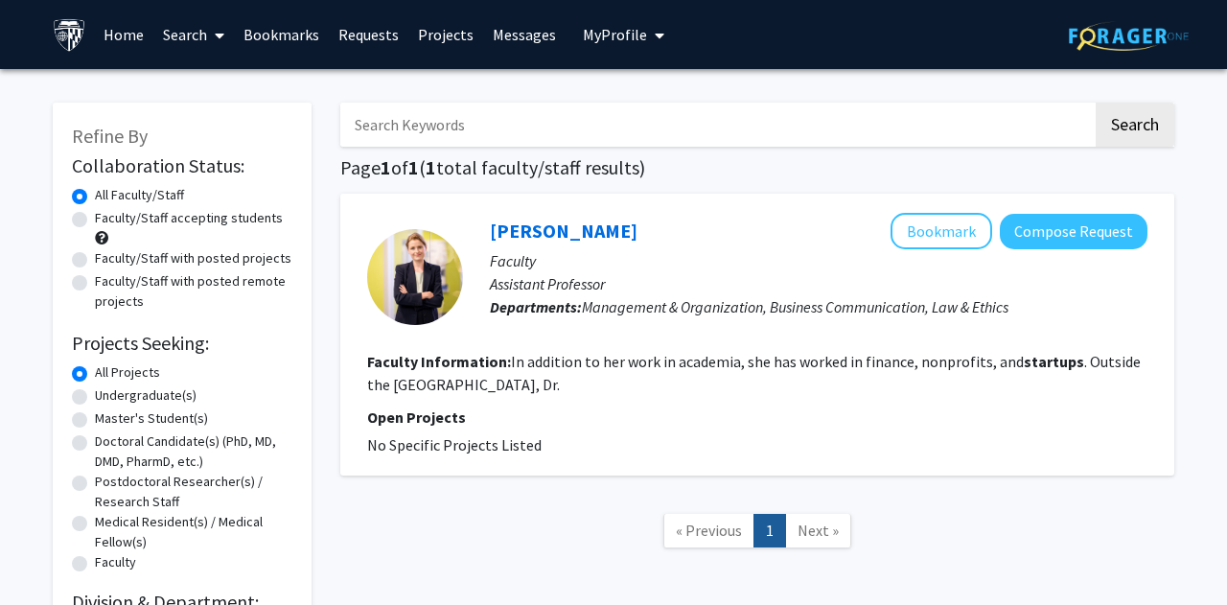
click at [444, 142] on input "Search Keywords" at bounding box center [716, 125] width 752 height 44
type input "Finance"
click at [1095, 103] on button "Search" at bounding box center [1134, 125] width 79 height 44
checkbox input "false"
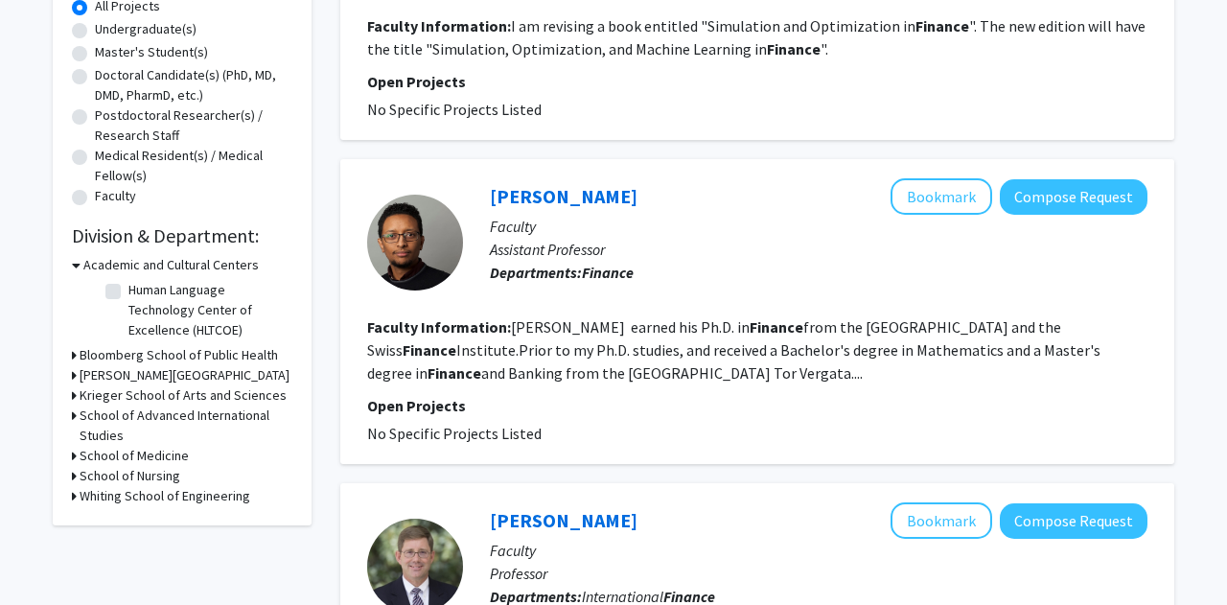
scroll to position [350, 0]
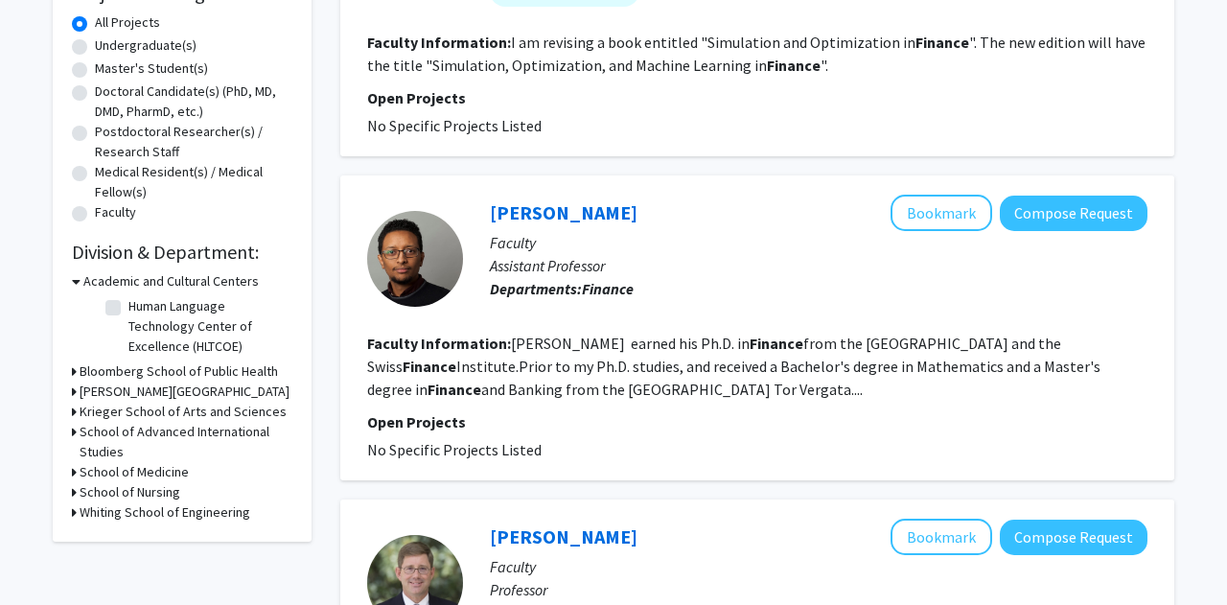
click at [167, 374] on h3 "Bloomberg School of Public Health" at bounding box center [179, 371] width 198 height 20
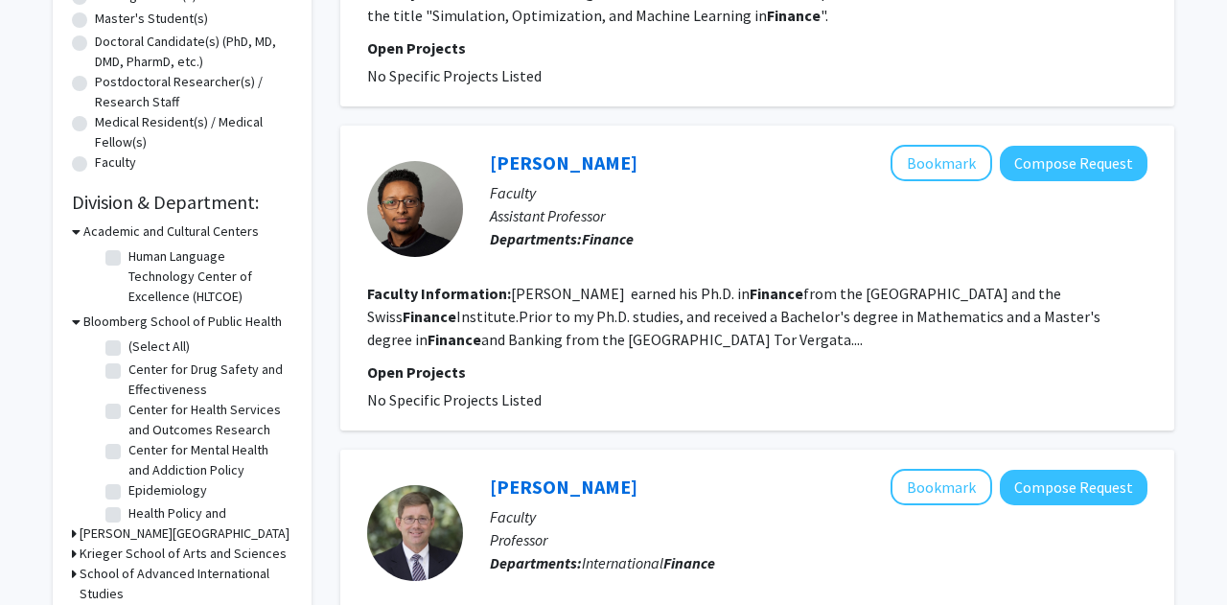
scroll to position [420, 0]
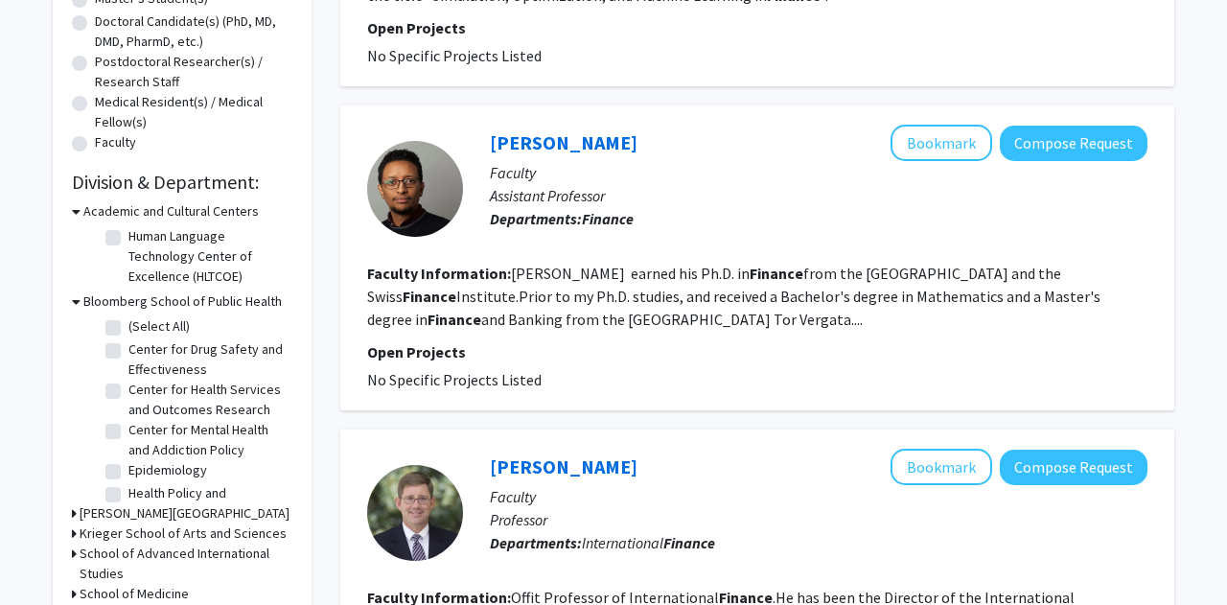
click at [137, 519] on h3 "Carey Business School" at bounding box center [185, 513] width 210 height 20
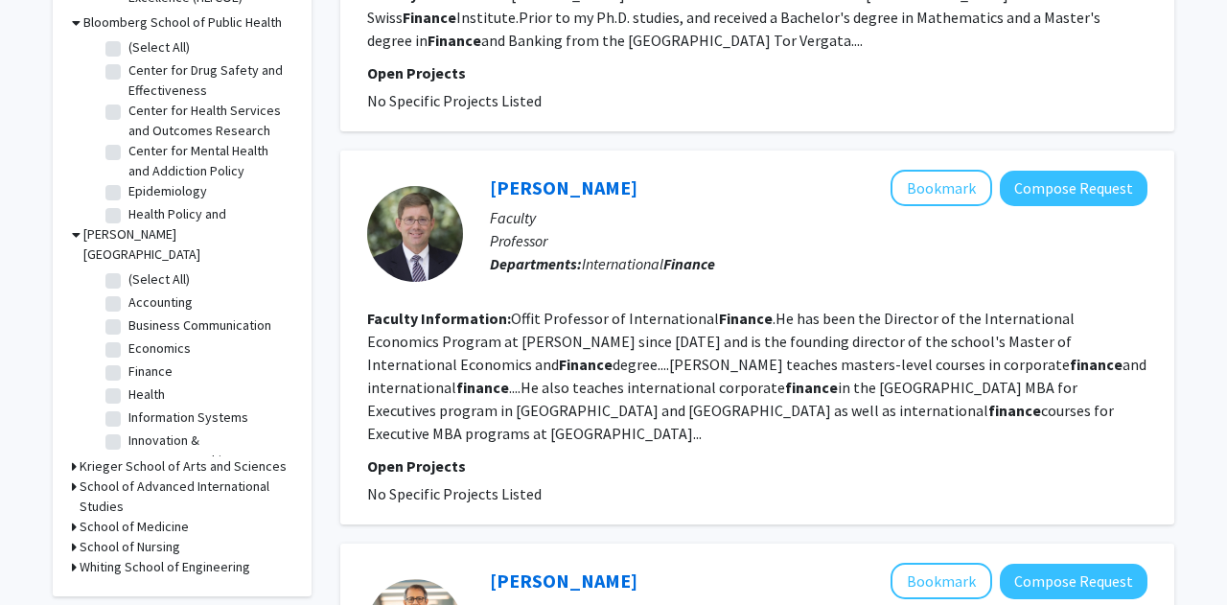
scroll to position [704, 0]
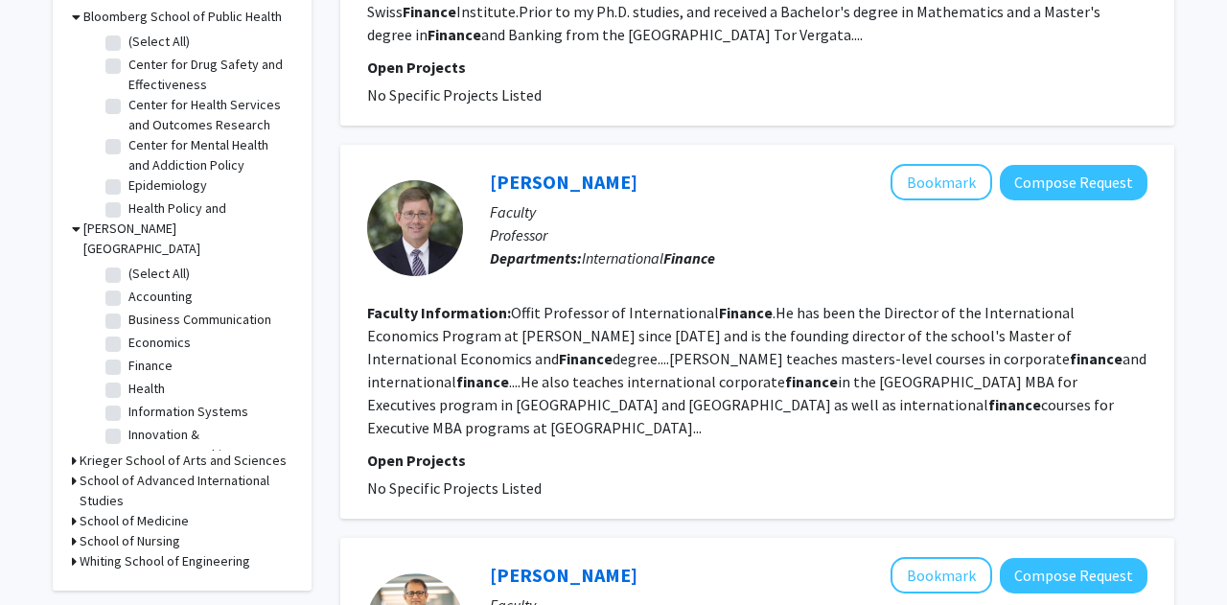
click at [140, 450] on h3 "Krieger School of Arts and Sciences" at bounding box center [183, 460] width 207 height 20
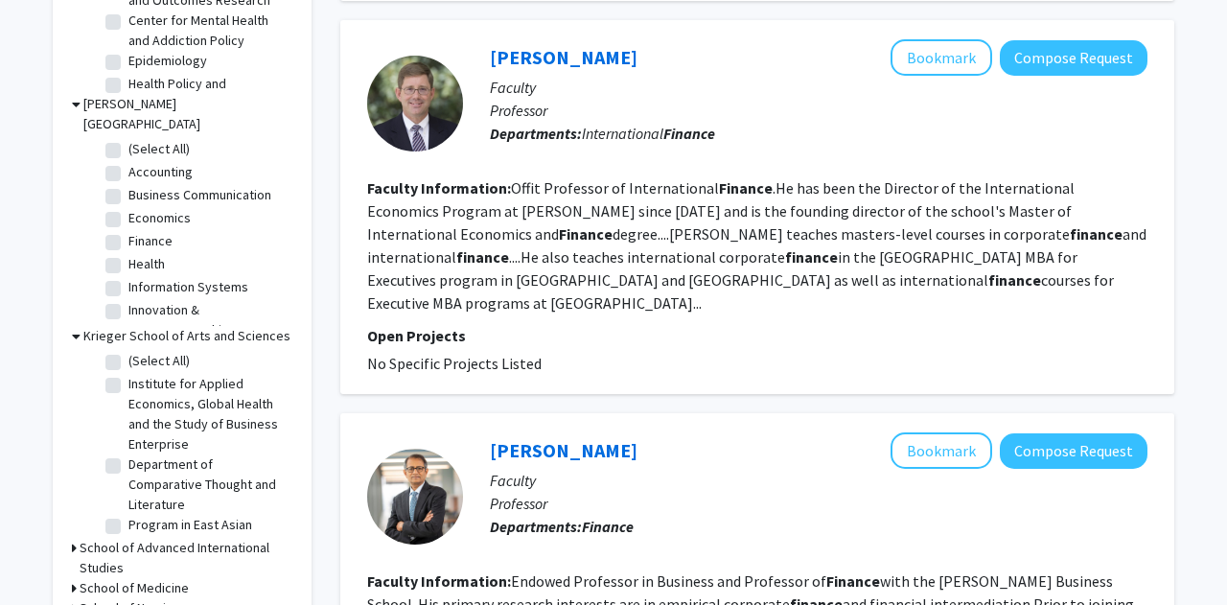
scroll to position [904, 0]
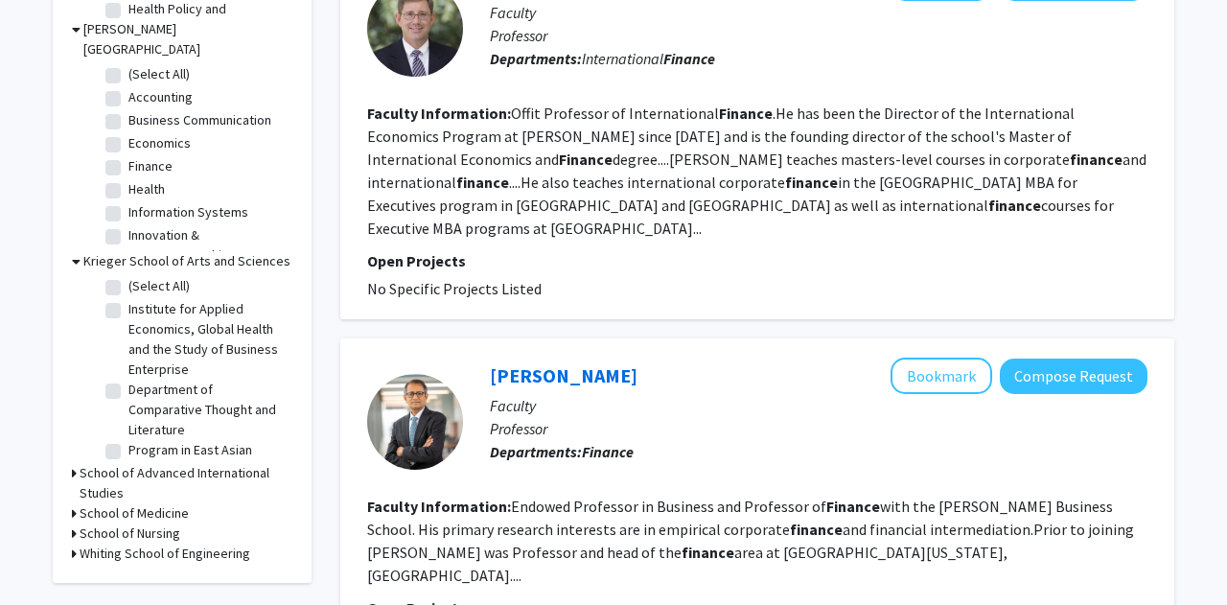
click at [128, 299] on label "Institute for Applied Economics, Global Health and the Study of Business Enterp…" at bounding box center [207, 339] width 159 height 80
click at [128, 299] on input "Institute for Applied Economics, Global Health and the Study of Business Enterp…" at bounding box center [134, 305] width 12 height 12
checkbox input "true"
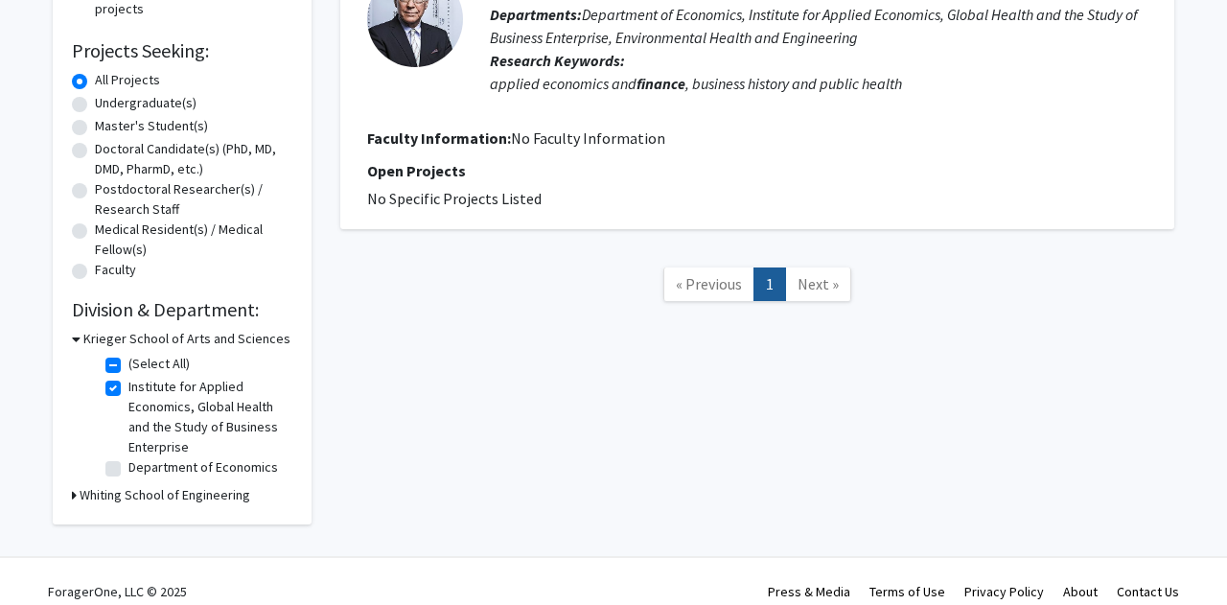
scroll to position [299, 0]
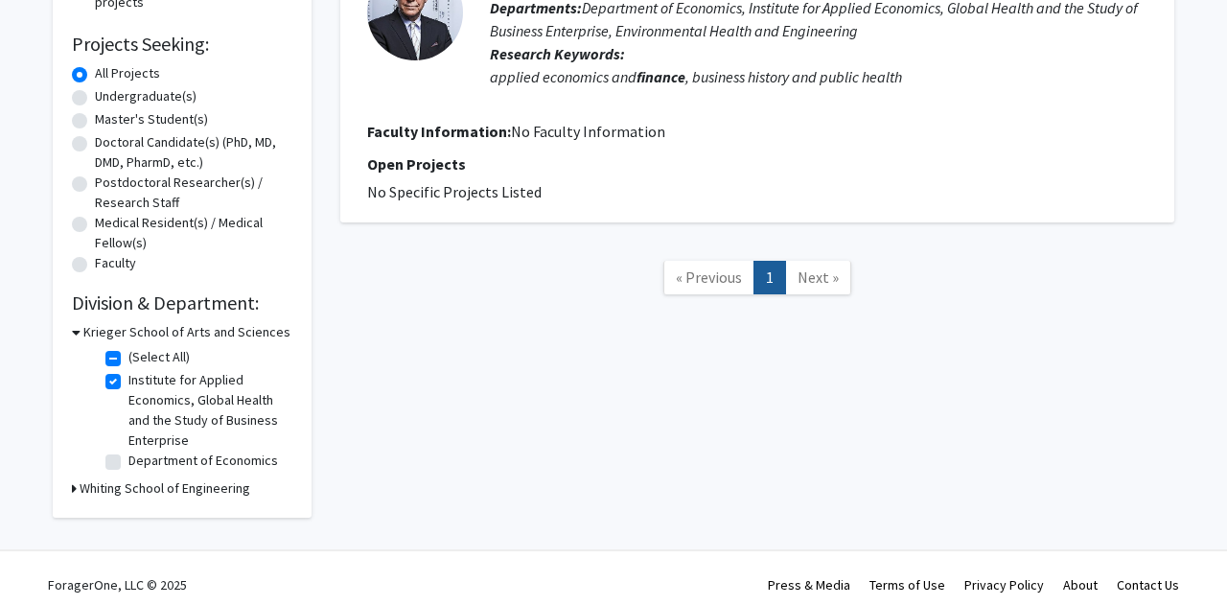
click at [122, 485] on h3 "Whiting School of Engineering" at bounding box center [165, 488] width 171 height 20
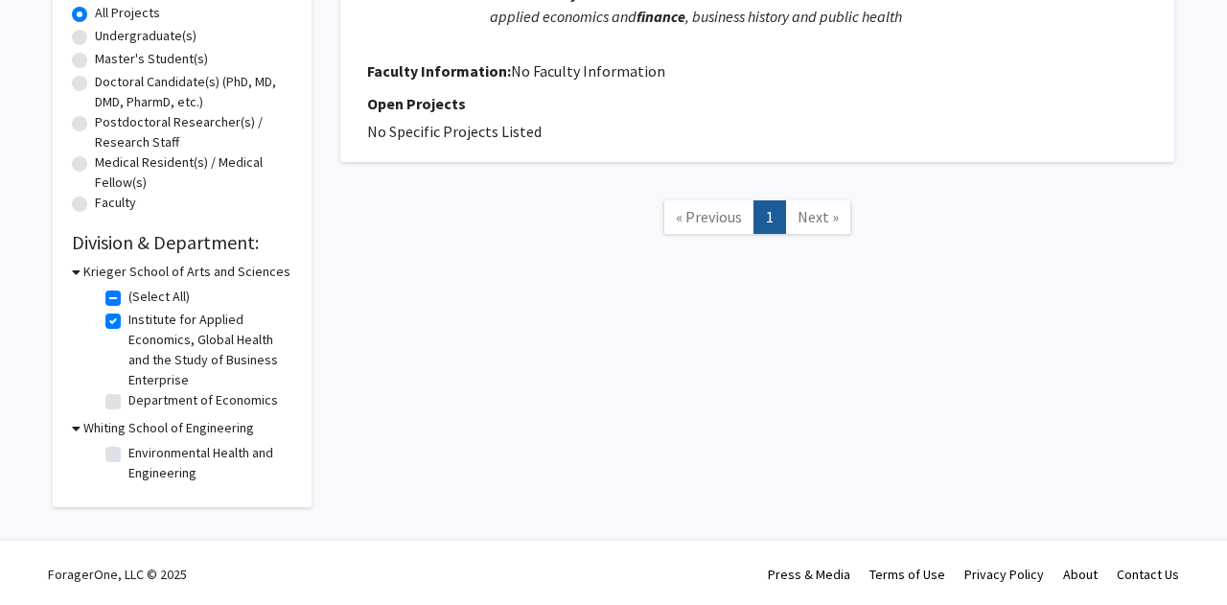
scroll to position [362, 0]
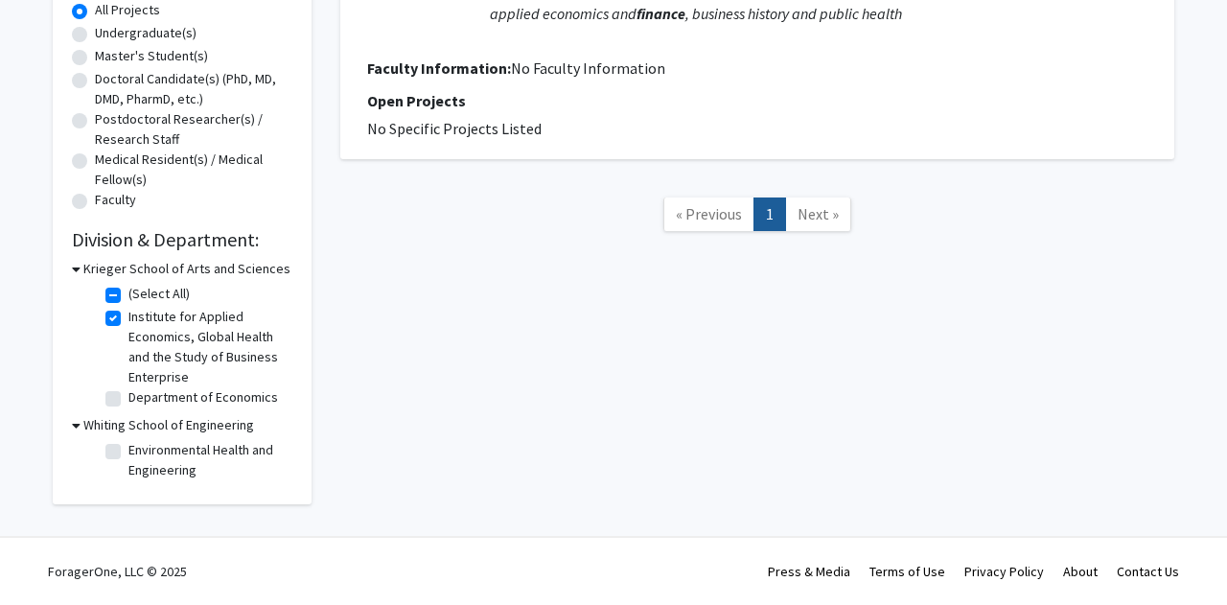
click at [128, 452] on label "Environmental Health and Engineering" at bounding box center [207, 460] width 159 height 40
click at [128, 452] on input "Environmental Health and Engineering" at bounding box center [134, 446] width 12 height 12
checkbox input "true"
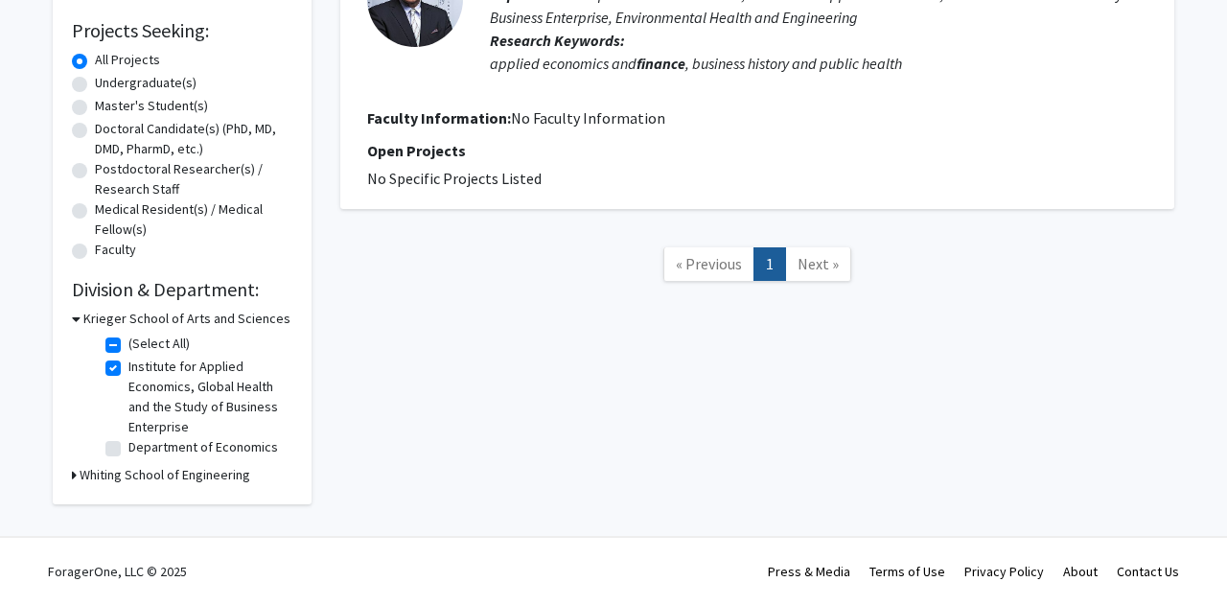
scroll to position [312, 0]
drag, startPoint x: 193, startPoint y: 365, endPoint x: 234, endPoint y: 426, distance: 73.9
click at [234, 426] on label "Institute for Applied Economics, Global Health and the Study of Business Enterp…" at bounding box center [207, 396] width 159 height 80
copy label "Applied Economics, Global Health and the Study of Business Enterprise"
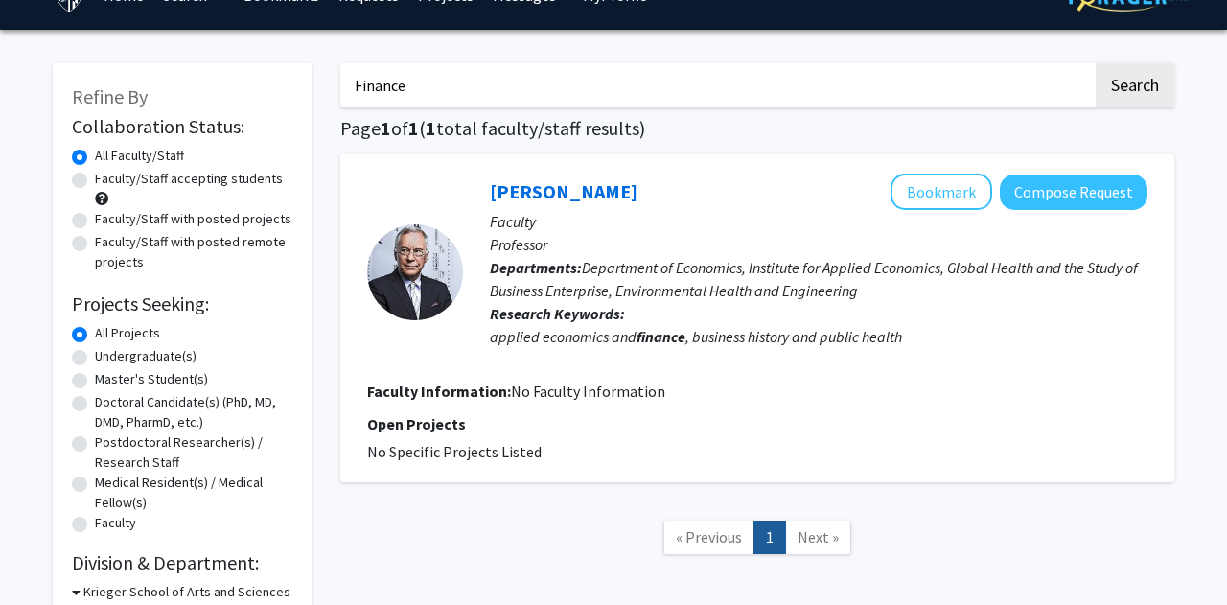
scroll to position [35, 0]
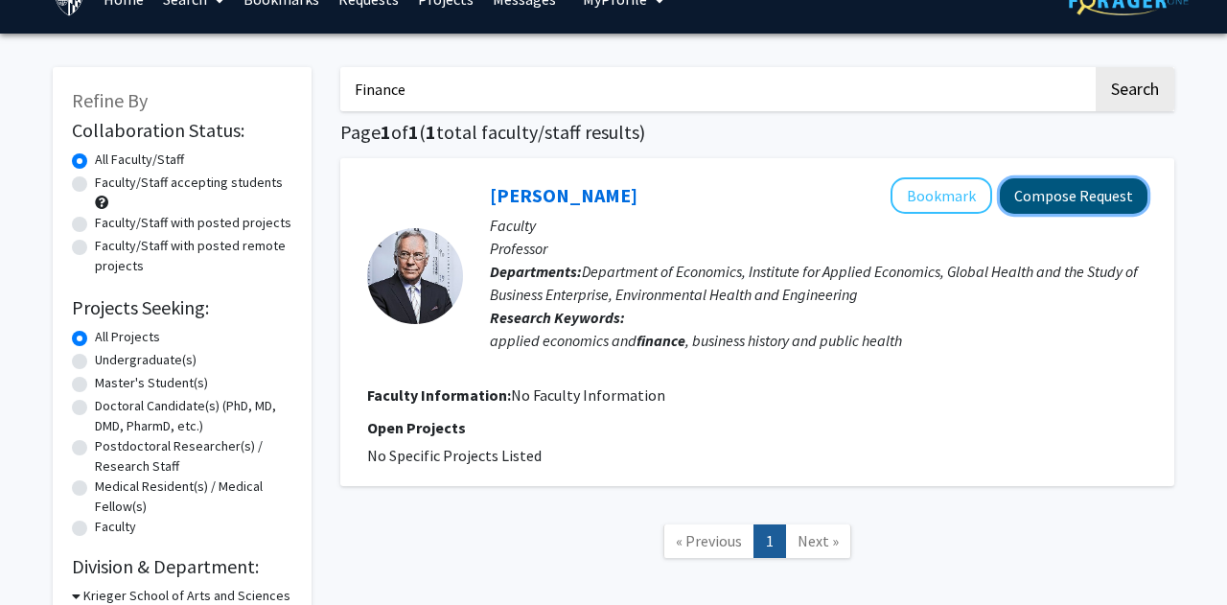
click at [1101, 195] on button "Compose Request" at bounding box center [1073, 195] width 148 height 35
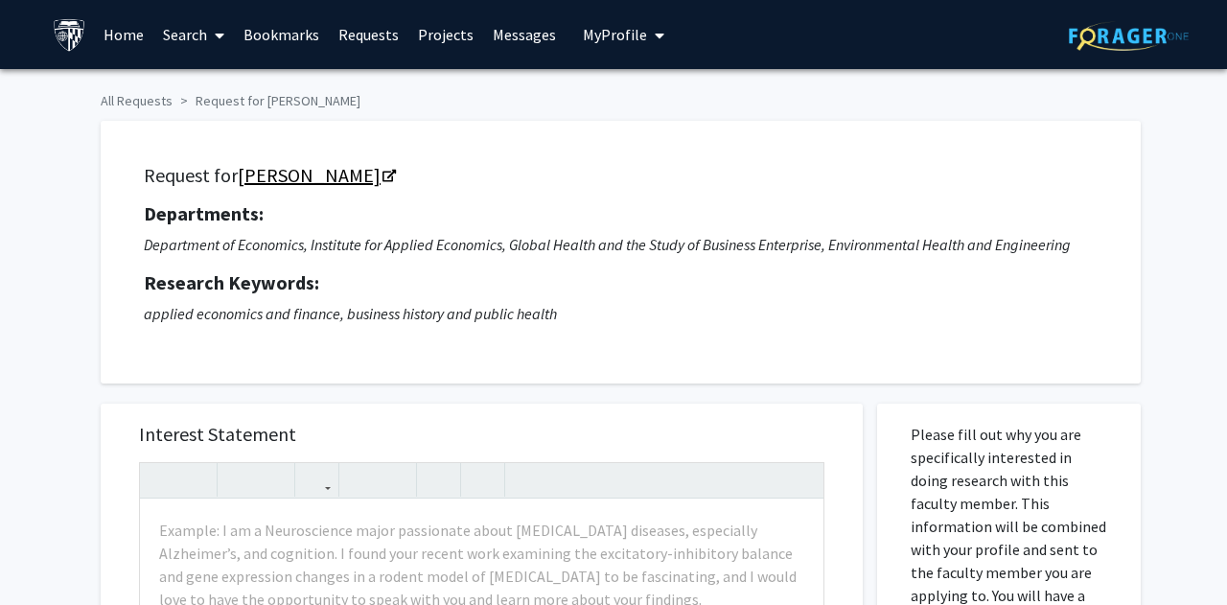
click at [382, 172] on icon "Opens in a new tab" at bounding box center [388, 177] width 13 height 12
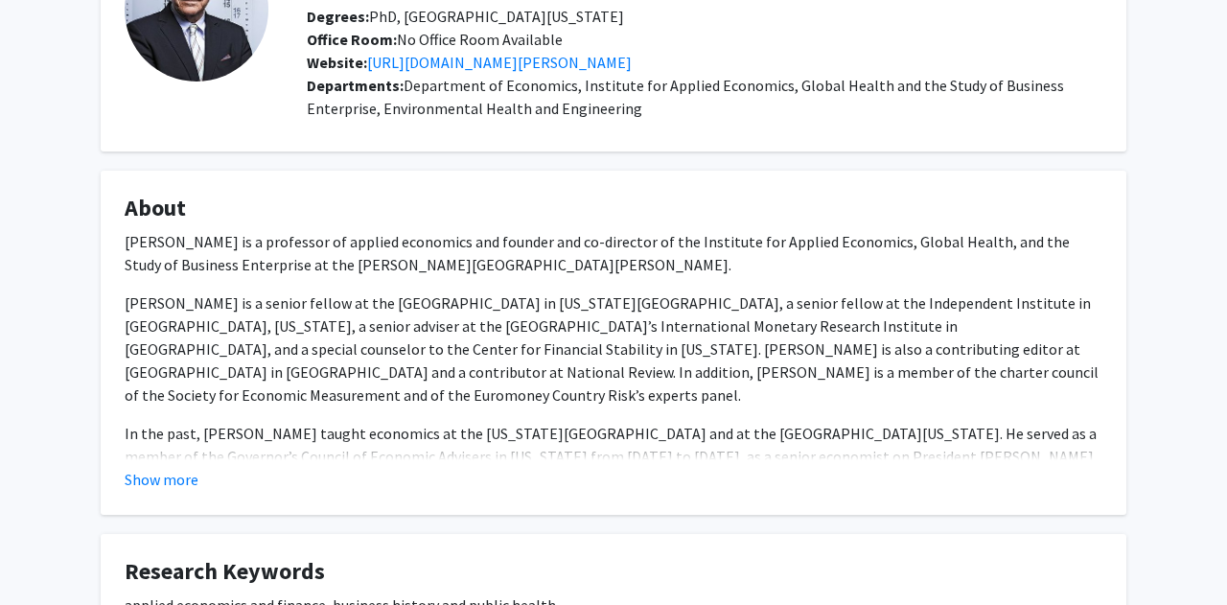
scroll to position [173, 0]
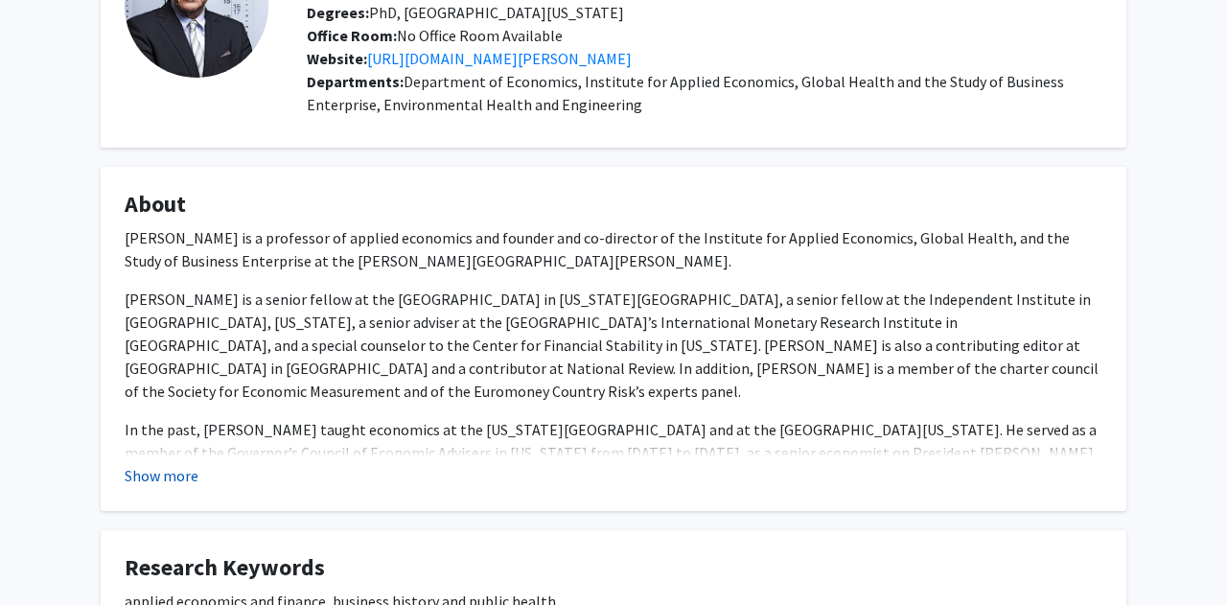
click at [161, 473] on button "Show more" at bounding box center [162, 475] width 74 height 23
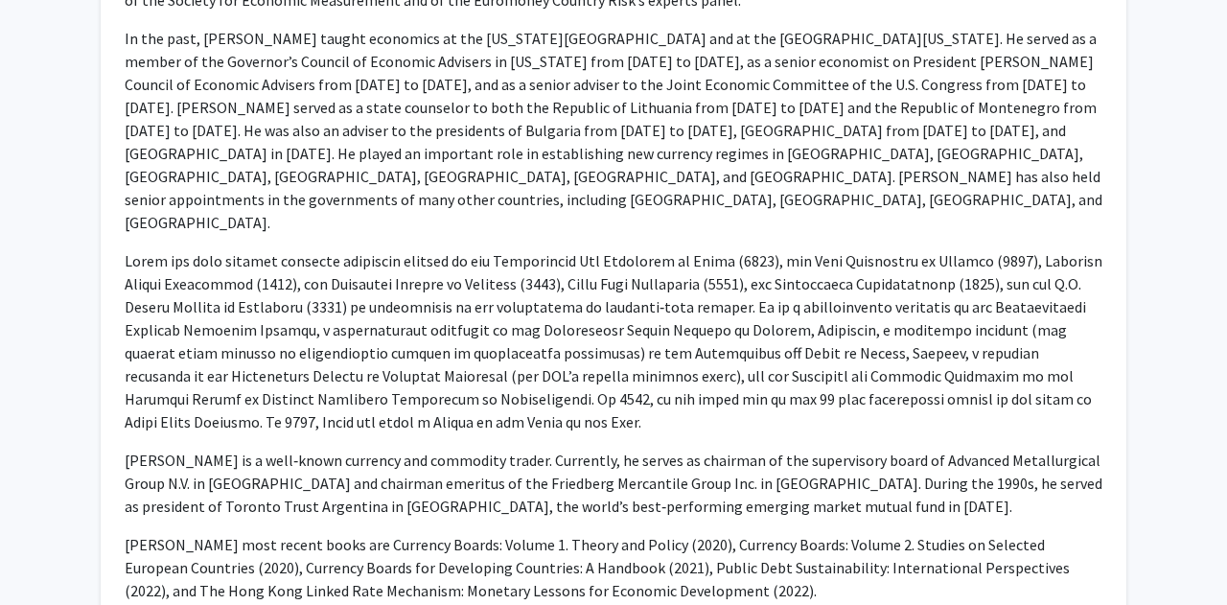
scroll to position [571, 0]
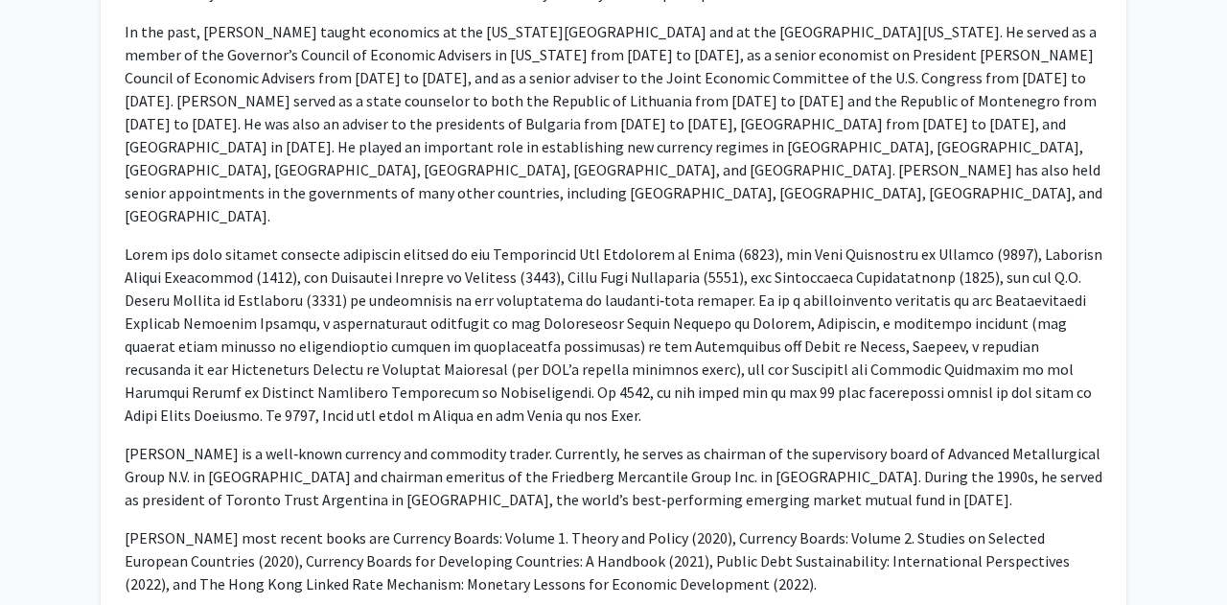
drag, startPoint x: 299, startPoint y: 234, endPoint x: 433, endPoint y: 350, distance: 177.3
click at [435, 351] on p at bounding box center [613, 334] width 977 height 184
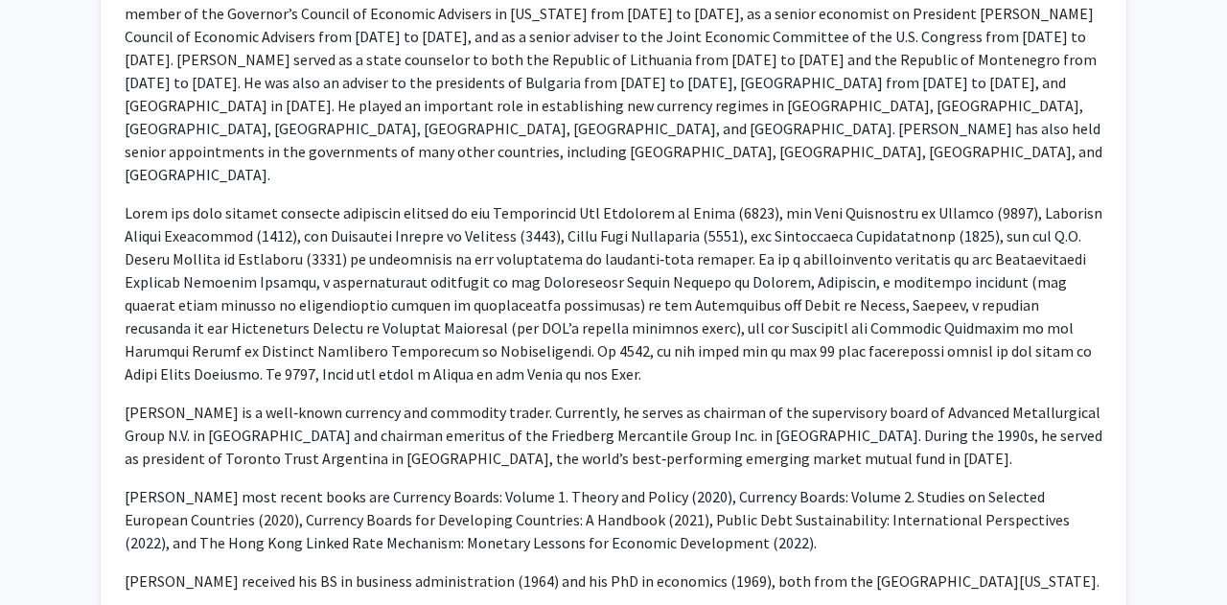
scroll to position [616, 0]
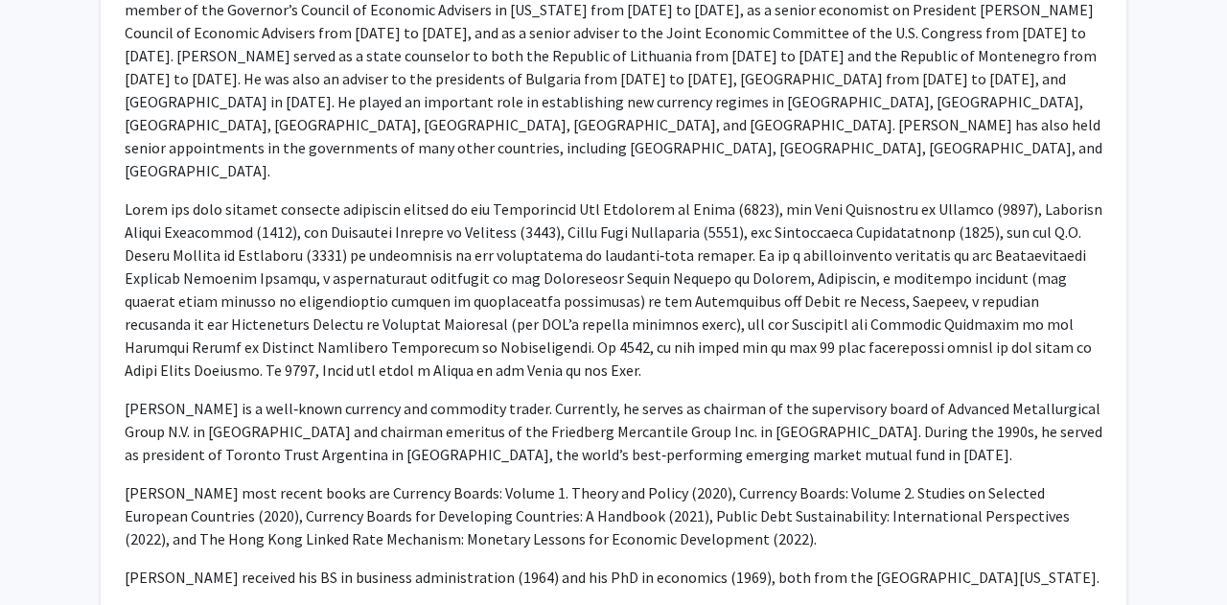
click at [433, 397] on p "[PERSON_NAME] is a well‐known currency and commodity trader. Currently, he serv…" at bounding box center [613, 431] width 977 height 69
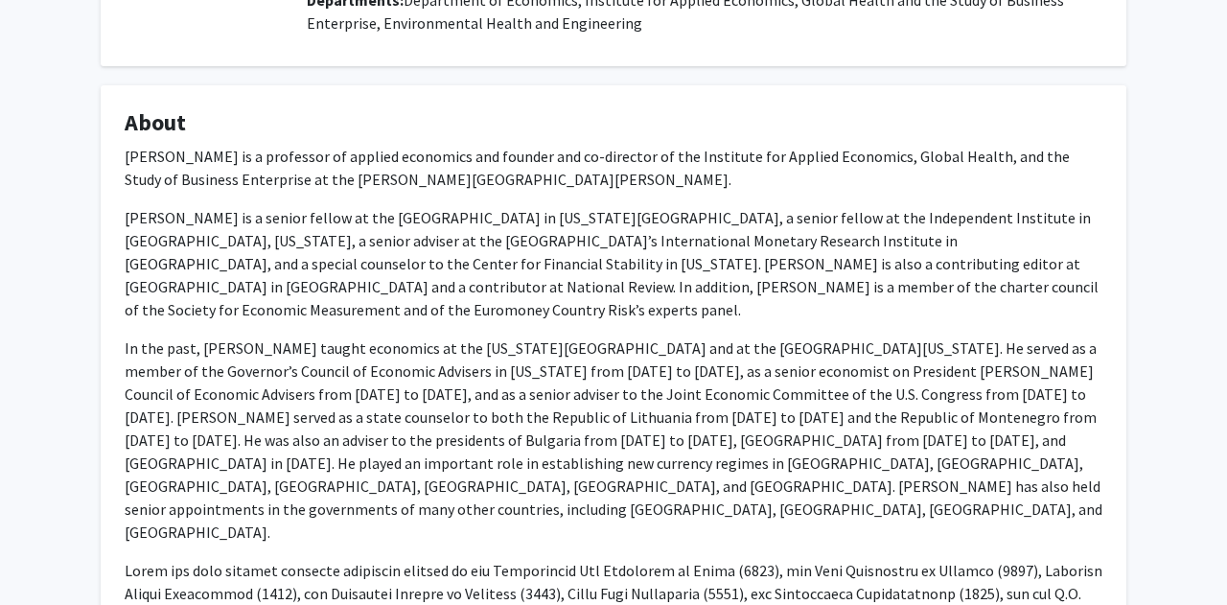
scroll to position [0, 0]
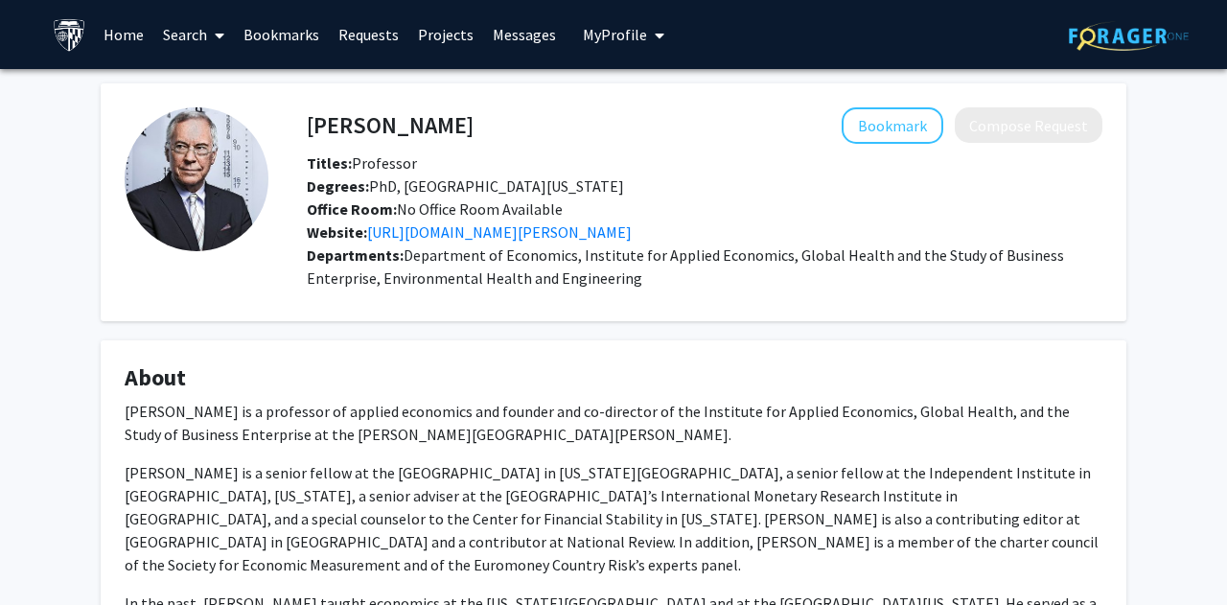
drag, startPoint x: 574, startPoint y: 256, endPoint x: 673, endPoint y: 288, distance: 103.9
click at [673, 288] on div "Departments: Department of Economics, Institute for Applied Economics, Global H…" at bounding box center [704, 266] width 795 height 46
copy span "Institute for Applied Economics, Global Health and the Study of Business Enterp…"
